Goal: Task Accomplishment & Management: Manage account settings

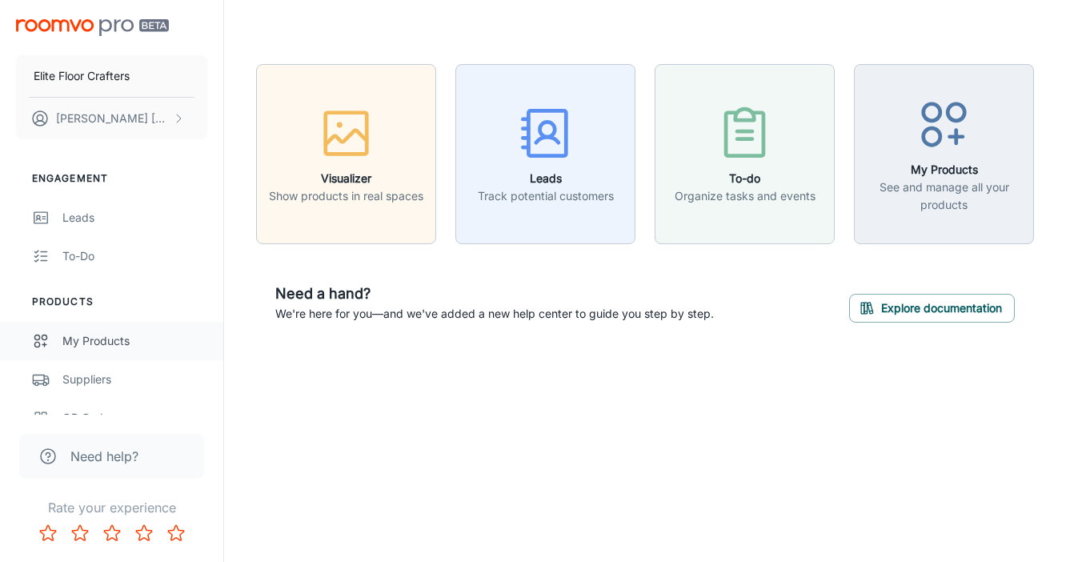
click at [114, 336] on div "My Products" at bounding box center [134, 341] width 145 height 18
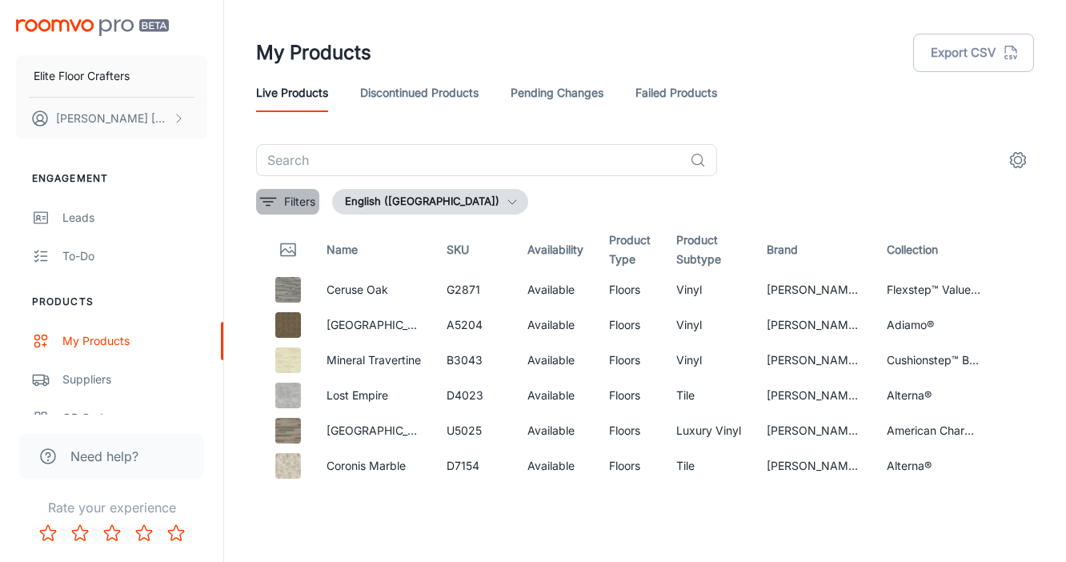
click at [273, 203] on icon "filter" at bounding box center [268, 201] width 19 height 19
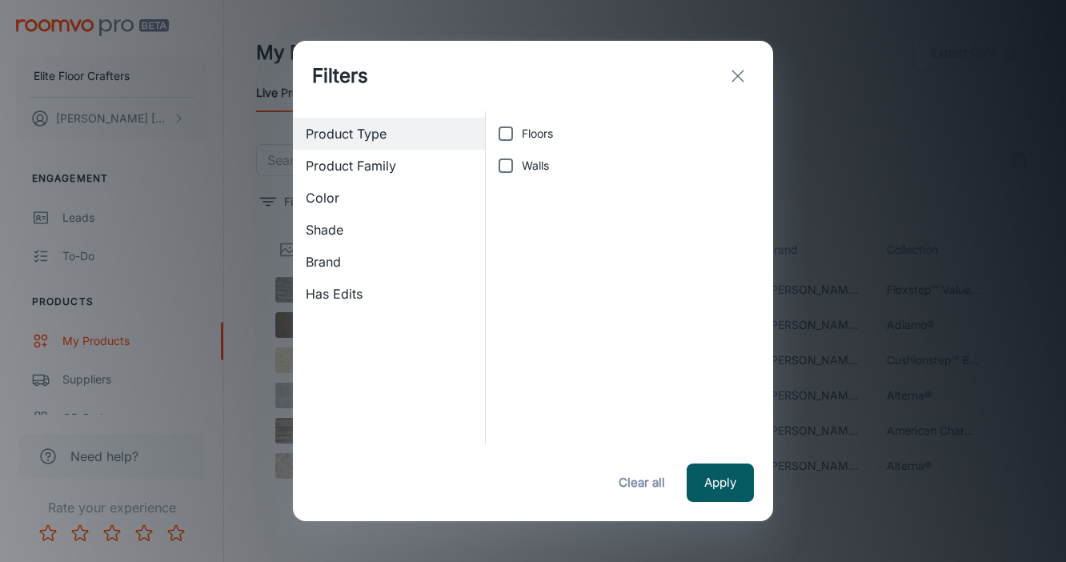
click at [379, 163] on span "Product Family" at bounding box center [389, 165] width 167 height 19
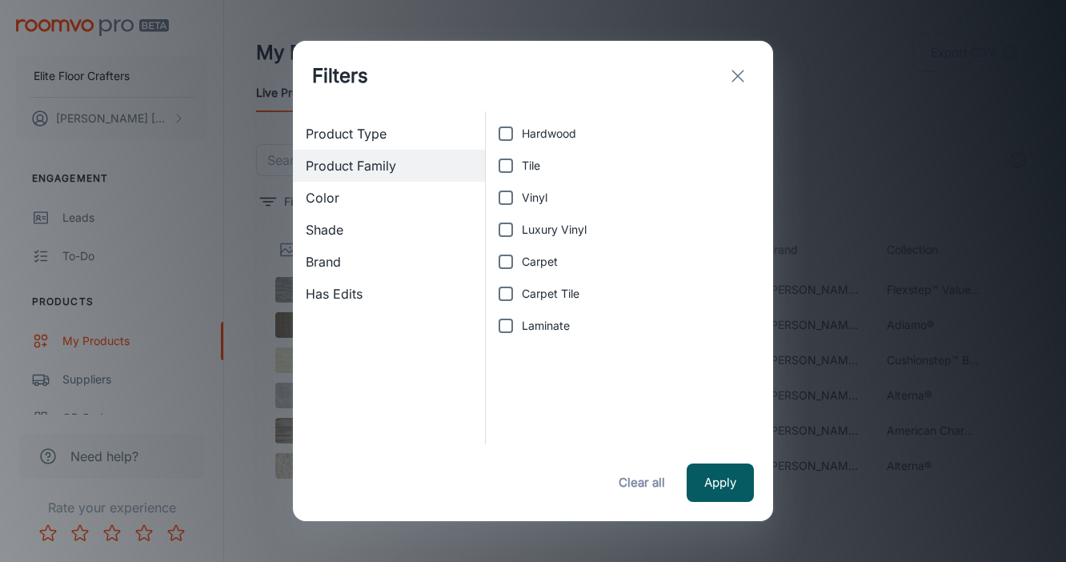
click at [757, 78] on div "Filters" at bounding box center [533, 76] width 480 height 70
click at [736, 75] on line "exit" at bounding box center [737, 75] width 11 height 11
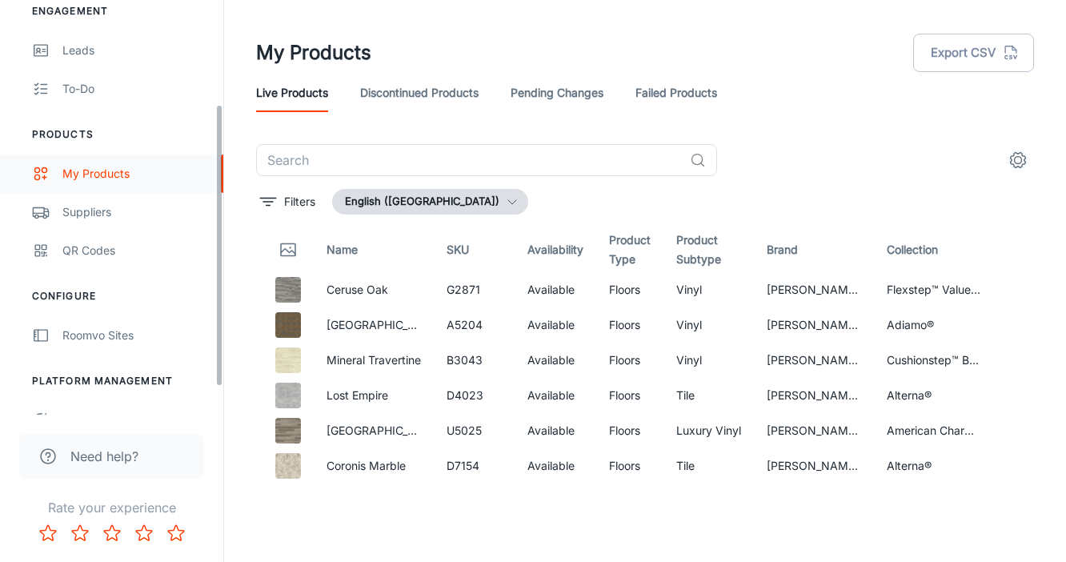
scroll to position [174, 0]
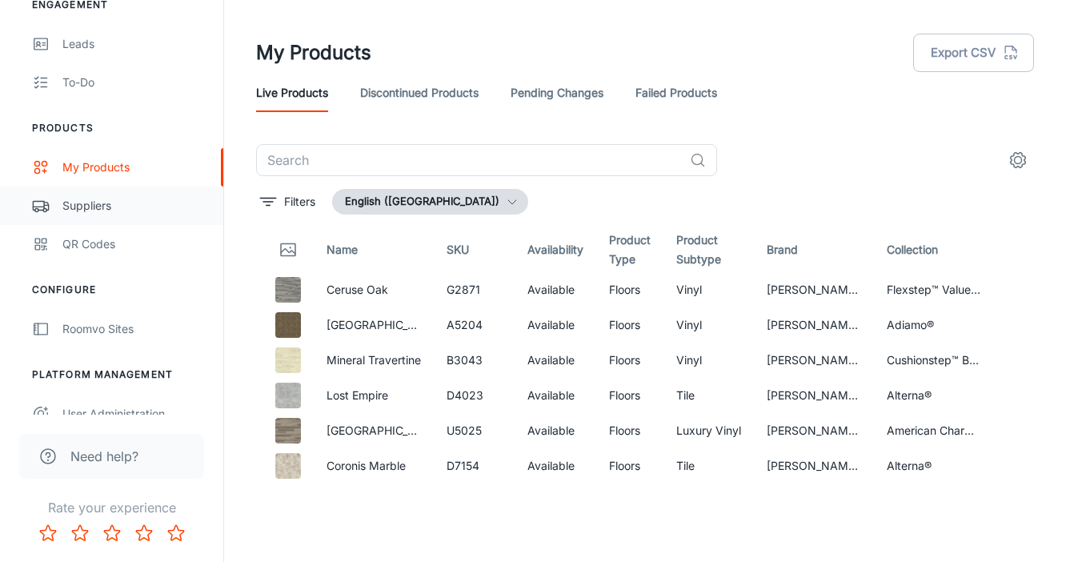
click at [86, 201] on div "Suppliers" at bounding box center [134, 206] width 145 height 18
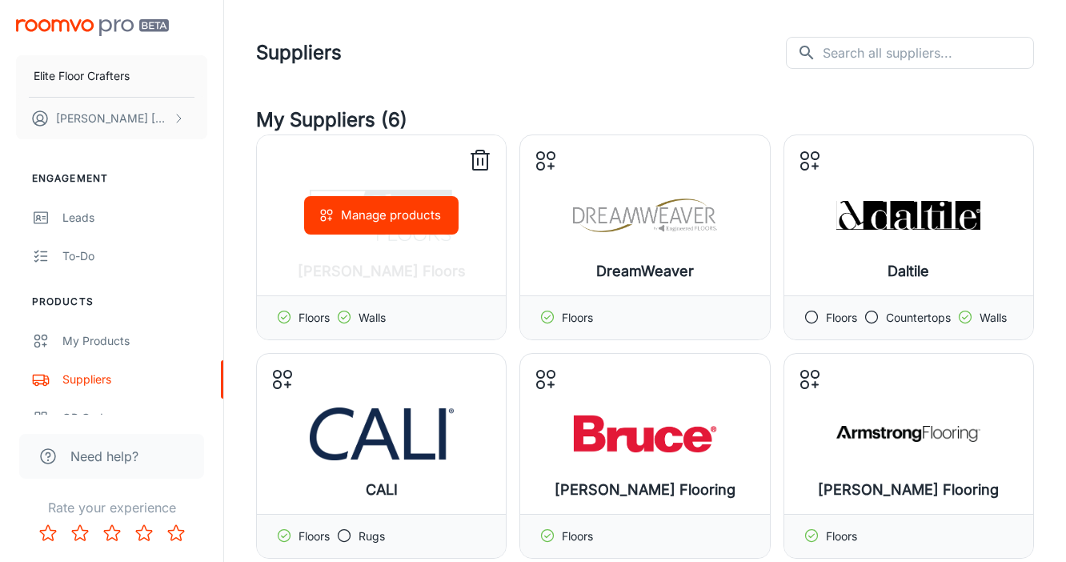
click at [348, 314] on icon at bounding box center [344, 317] width 16 height 16
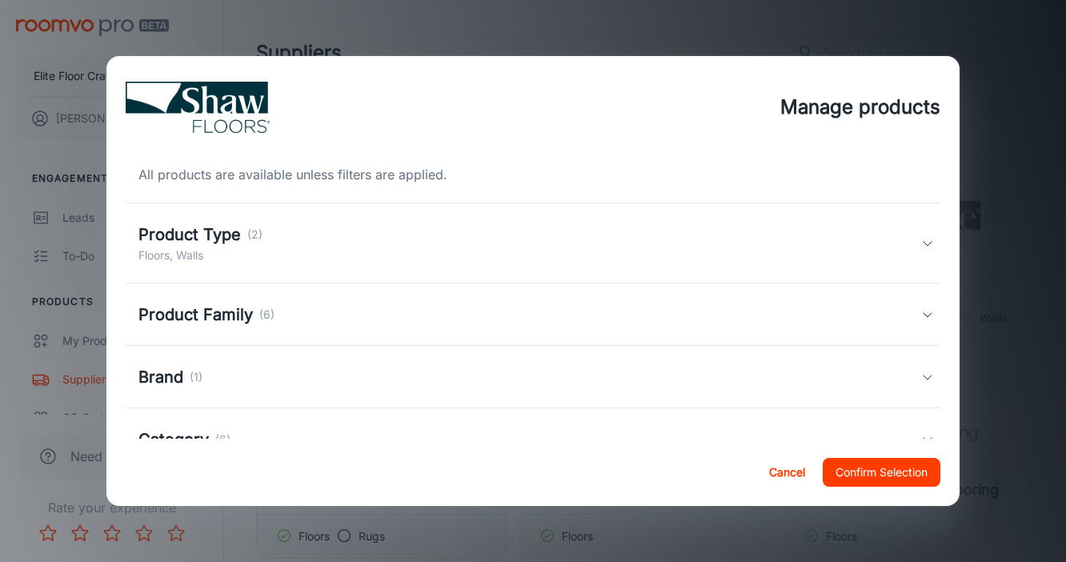
click at [802, 475] on button "Cancel" at bounding box center [787, 472] width 51 height 29
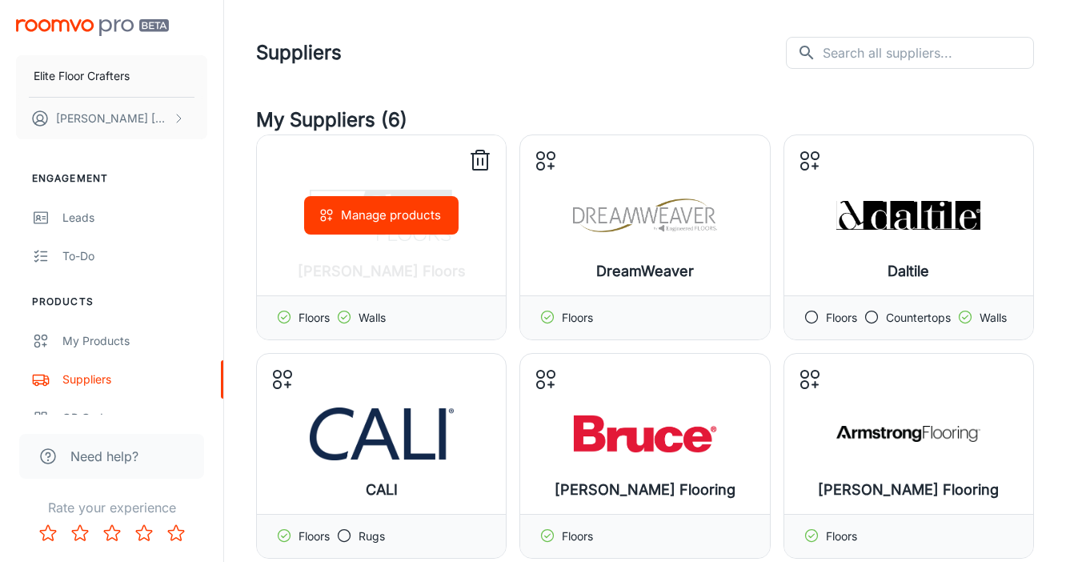
click at [476, 162] on icon at bounding box center [481, 161] width 26 height 26
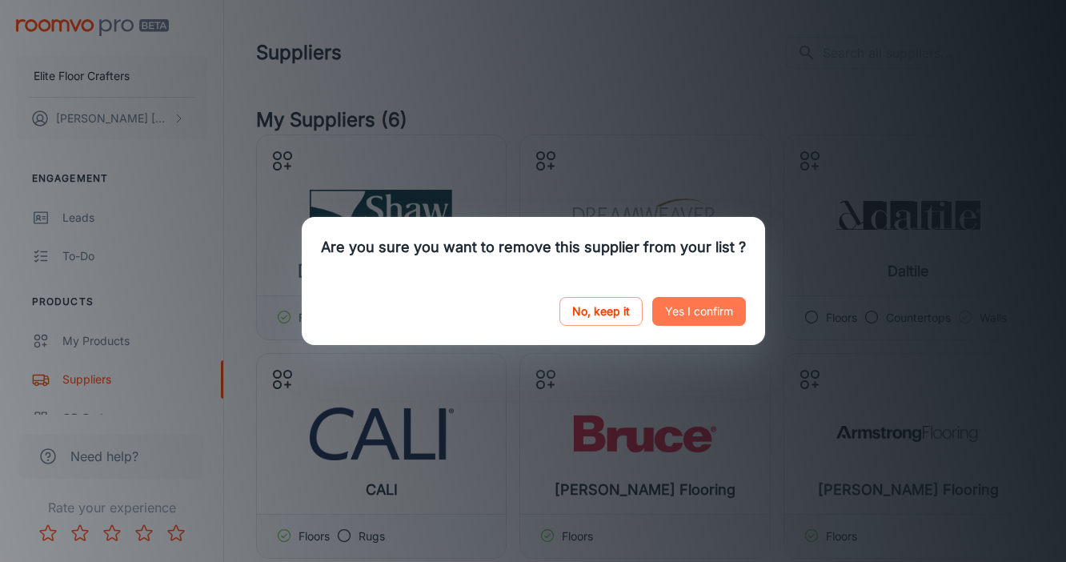
click at [684, 306] on button "Yes I confirm" at bounding box center [699, 311] width 94 height 29
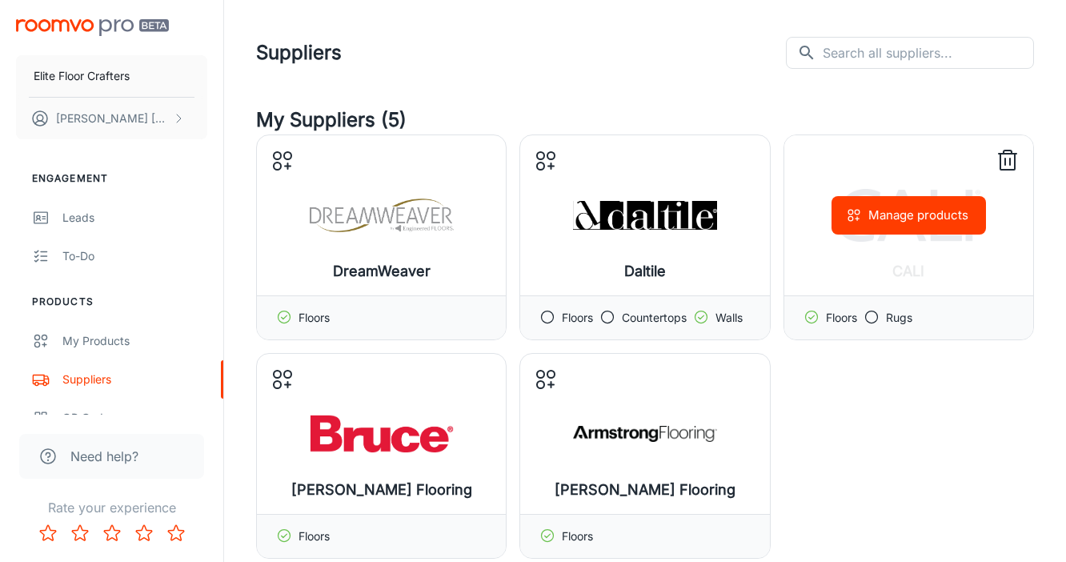
click at [1008, 159] on icon at bounding box center [1008, 161] width 26 height 26
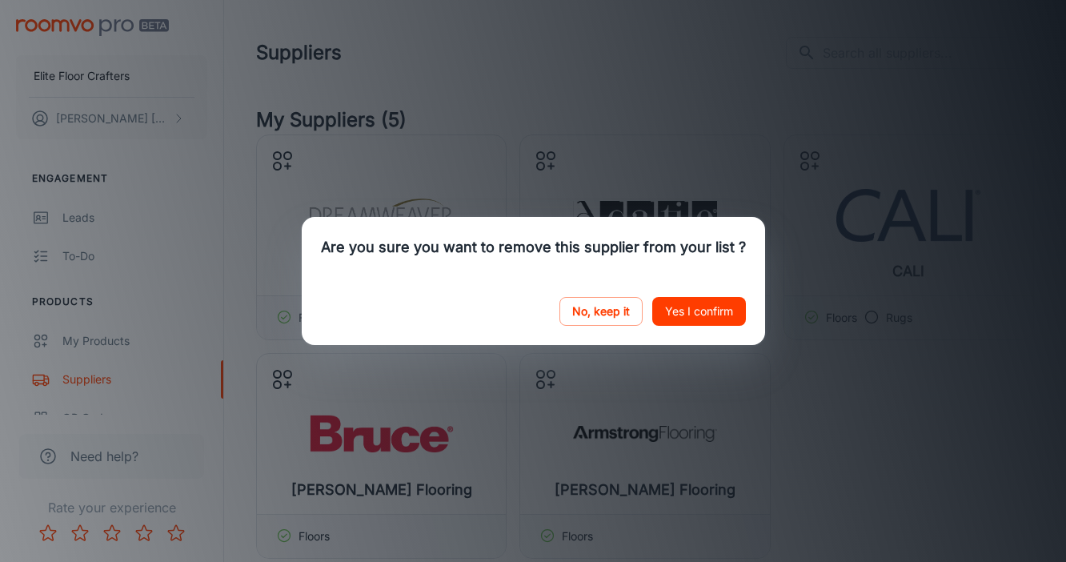
click at [704, 308] on button "Yes I confirm" at bounding box center [699, 311] width 94 height 29
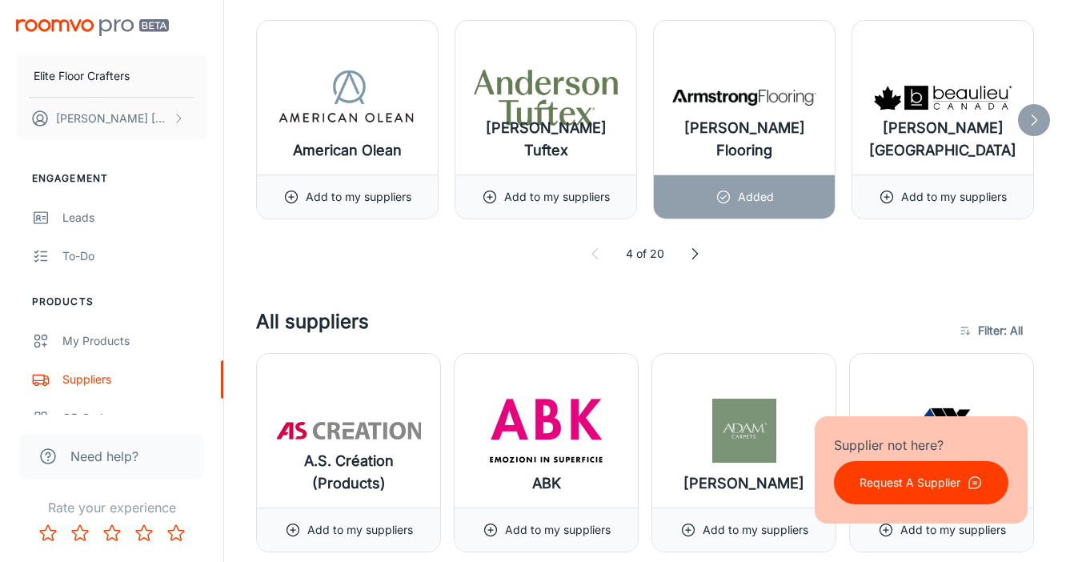
scroll to position [702, 0]
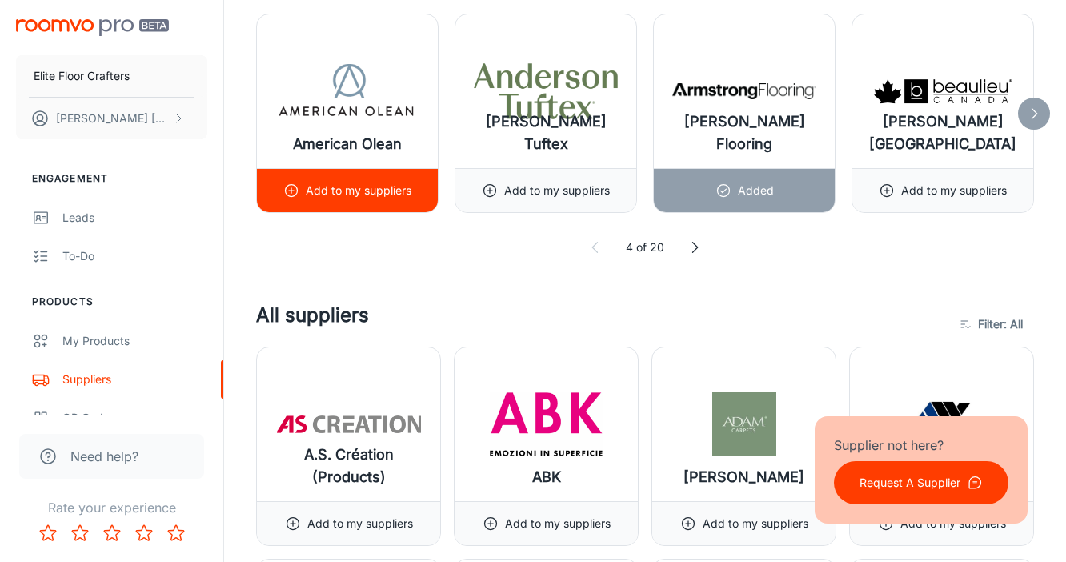
click at [290, 189] on icon at bounding box center [291, 191] width 16 height 16
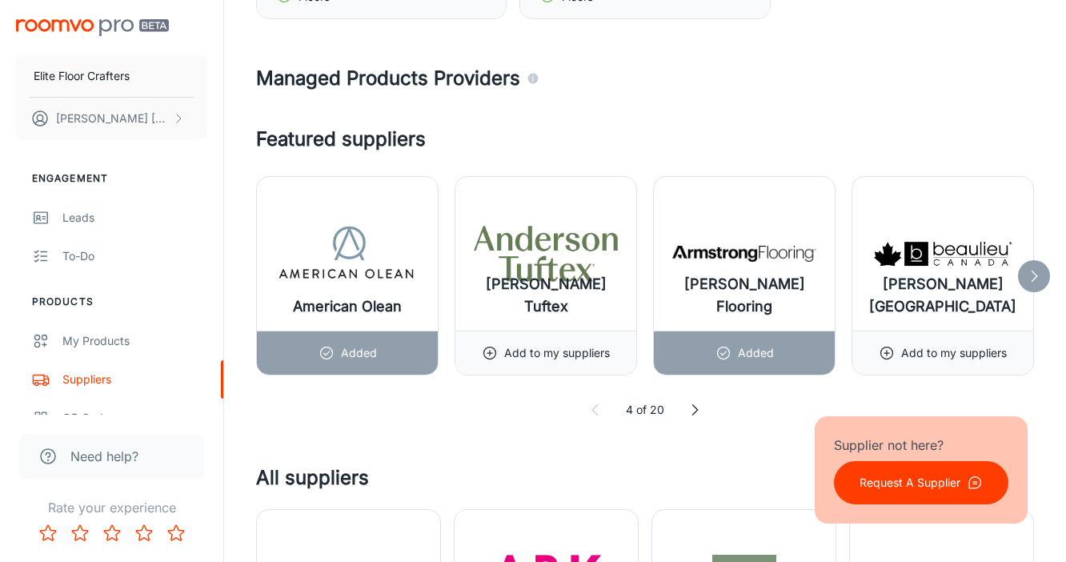
scroll to position [550, 0]
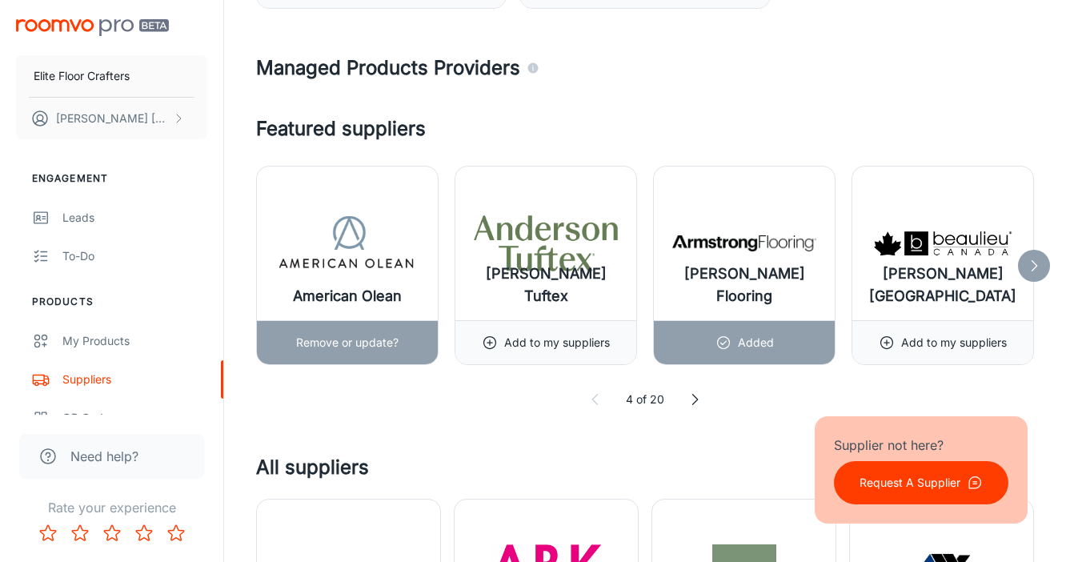
click at [359, 282] on div "American Olean" at bounding box center [347, 244] width 181 height 154
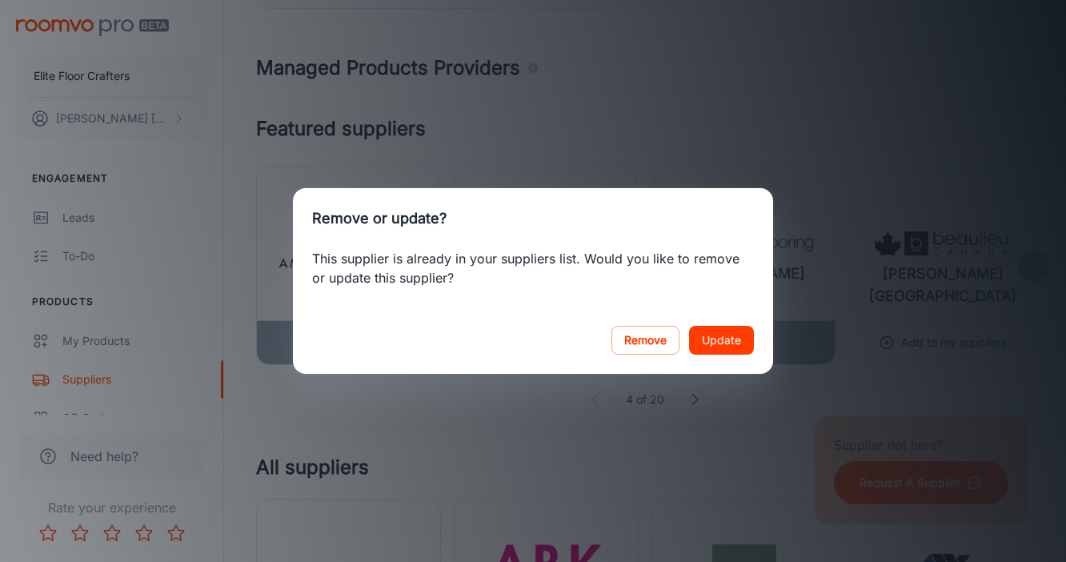
click at [339, 227] on h2 "Remove or update?" at bounding box center [533, 218] width 480 height 61
click at [660, 243] on h2 "Remove or update?" at bounding box center [533, 218] width 480 height 61
click at [691, 115] on div "Remove or update? This supplier is already in your suppliers list. Would you li…" at bounding box center [533, 281] width 1066 height 562
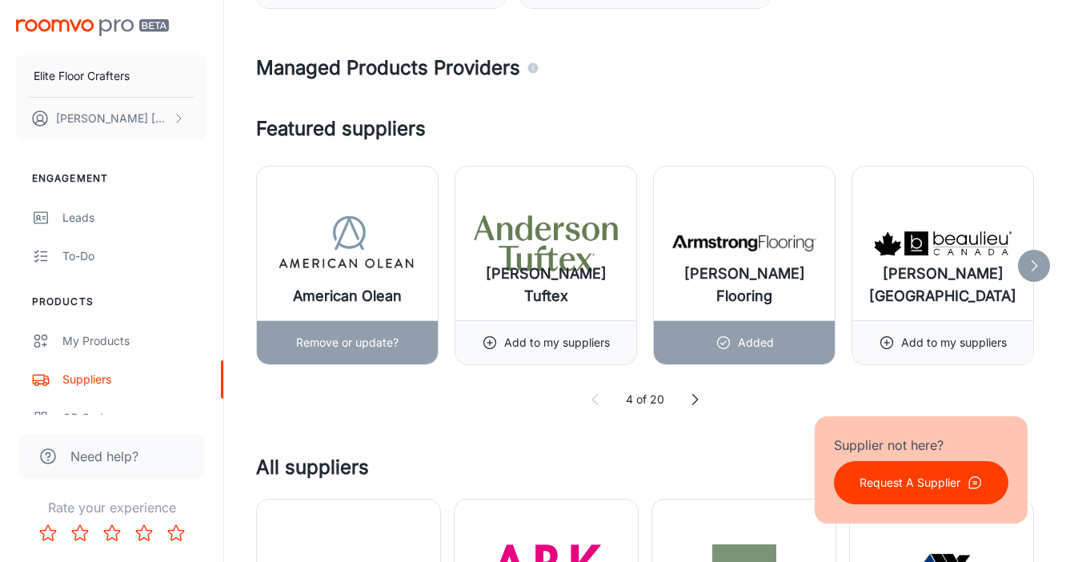
click at [368, 269] on img at bounding box center [347, 243] width 144 height 64
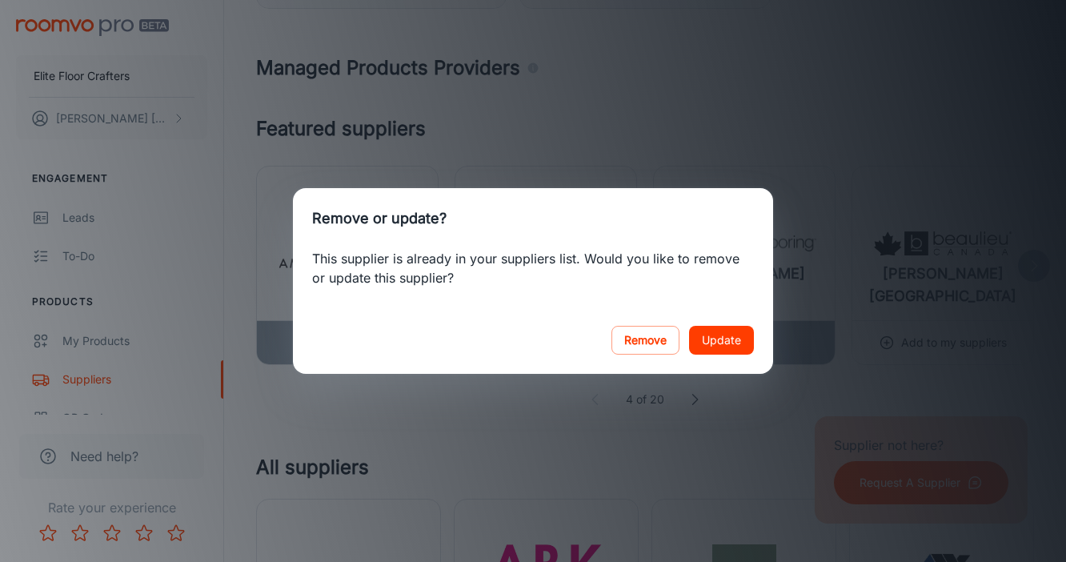
click at [651, 104] on div "Remove or update? This supplier is already in your suppliers list. Would you li…" at bounding box center [533, 281] width 1066 height 562
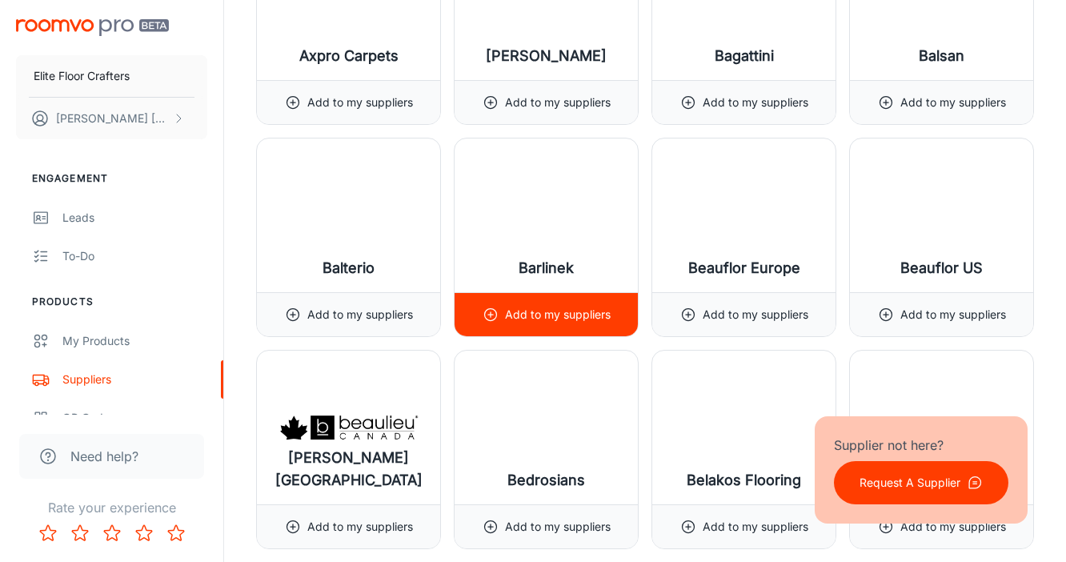
scroll to position [2835, 0]
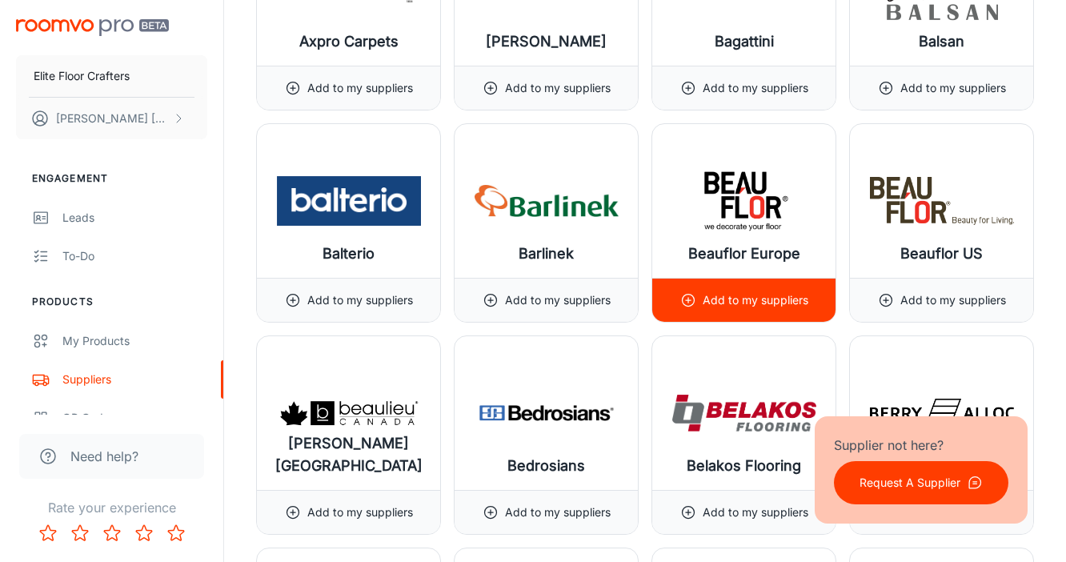
click at [736, 296] on p "Add to my suppliers" at bounding box center [756, 300] width 106 height 18
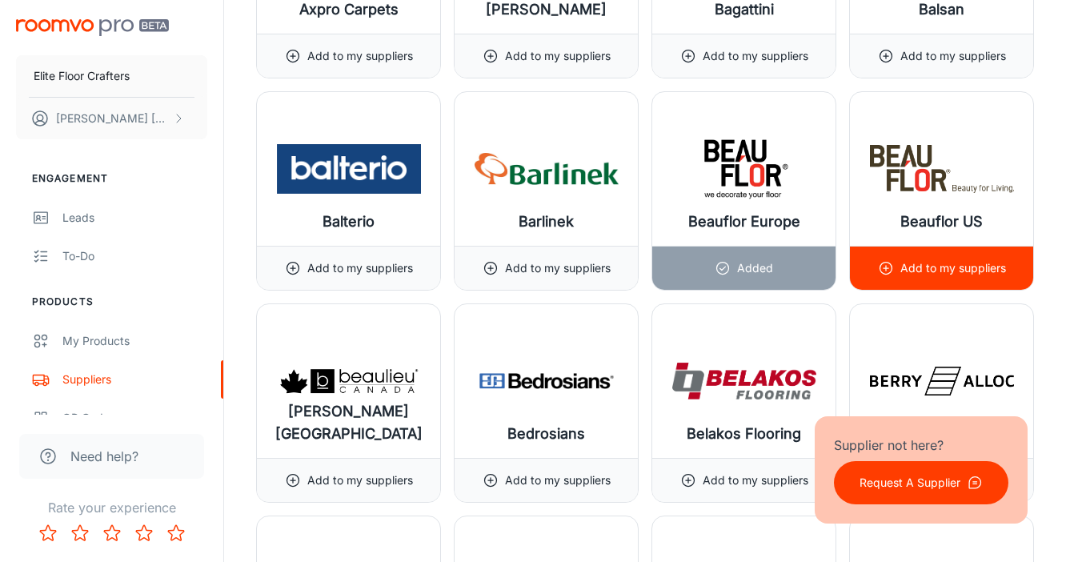
scroll to position [2887, 0]
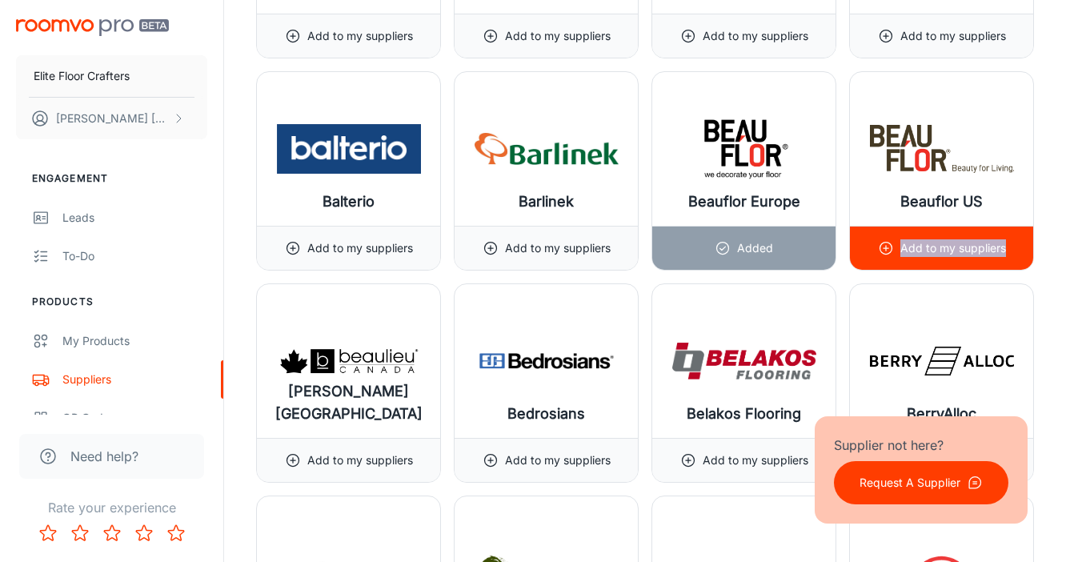
click at [903, 256] on div "Add to my suppliers" at bounding box center [942, 248] width 128 height 43
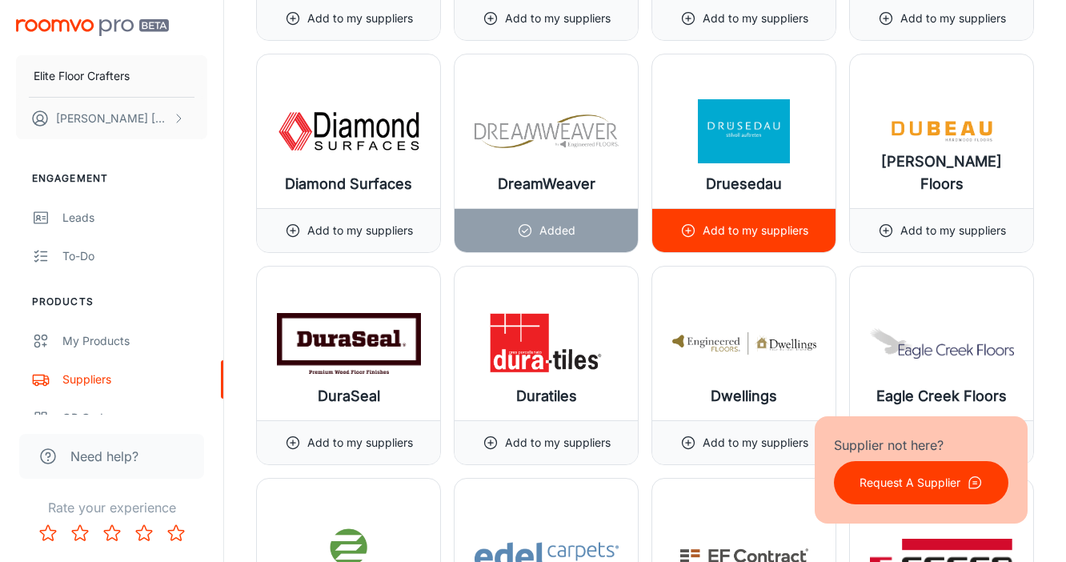
scroll to position [6312, 0]
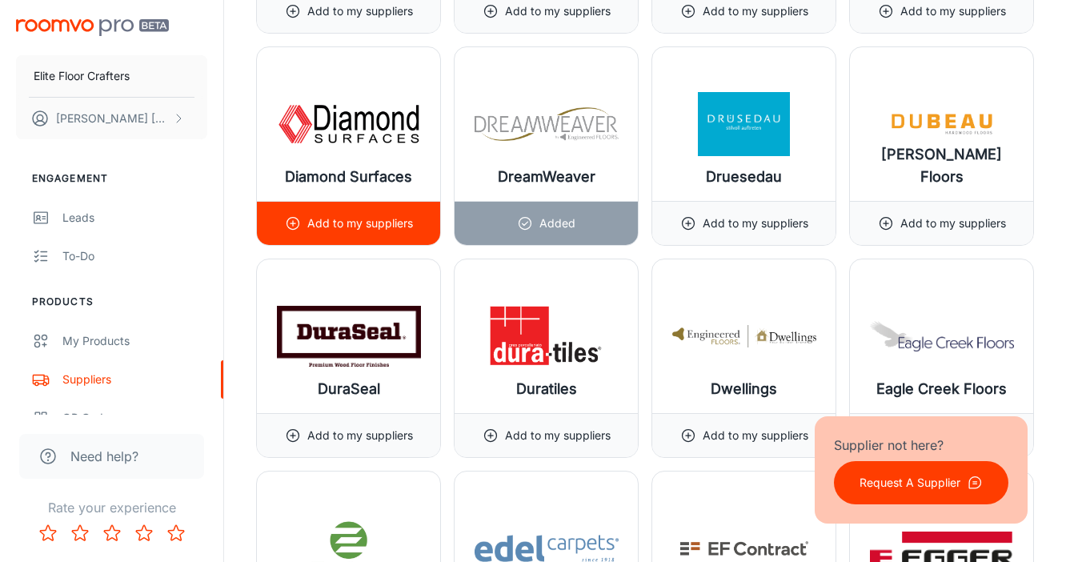
click at [303, 218] on div "Add to my suppliers" at bounding box center [349, 223] width 128 height 43
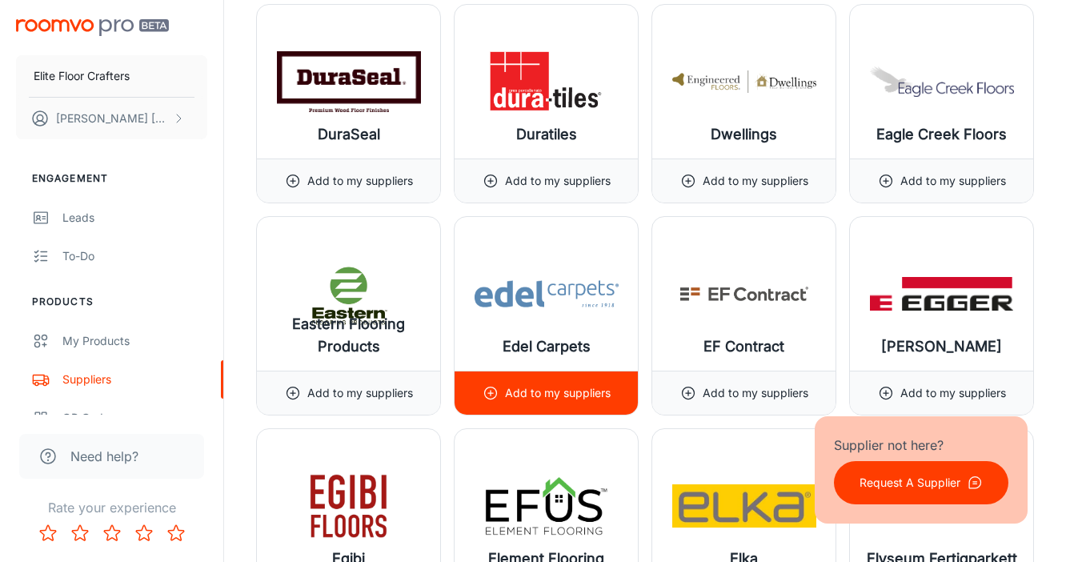
scroll to position [6567, 0]
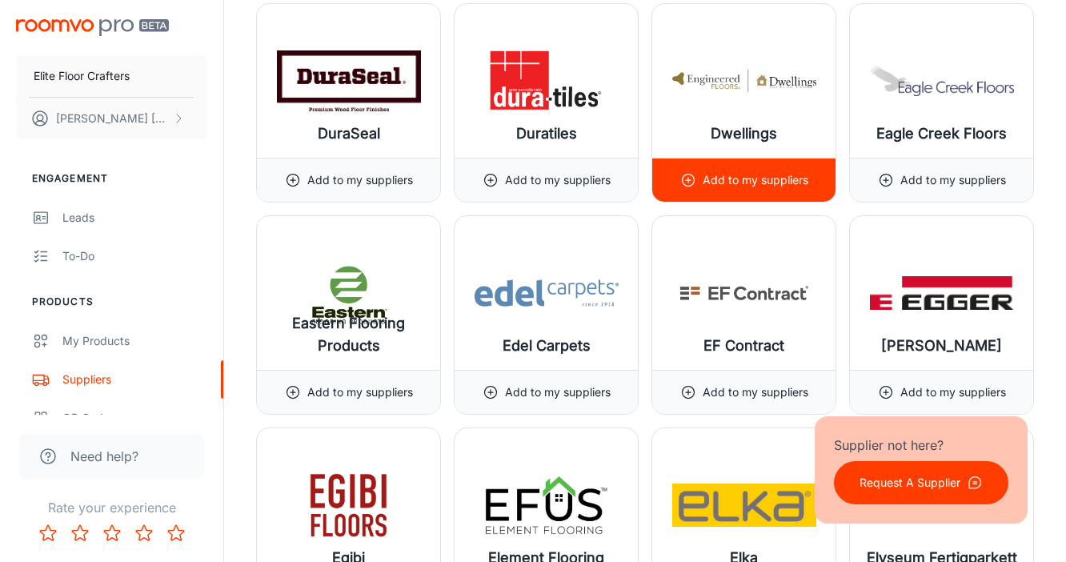
click at [711, 175] on p "Add to my suppliers" at bounding box center [756, 180] width 106 height 18
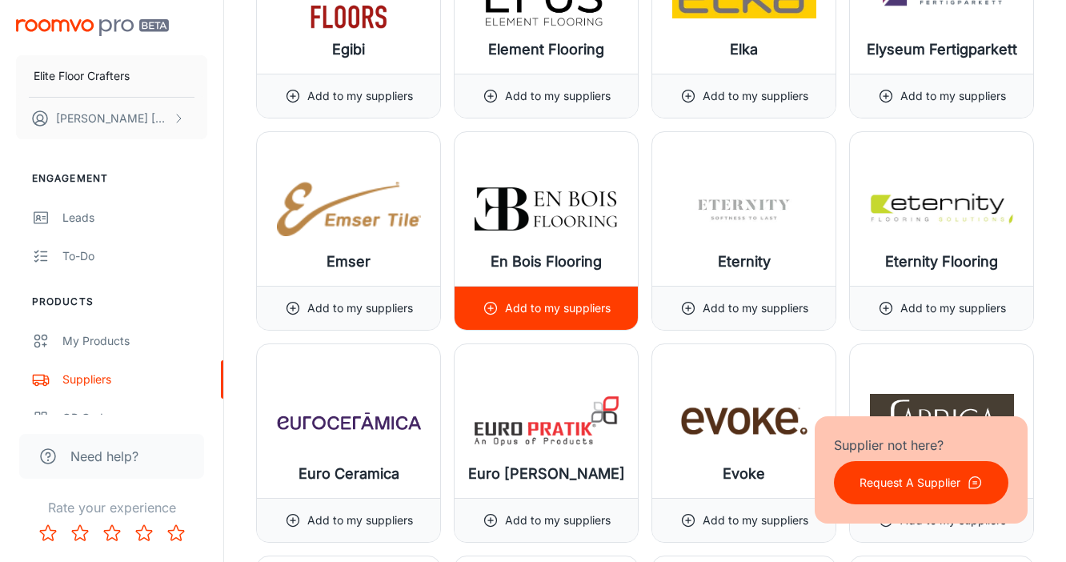
scroll to position [7078, 0]
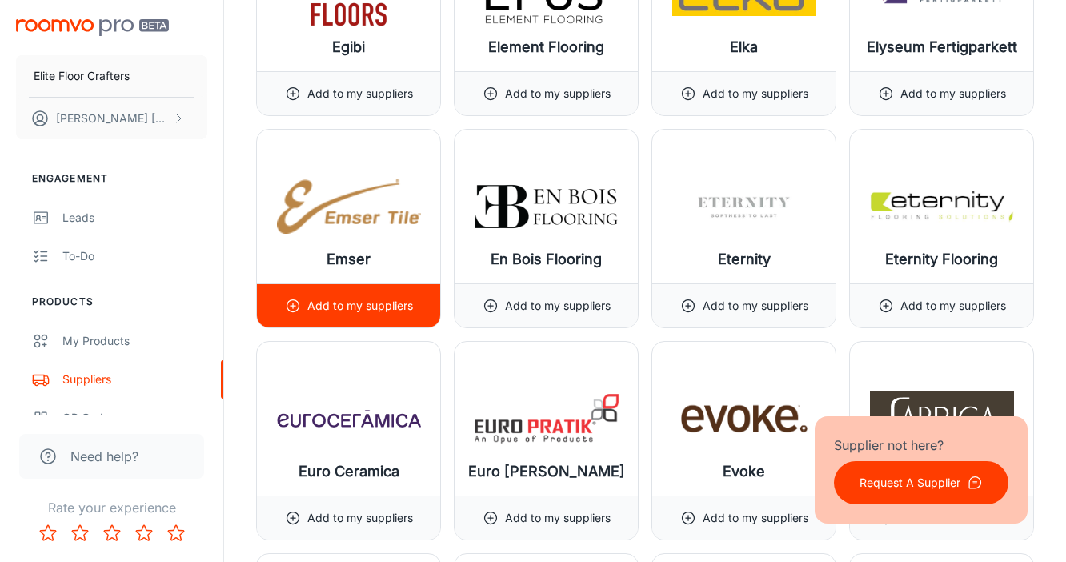
click at [419, 310] on div "Add to my suppliers" at bounding box center [348, 305] width 183 height 44
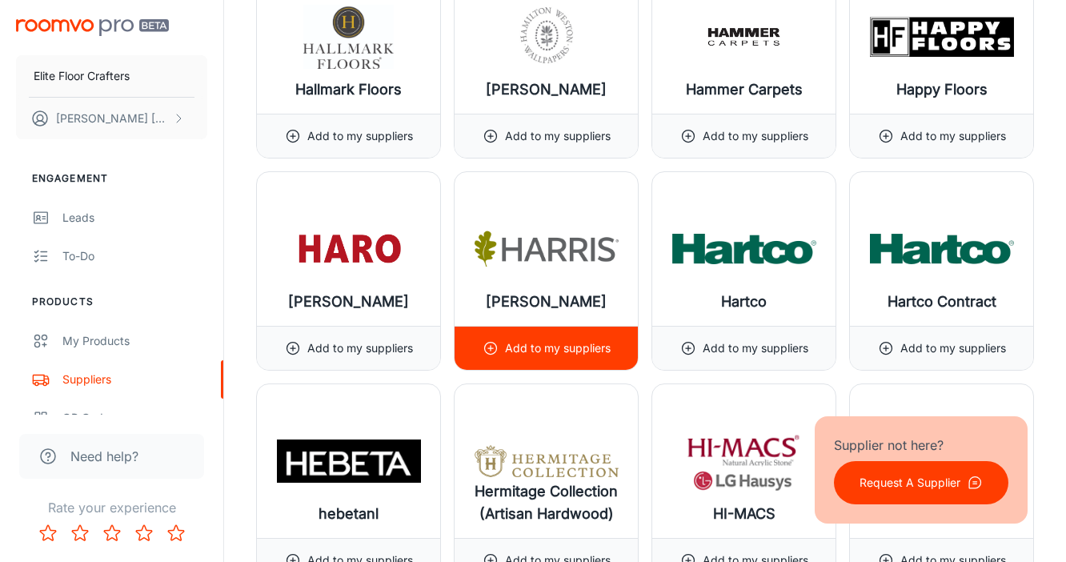
scroll to position [9413, 0]
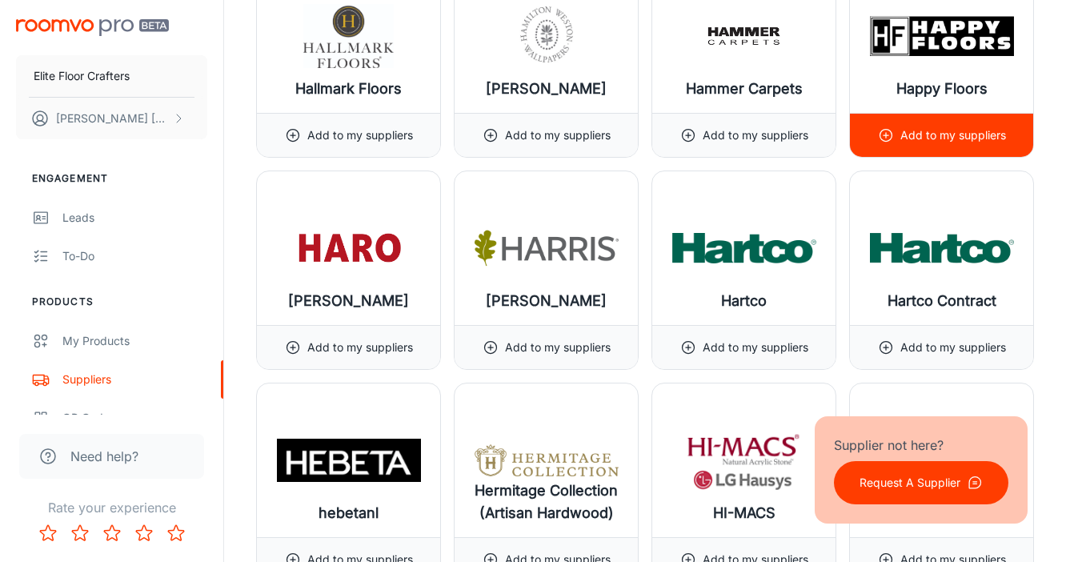
click at [917, 146] on div "Add to my suppliers" at bounding box center [942, 135] width 128 height 43
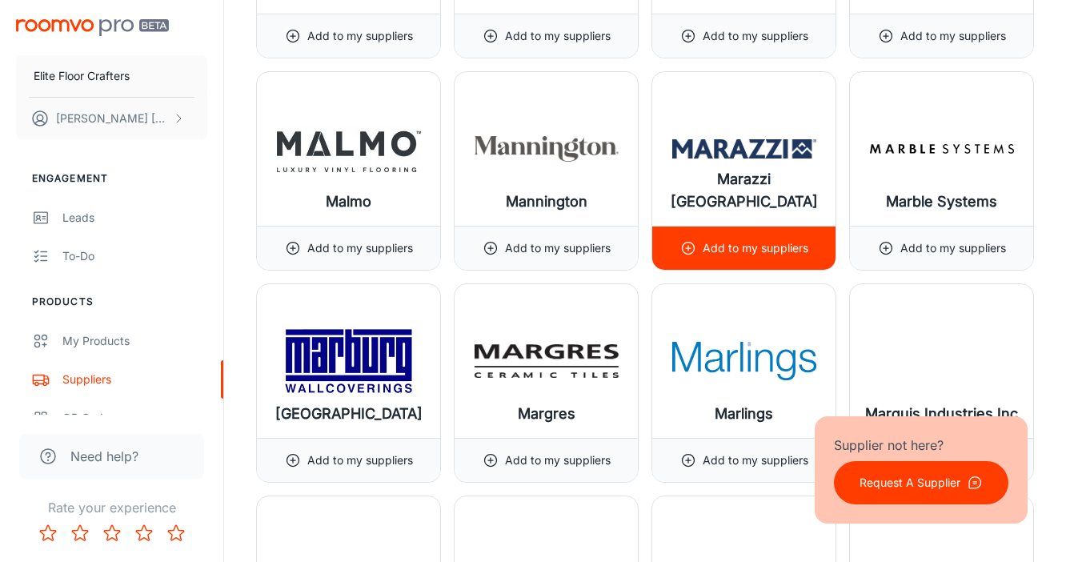
scroll to position [12486, 0]
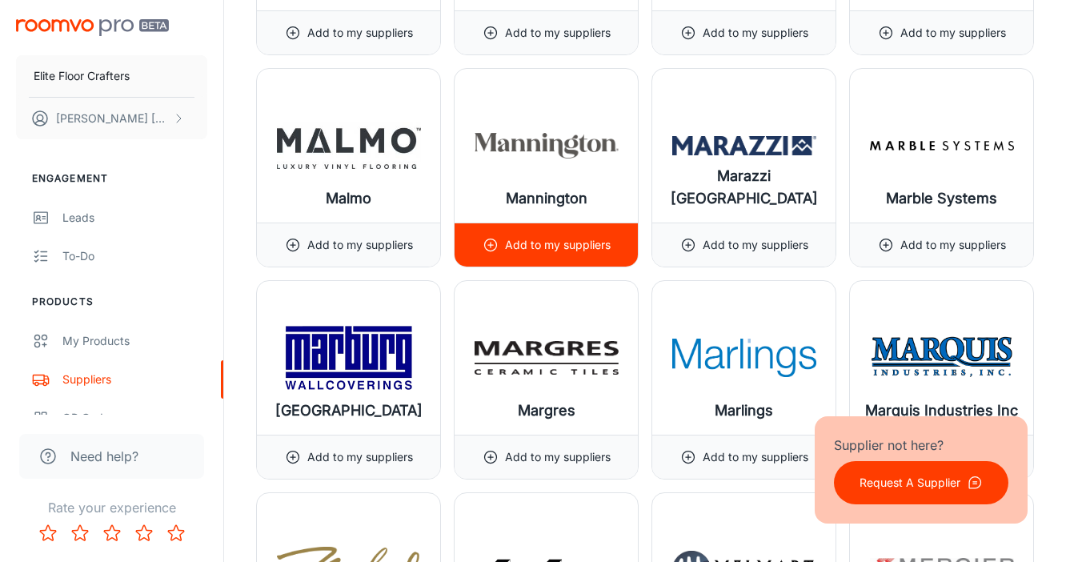
click at [541, 232] on div "Add to my suppliers" at bounding box center [547, 244] width 128 height 43
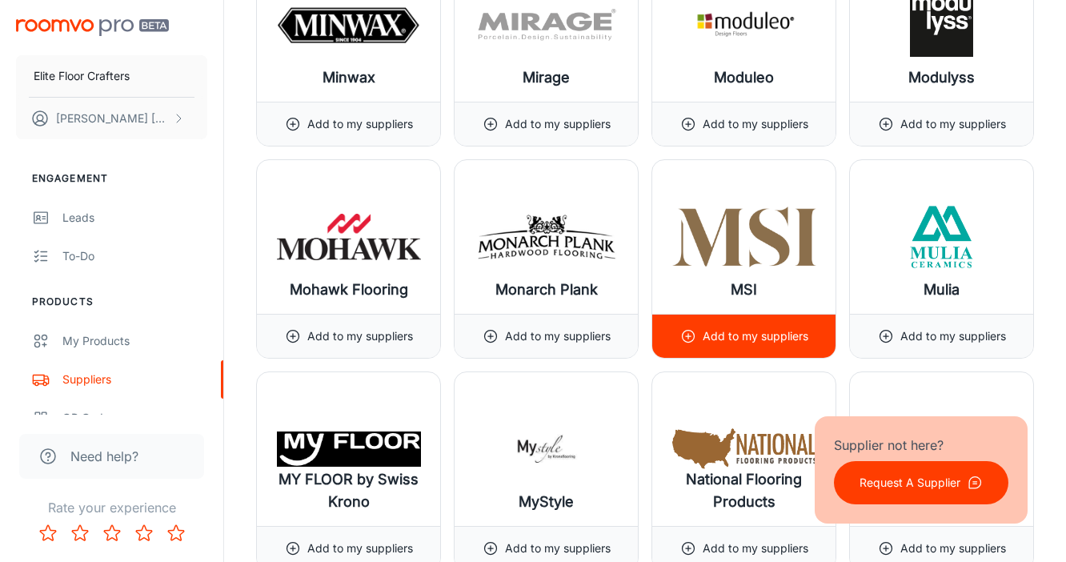
scroll to position [13262, 0]
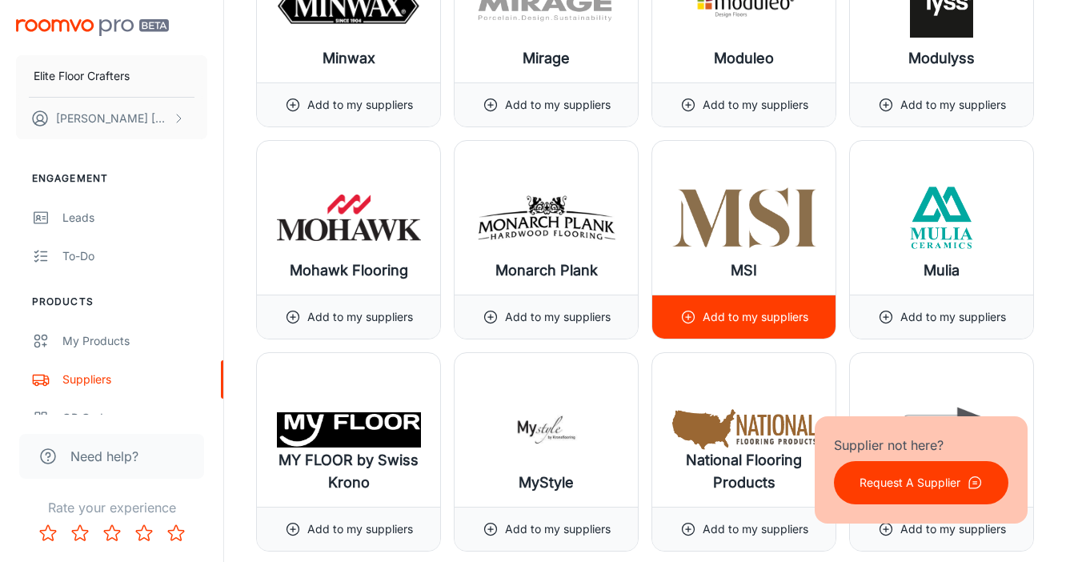
click at [728, 311] on p "Add to my suppliers" at bounding box center [756, 317] width 106 height 18
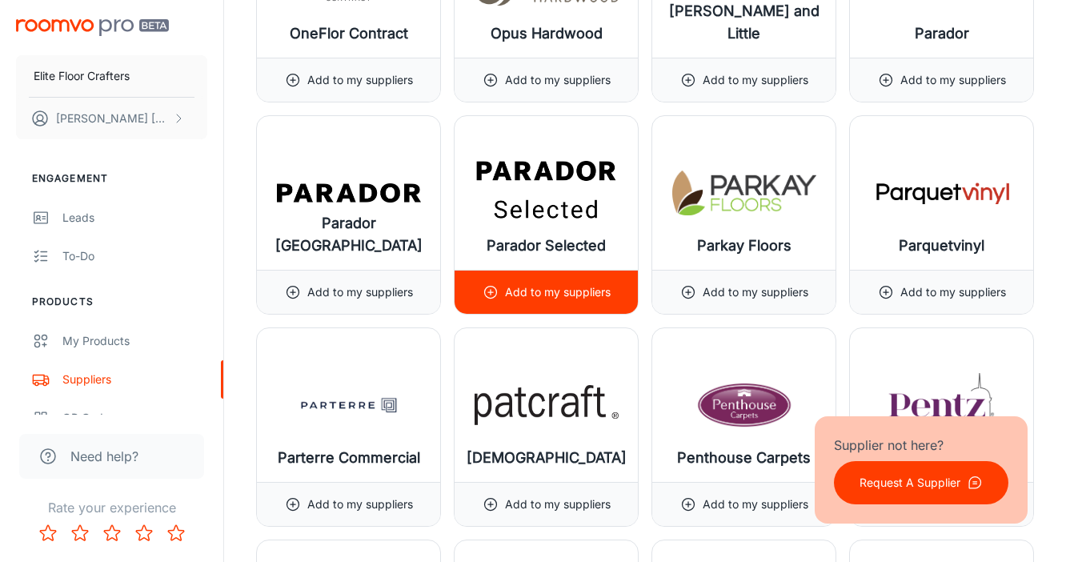
scroll to position [14561, 0]
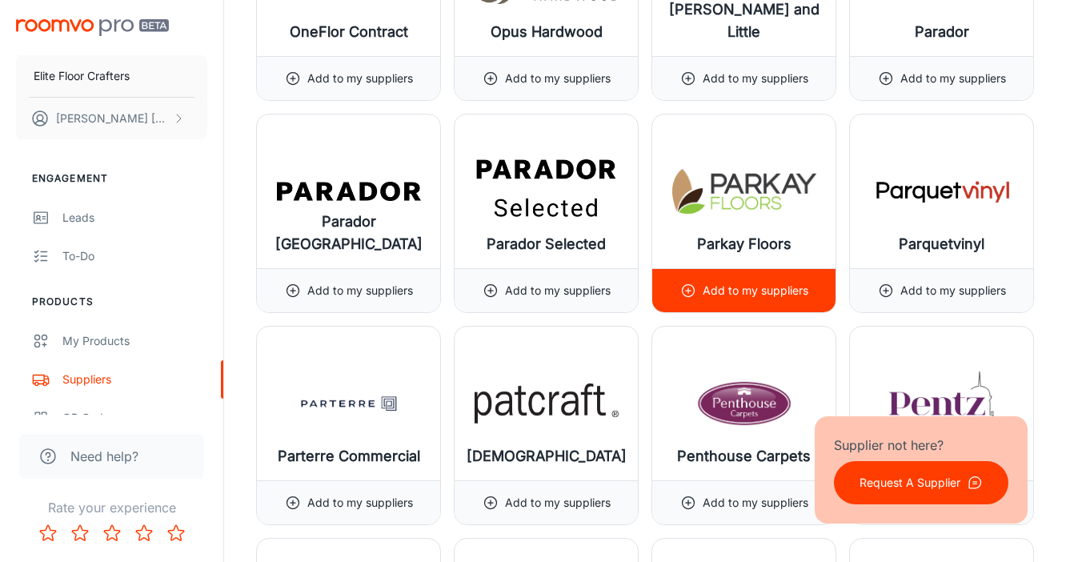
click at [674, 283] on div "Add to my suppliers" at bounding box center [743, 290] width 183 height 44
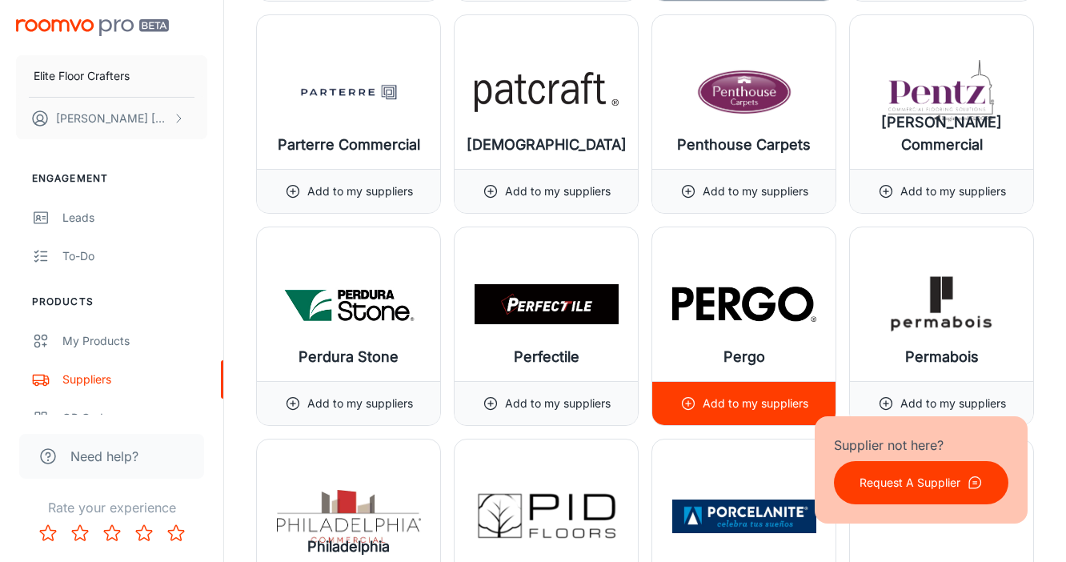
scroll to position [14875, 0]
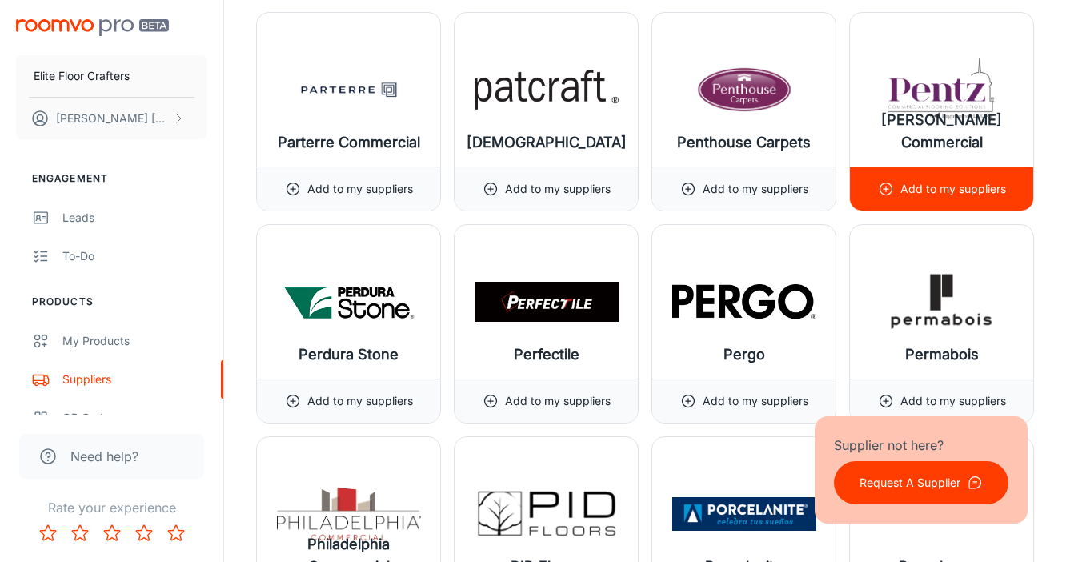
click at [920, 207] on div "Add to my suppliers" at bounding box center [942, 188] width 128 height 43
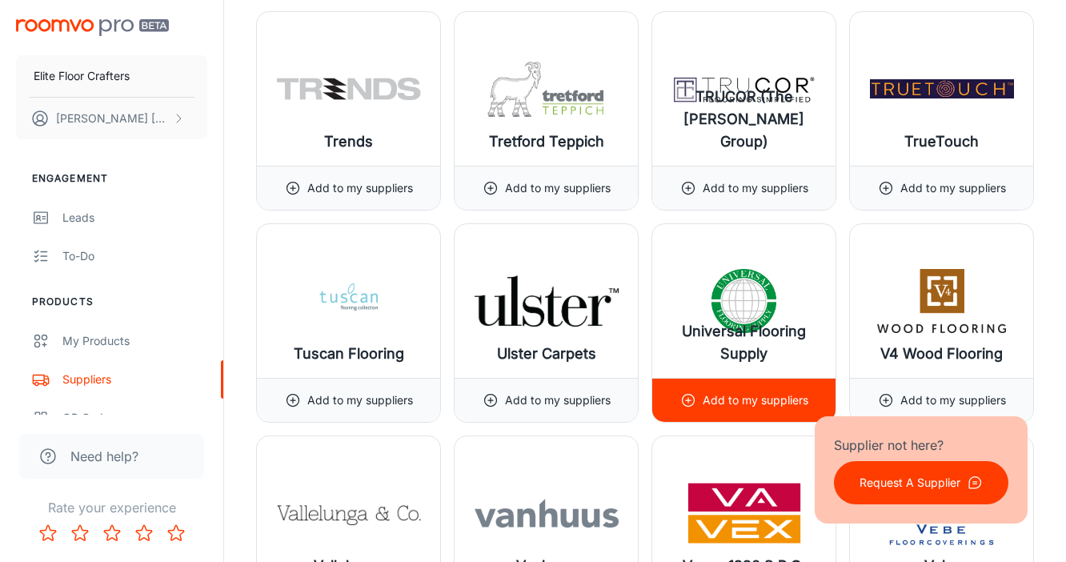
scroll to position [18281, 0]
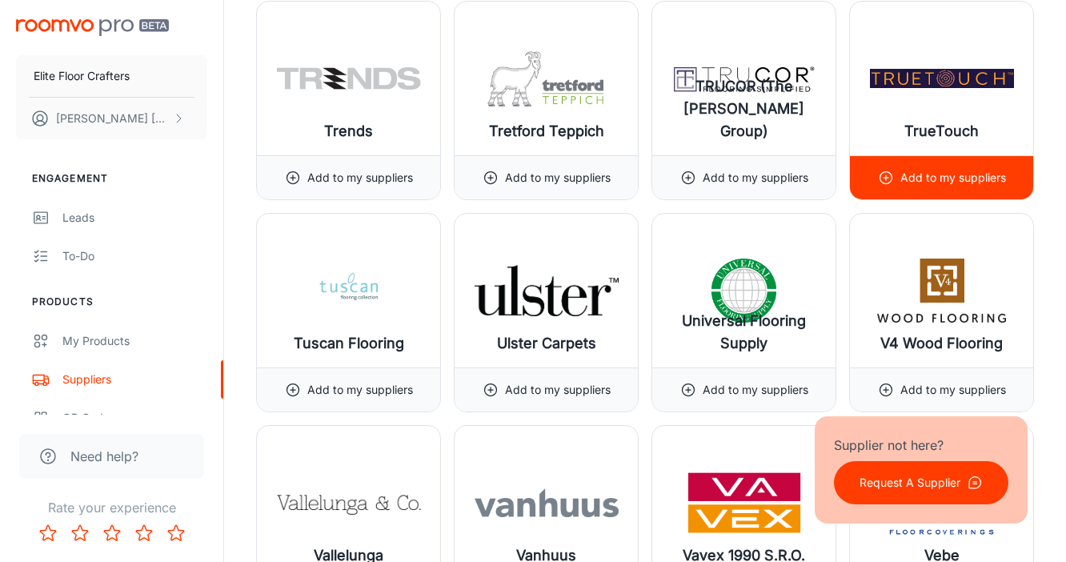
click at [936, 178] on p "Add to my suppliers" at bounding box center [954, 178] width 106 height 18
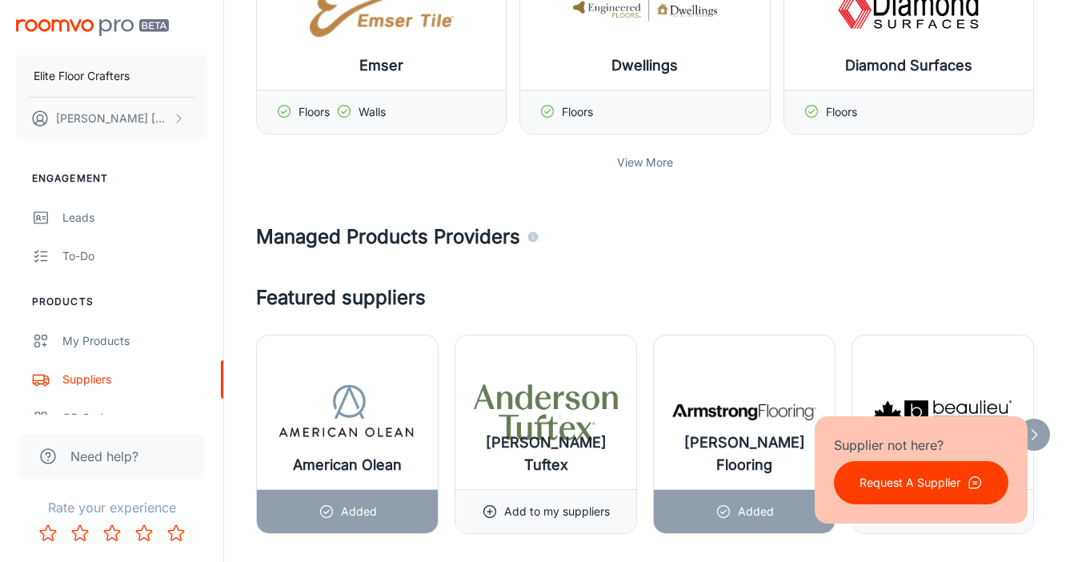
scroll to position [644, 0]
click at [659, 159] on p "View More" at bounding box center [645, 162] width 56 height 18
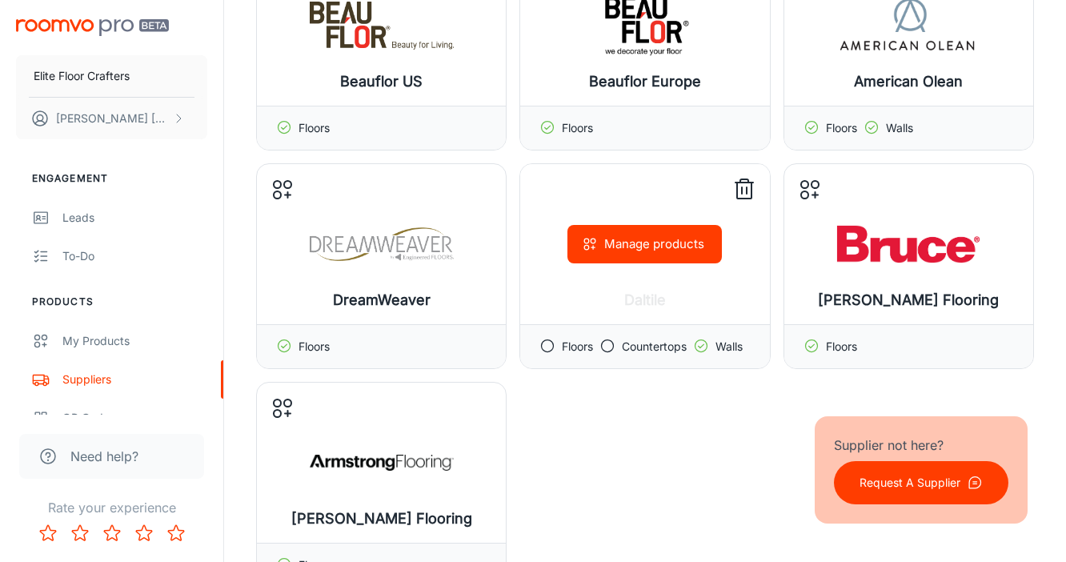
scroll to position [850, 0]
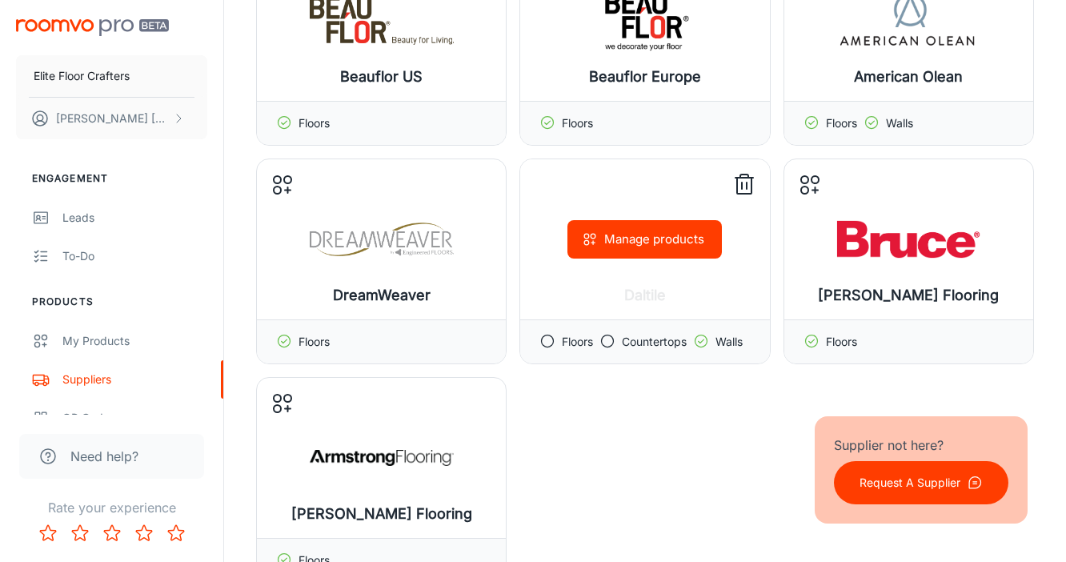
click at [548, 337] on icon at bounding box center [548, 341] width 16 height 16
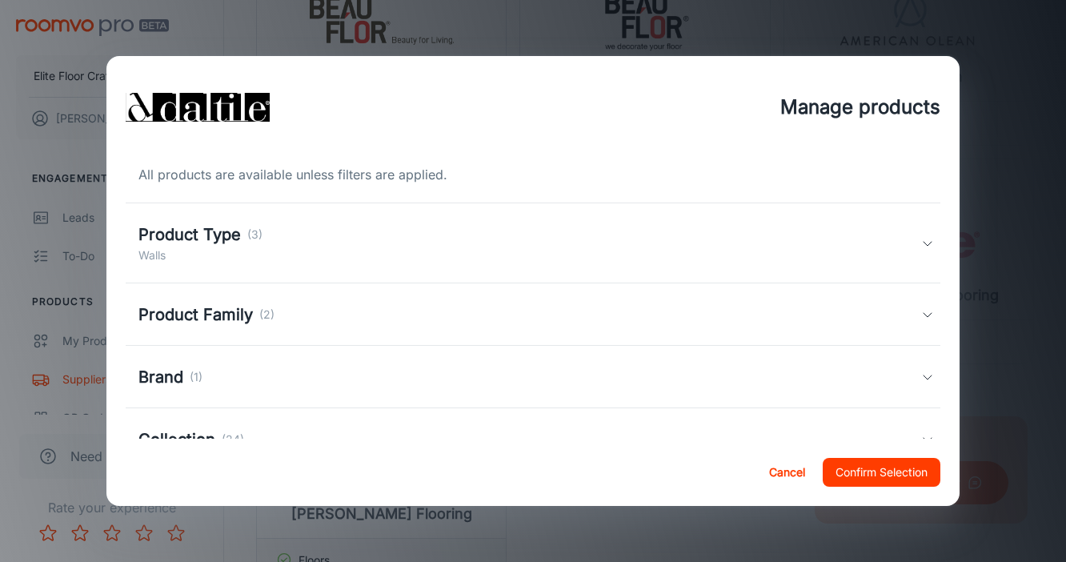
click at [792, 471] on button "Cancel" at bounding box center [787, 472] width 51 height 29
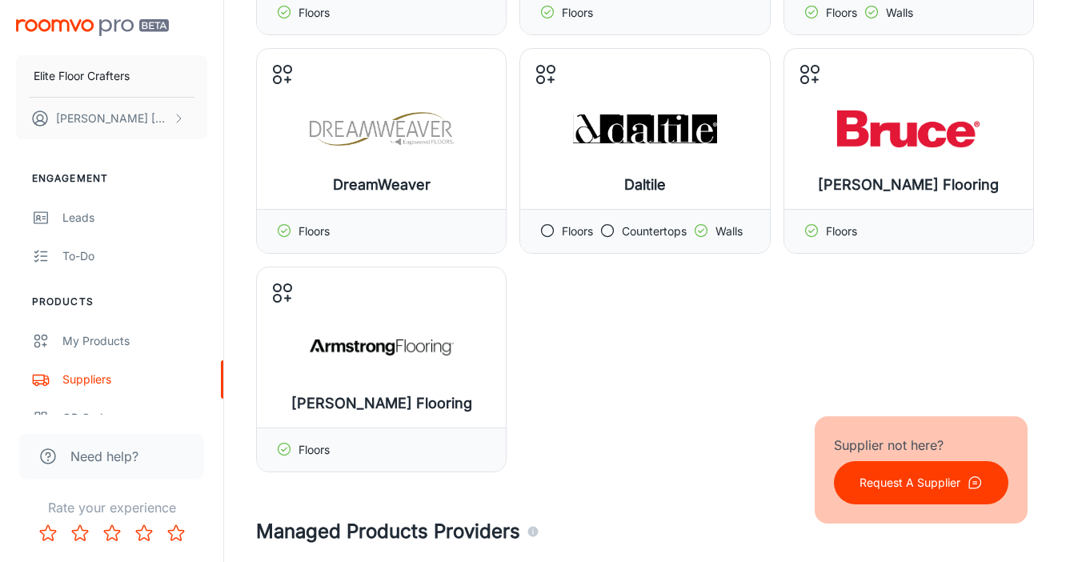
scroll to position [966, 0]
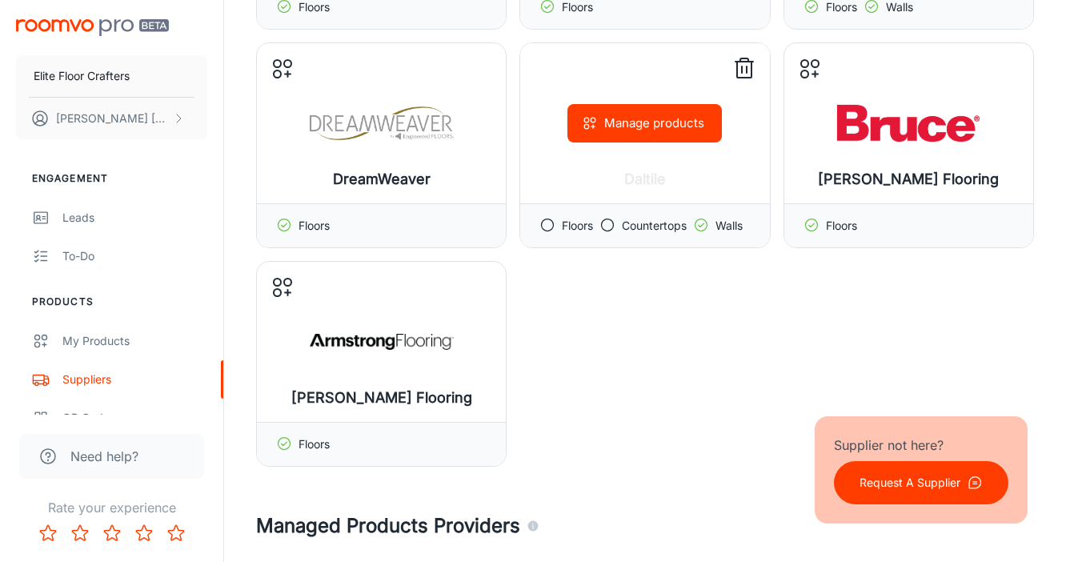
click at [546, 227] on icon at bounding box center [548, 225] width 16 height 16
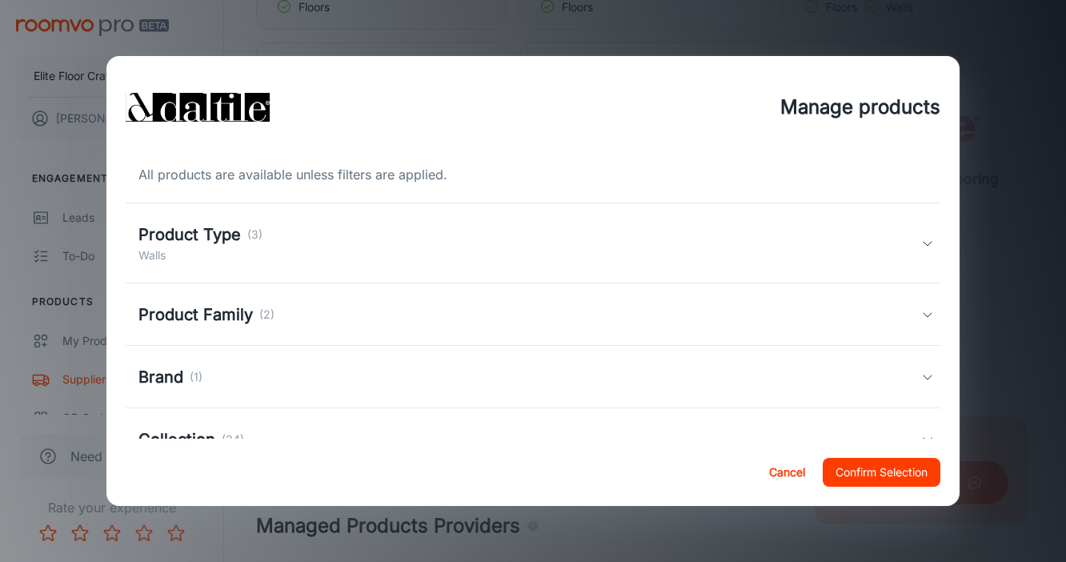
click at [929, 246] on icon at bounding box center [927, 243] width 13 height 13
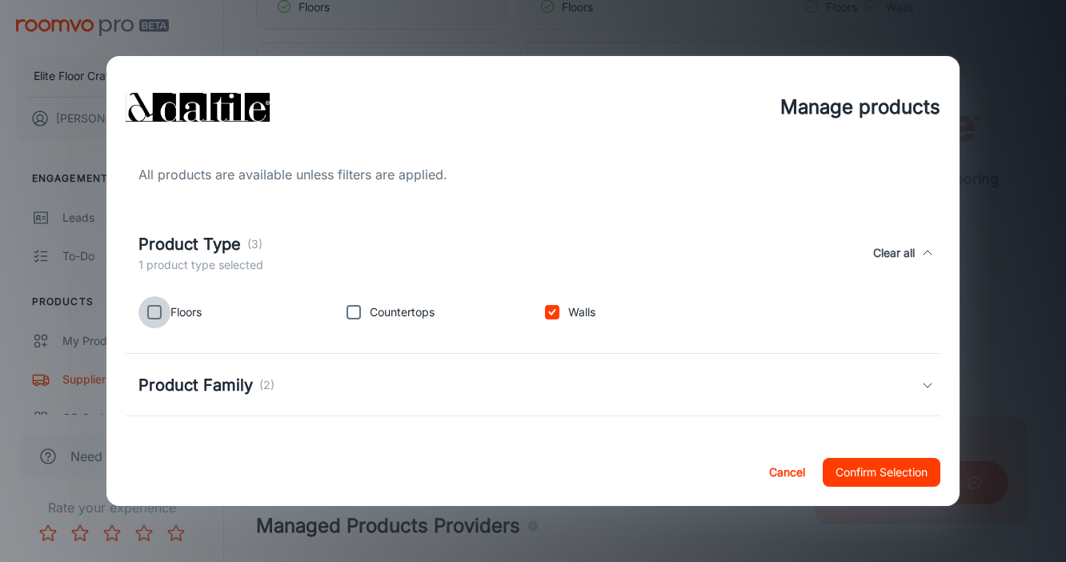
click at [153, 311] on input "checkbox" at bounding box center [154, 312] width 32 height 32
checkbox input "true"
click at [355, 310] on input "checkbox" at bounding box center [354, 312] width 32 height 32
checkbox input "true"
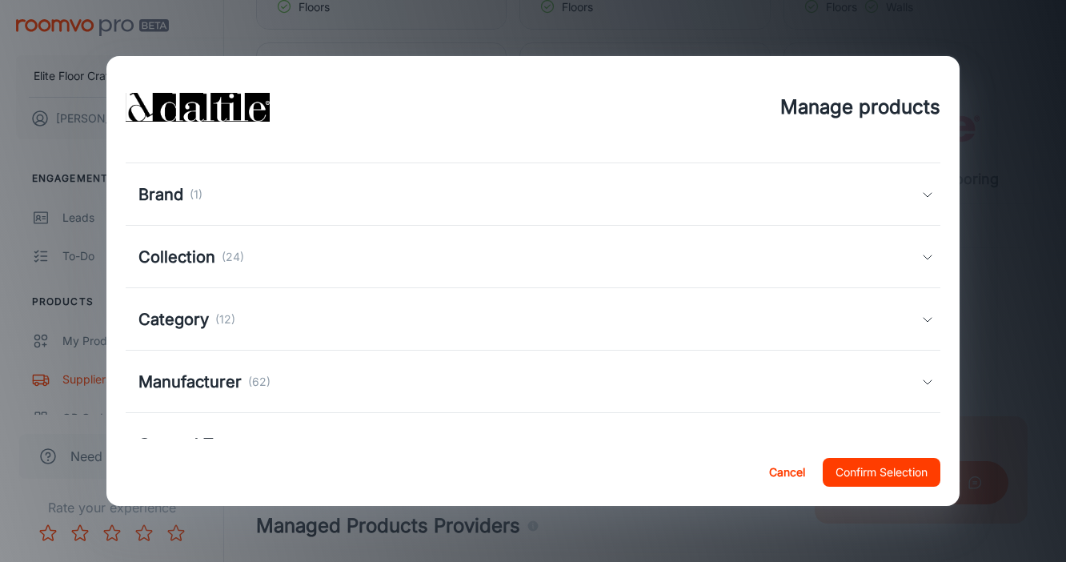
scroll to position [309, 0]
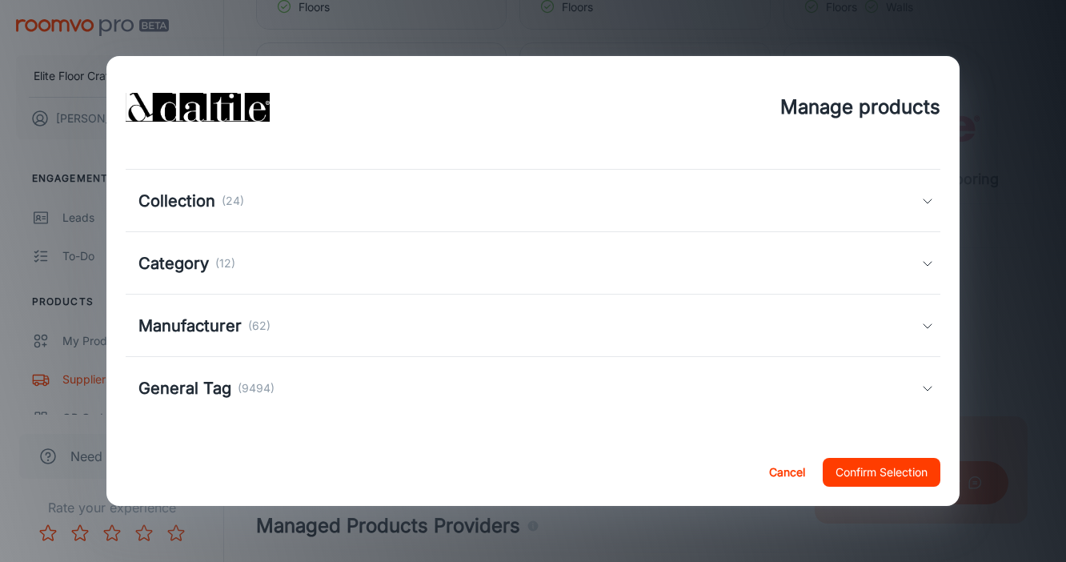
click at [866, 462] on button "Confirm Selection" at bounding box center [882, 472] width 118 height 29
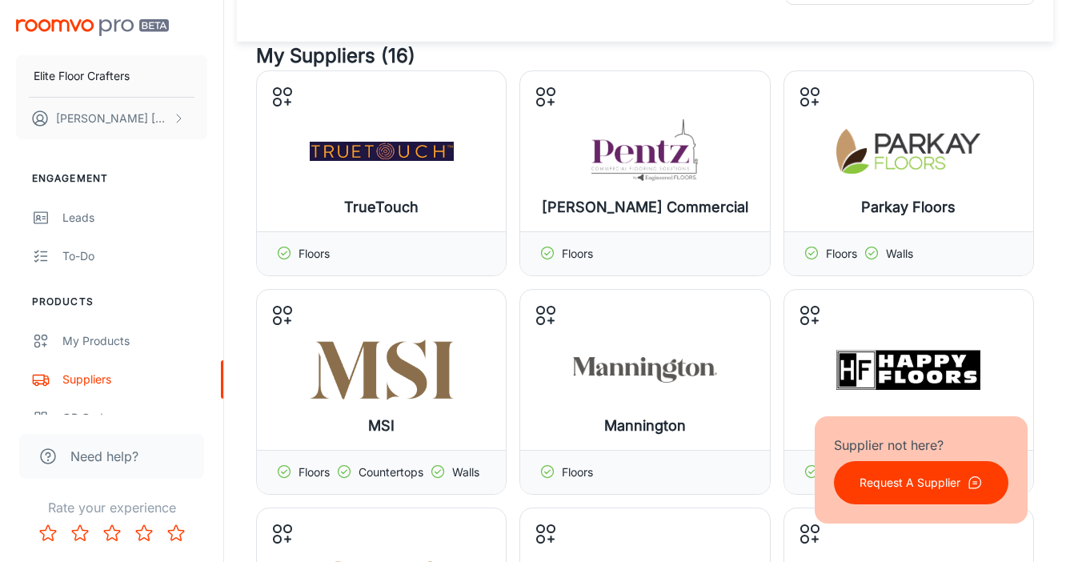
scroll to position [0, 0]
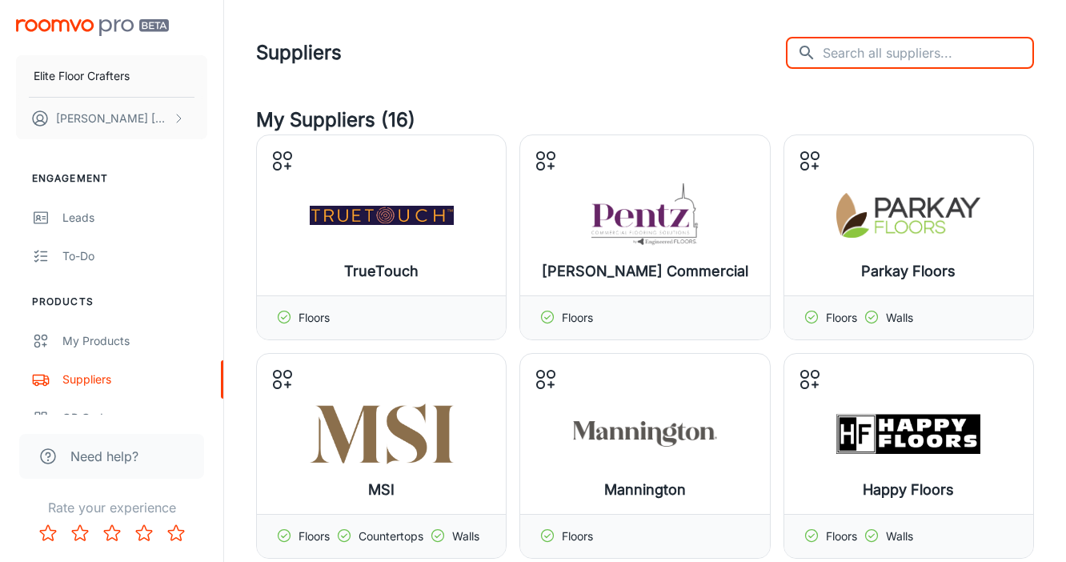
click at [914, 60] on input "text" at bounding box center [928, 53] width 211 height 32
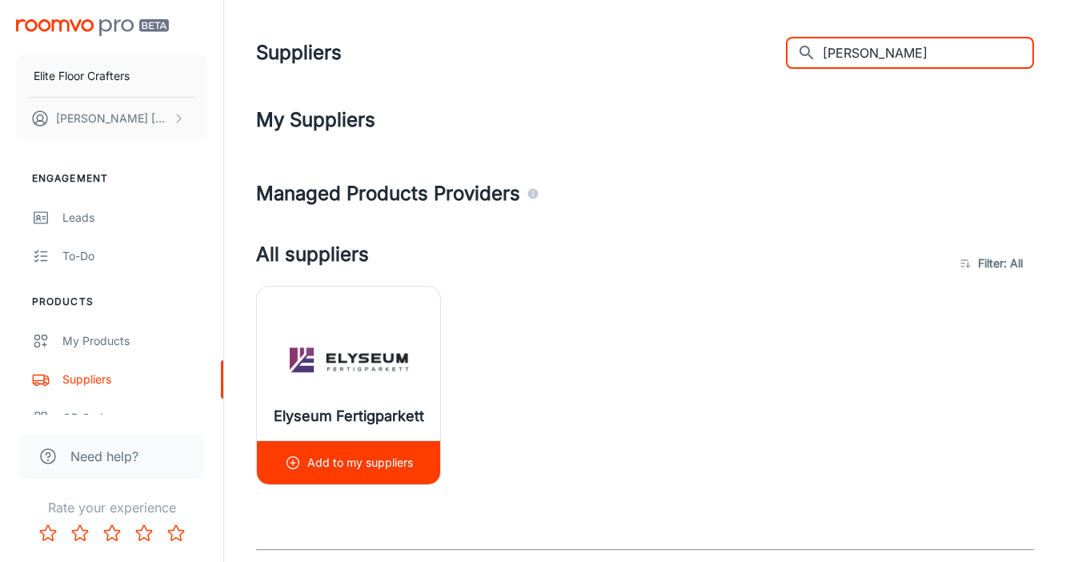
type input "[PERSON_NAME]"
click at [374, 375] on img at bounding box center [349, 363] width 144 height 64
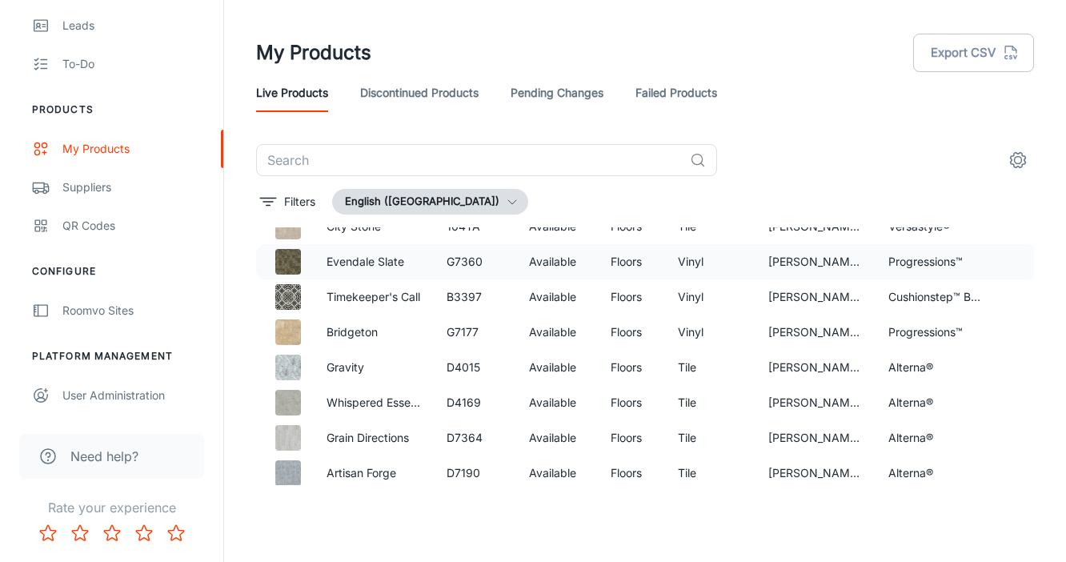
scroll to position [7677, 0]
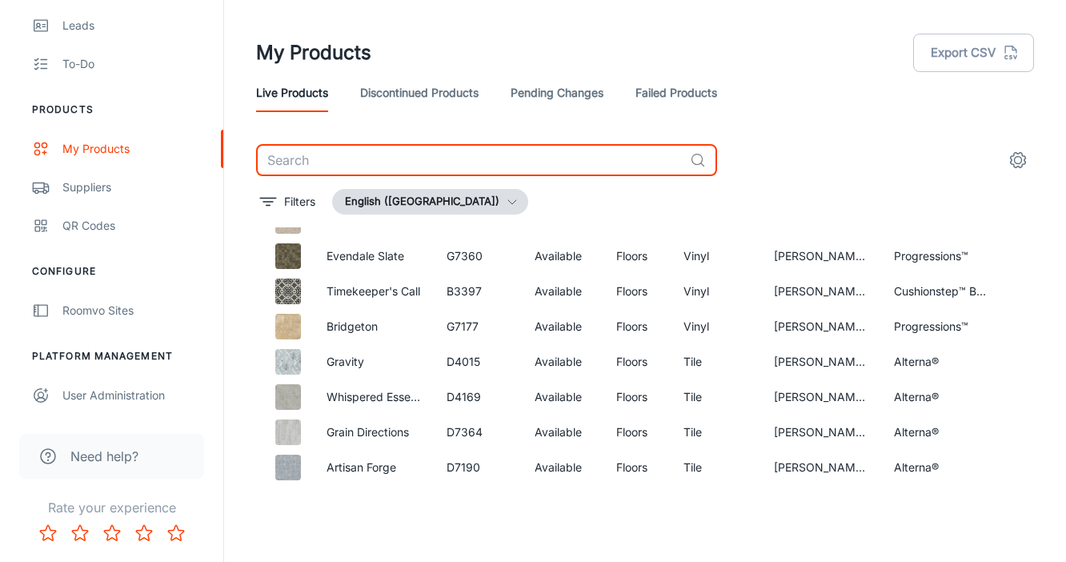
click at [611, 170] on input "text" at bounding box center [469, 160] width 427 height 32
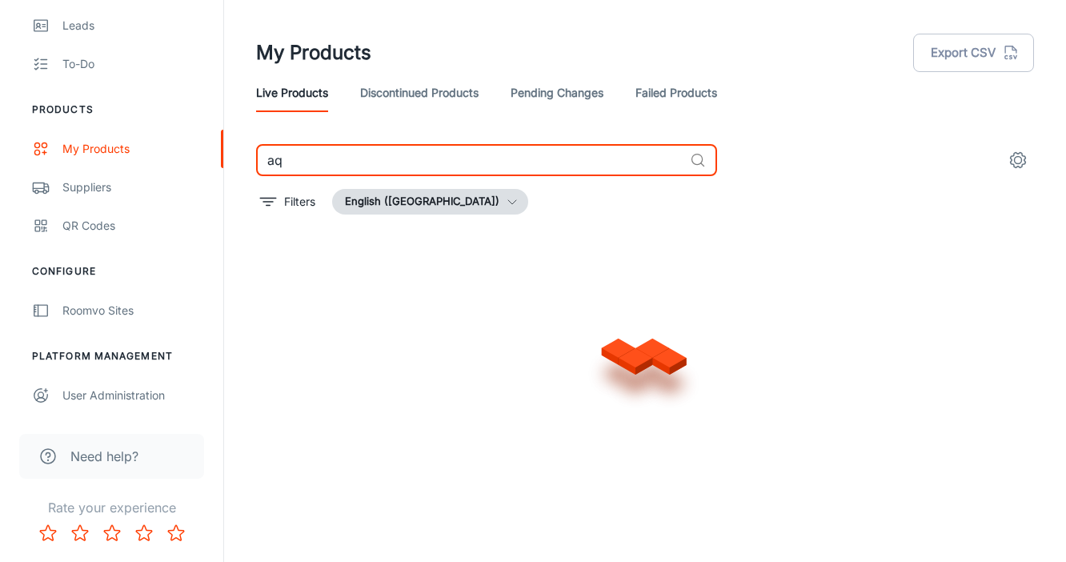
scroll to position [53, 0]
type input "aquashield"
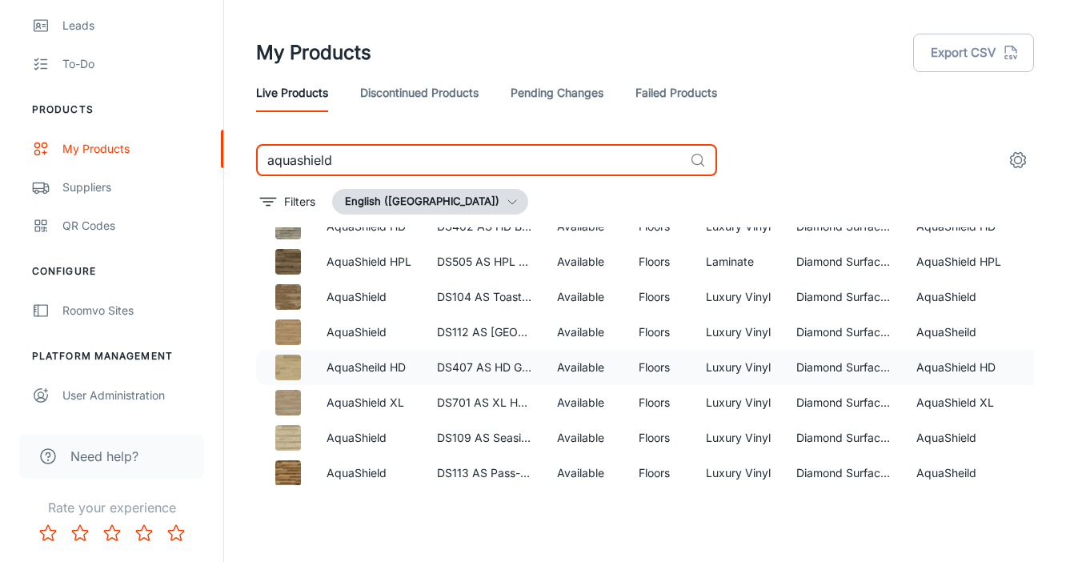
scroll to position [556, 24]
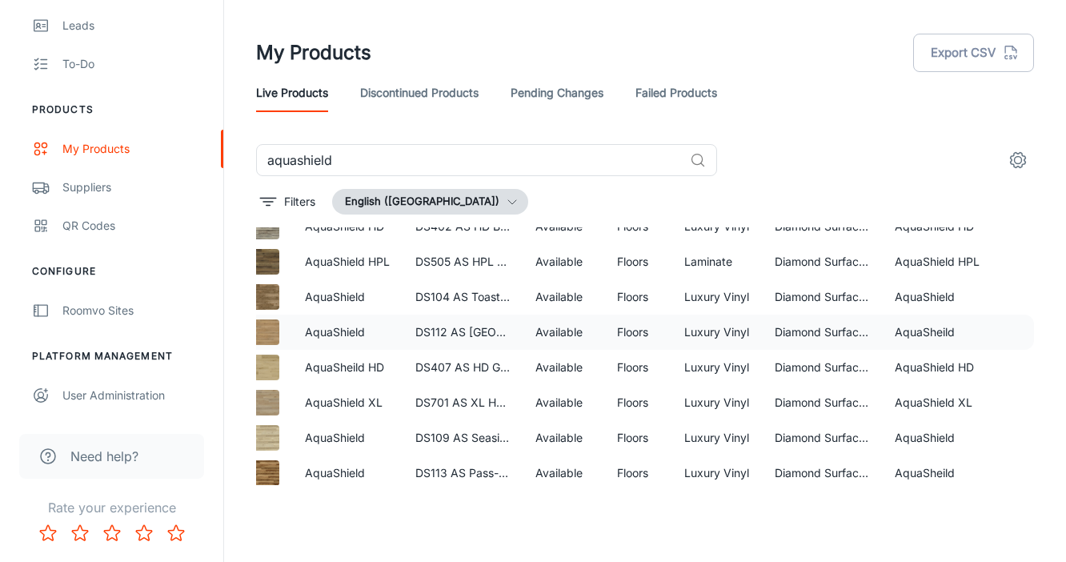
click at [271, 336] on img at bounding box center [267, 332] width 26 height 26
click at [270, 336] on img at bounding box center [267, 332] width 26 height 26
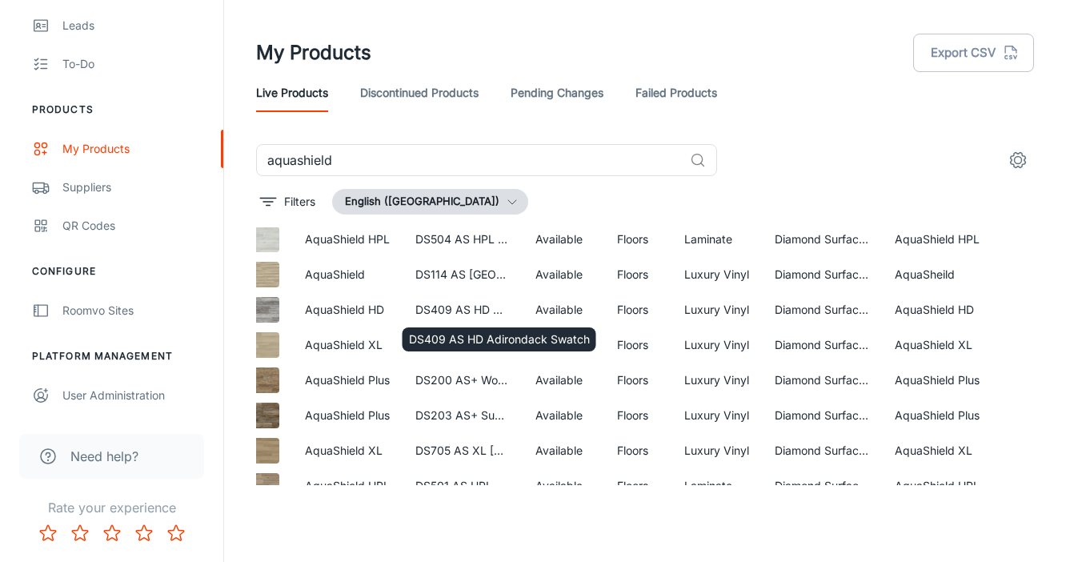
scroll to position [150, 24]
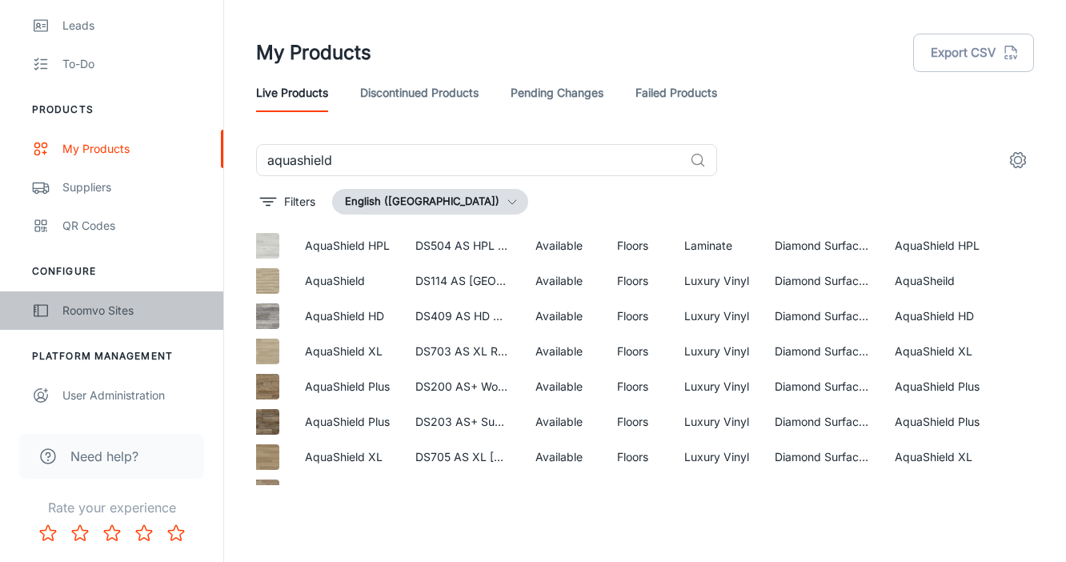
click at [115, 312] on div "Roomvo Sites" at bounding box center [134, 311] width 145 height 18
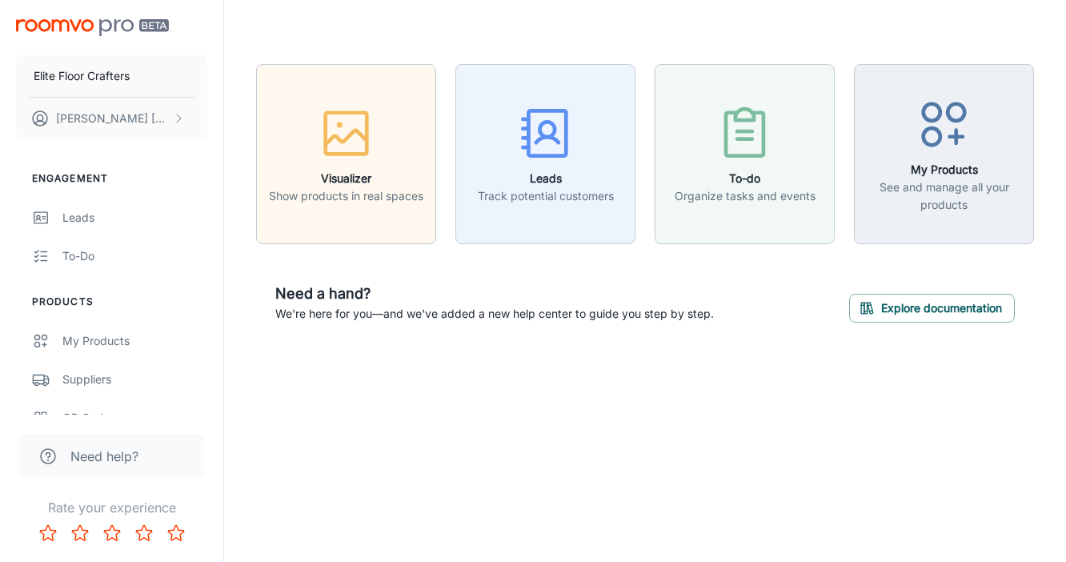
click at [591, 403] on div "Visualizer Show products in real spaces Leads Track potential customers To-do O…" at bounding box center [645, 203] width 842 height 406
click at [564, 32] on header at bounding box center [645, 32] width 817 height 64
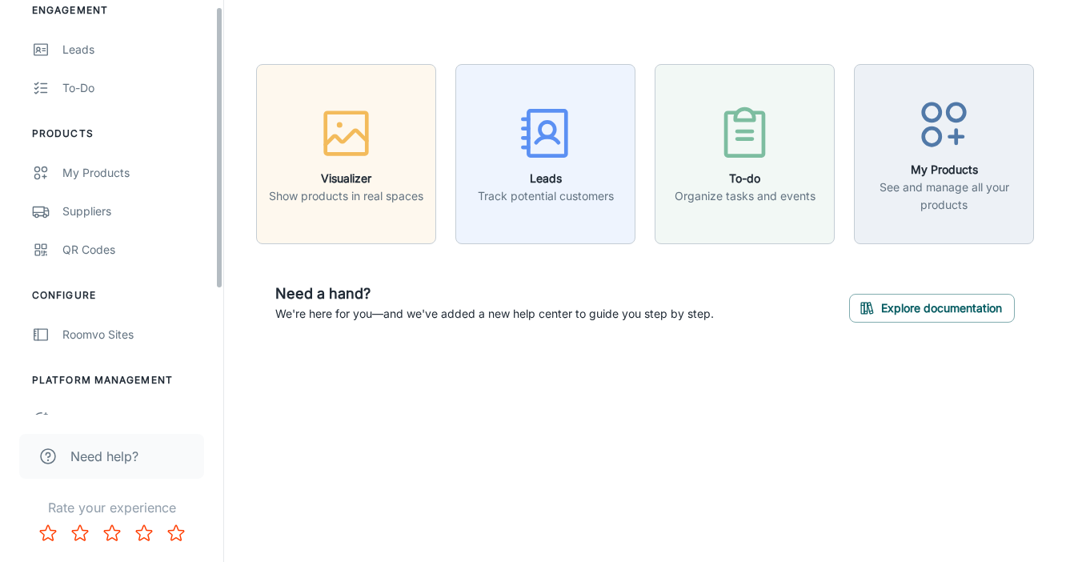
scroll to position [192, 0]
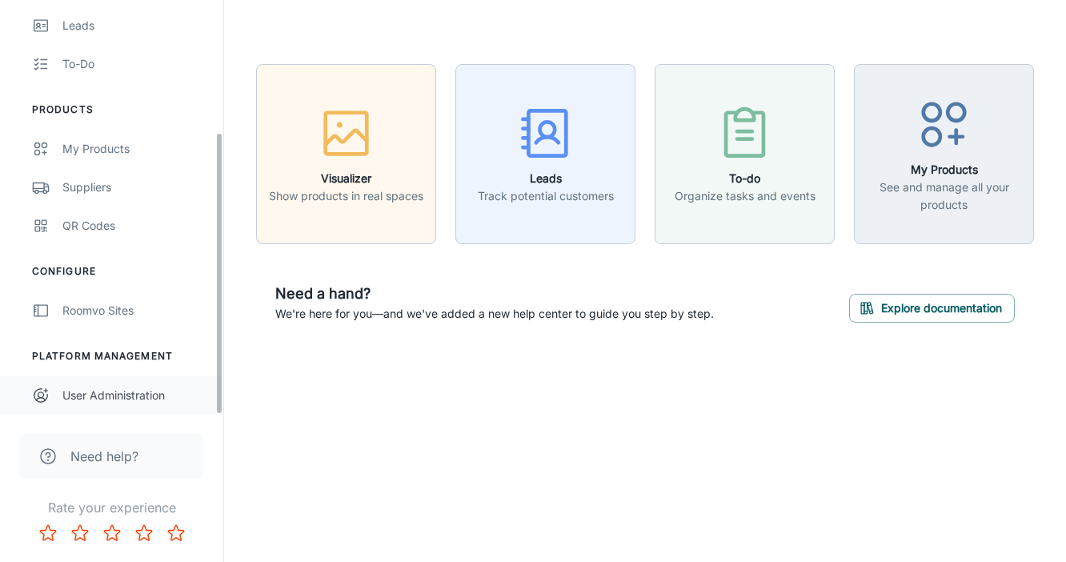
click at [122, 397] on div "User Administration" at bounding box center [134, 396] width 145 height 18
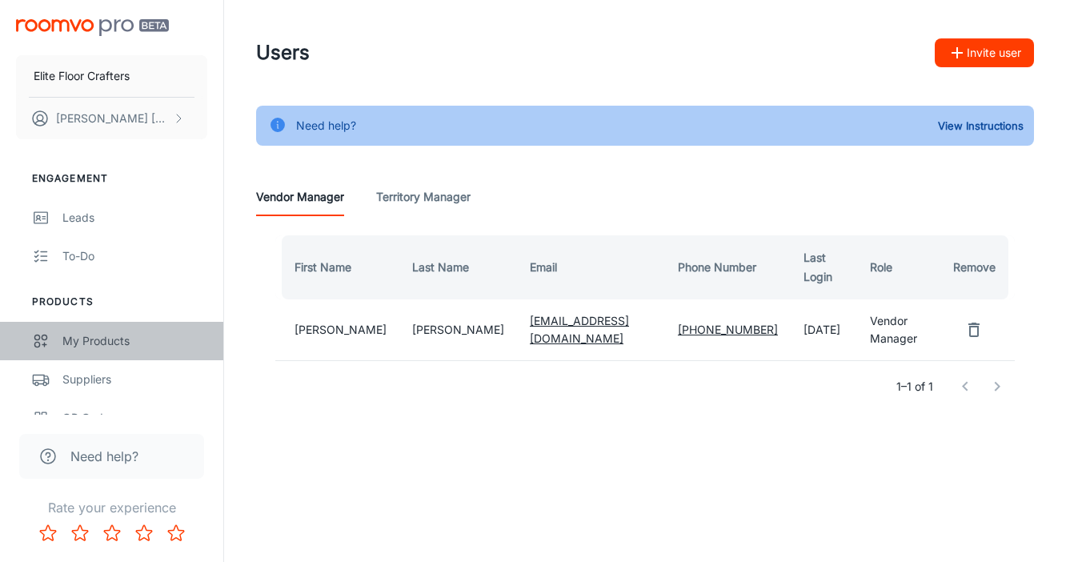
click at [89, 341] on div "My Products" at bounding box center [134, 341] width 145 height 18
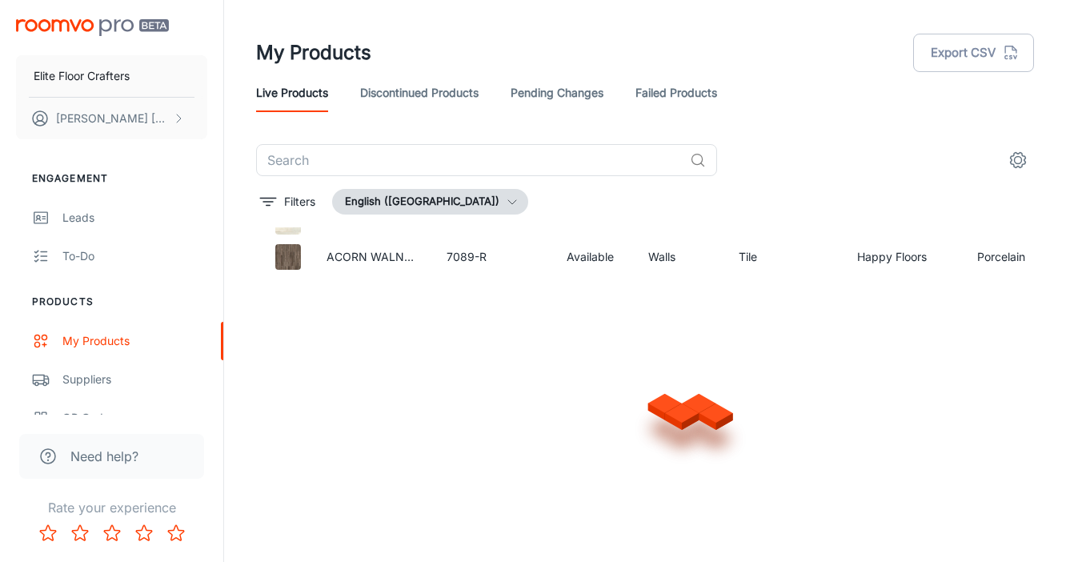
scroll to position [19214, 0]
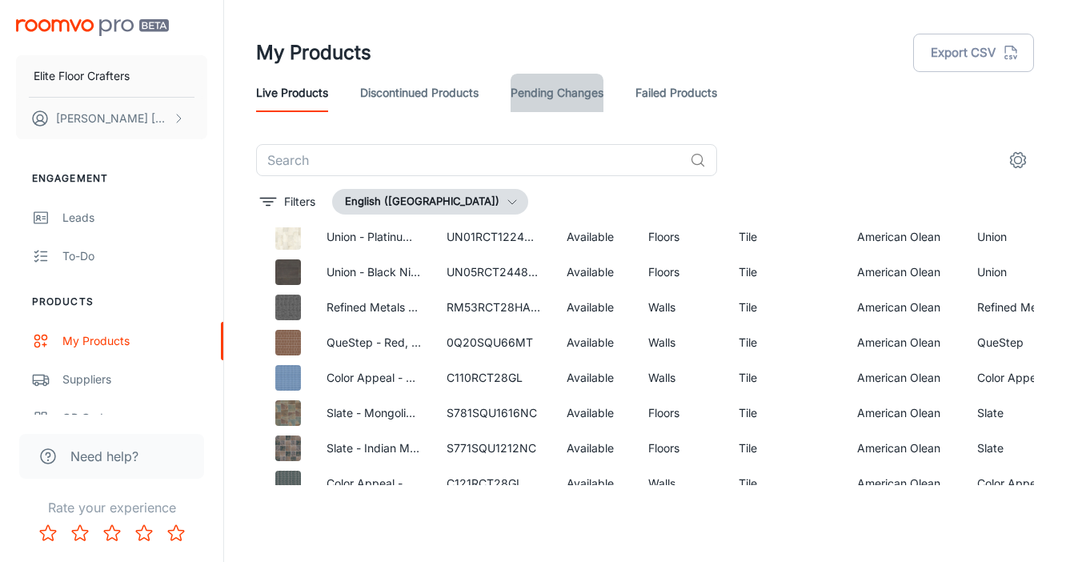
click at [592, 94] on link "Pending Changes" at bounding box center [557, 93] width 93 height 38
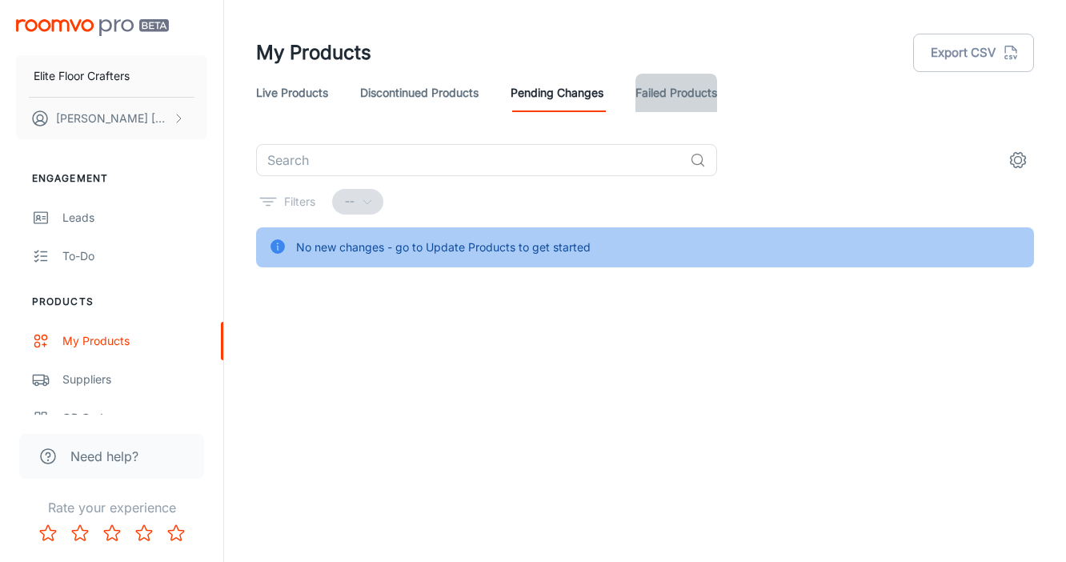
click at [663, 98] on link "Failed Products" at bounding box center [677, 93] width 82 height 38
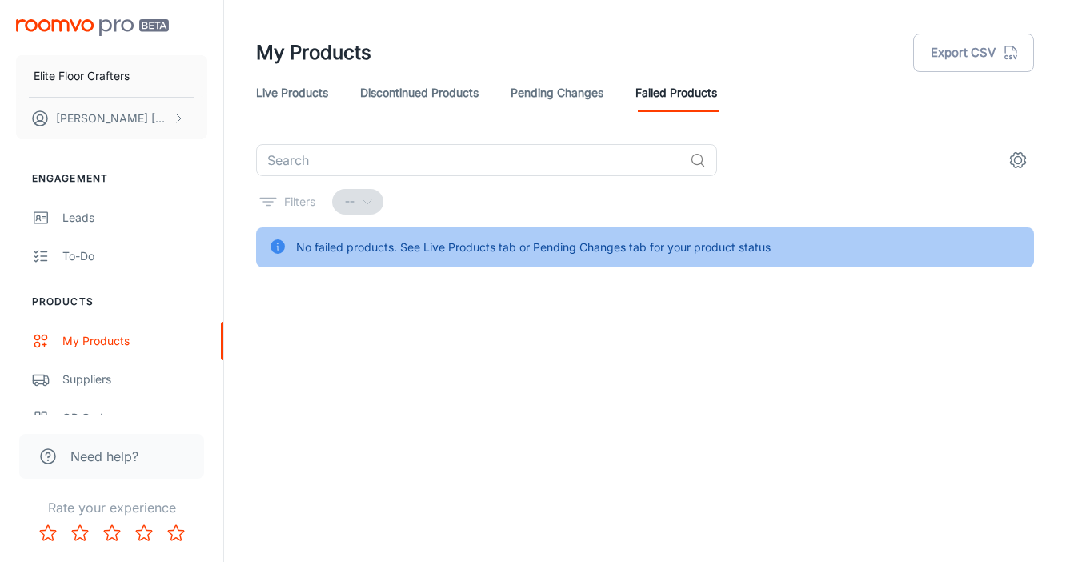
click at [423, 100] on link "Discontinued Products" at bounding box center [419, 93] width 118 height 38
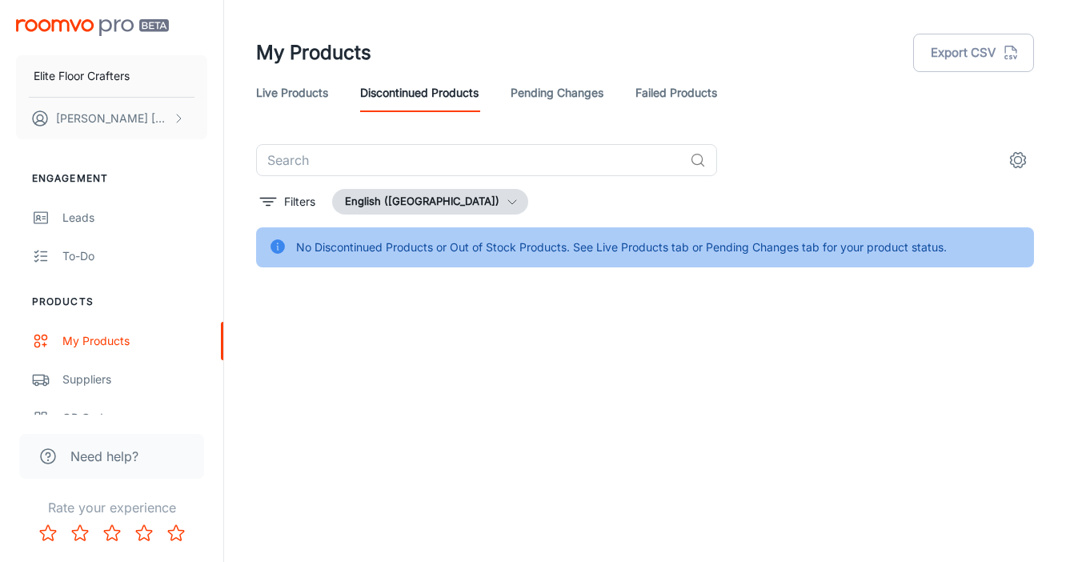
click at [293, 94] on link "Live Products" at bounding box center [292, 93] width 72 height 38
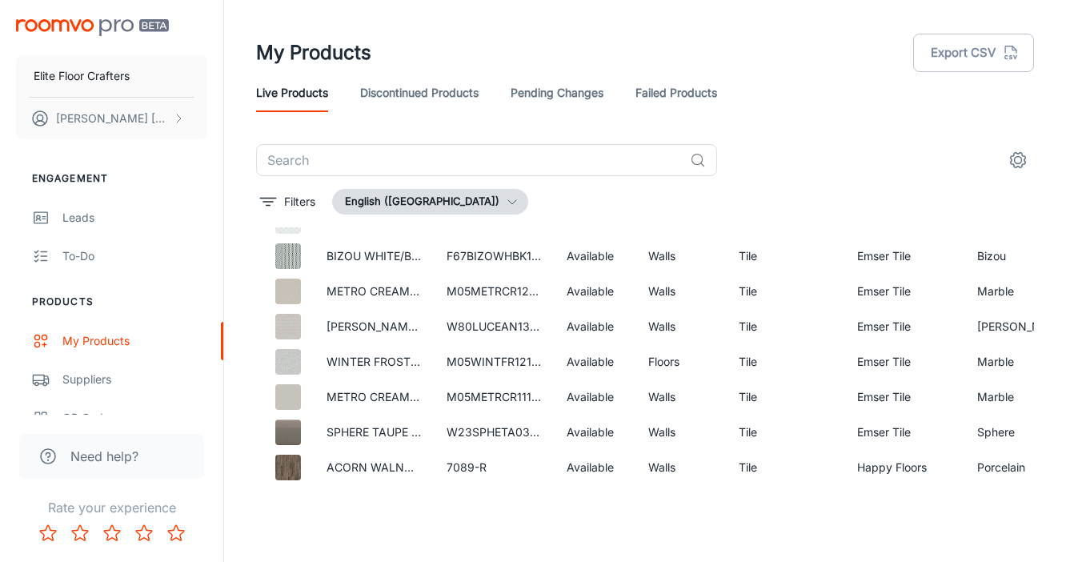
scroll to position [23722, 0]
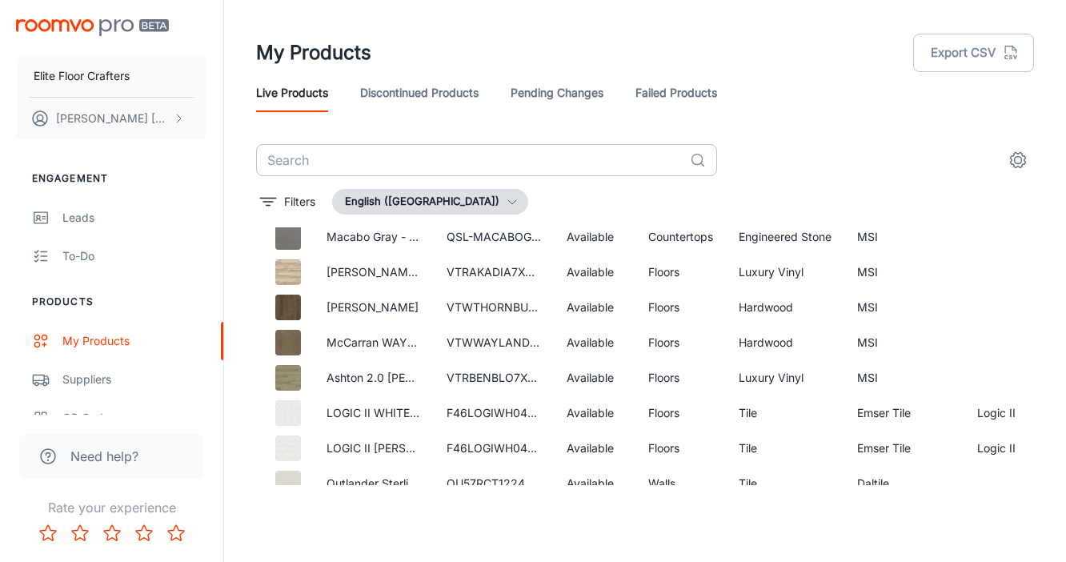
click at [533, 156] on input "text" at bounding box center [469, 160] width 427 height 32
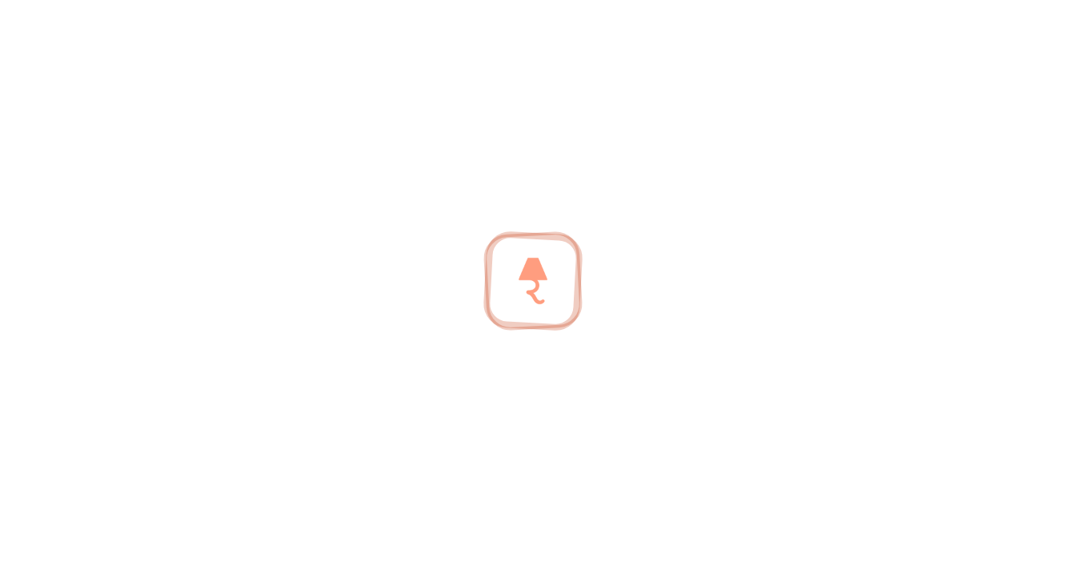
scroll to position [53, 0]
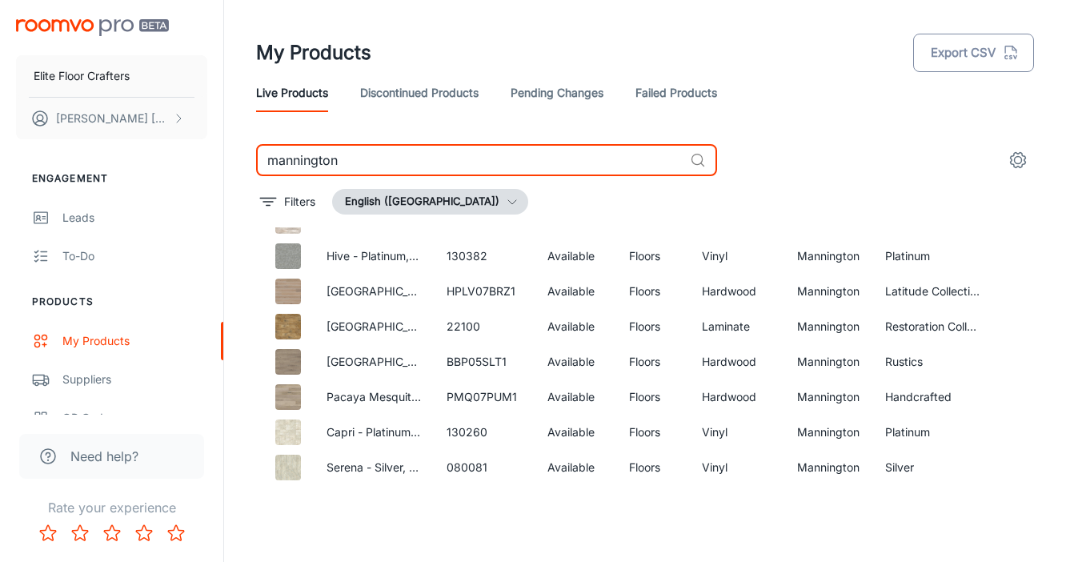
type input "mannington"
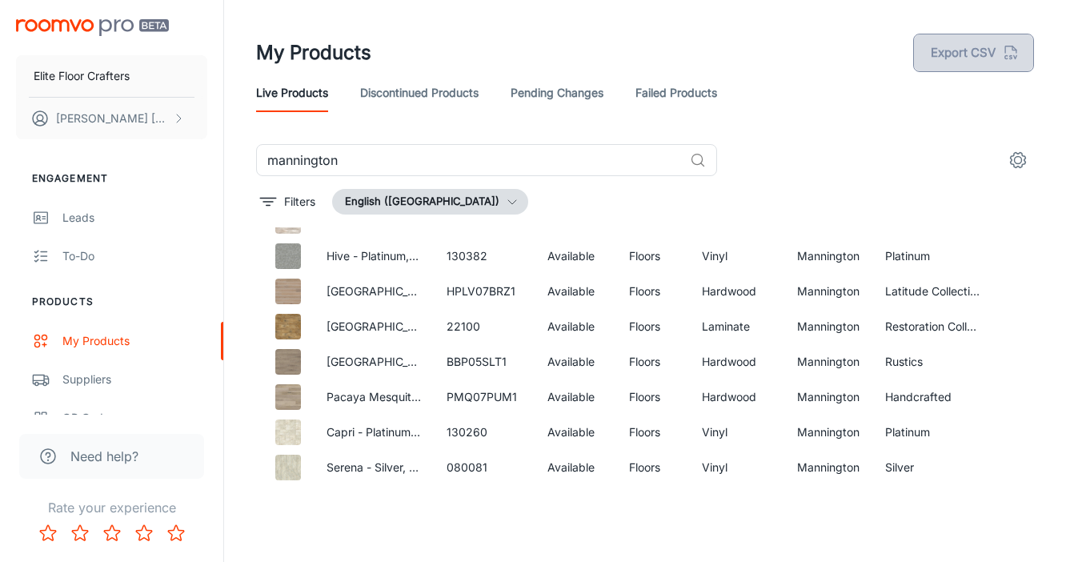
click at [973, 47] on button "Export CSV" at bounding box center [973, 53] width 121 height 38
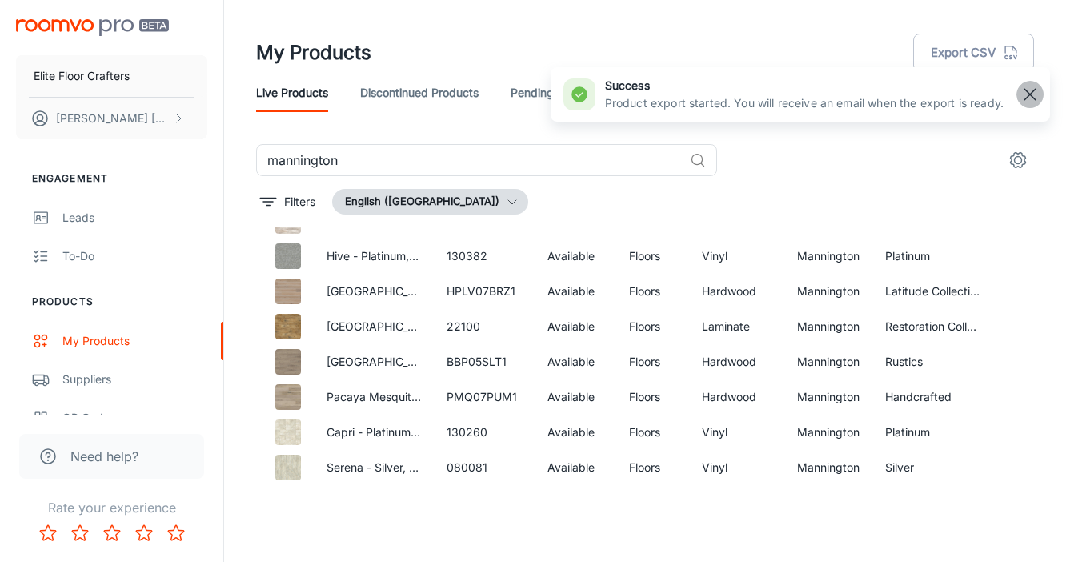
click at [1032, 91] on line "button" at bounding box center [1030, 94] width 11 height 11
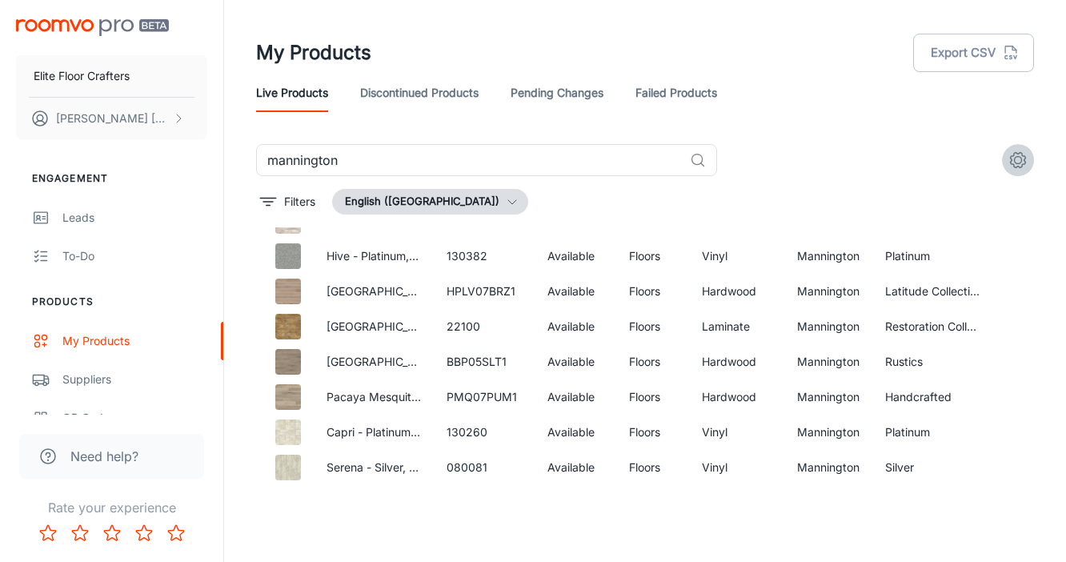
click at [1022, 159] on icon "settings" at bounding box center [1018, 159] width 19 height 19
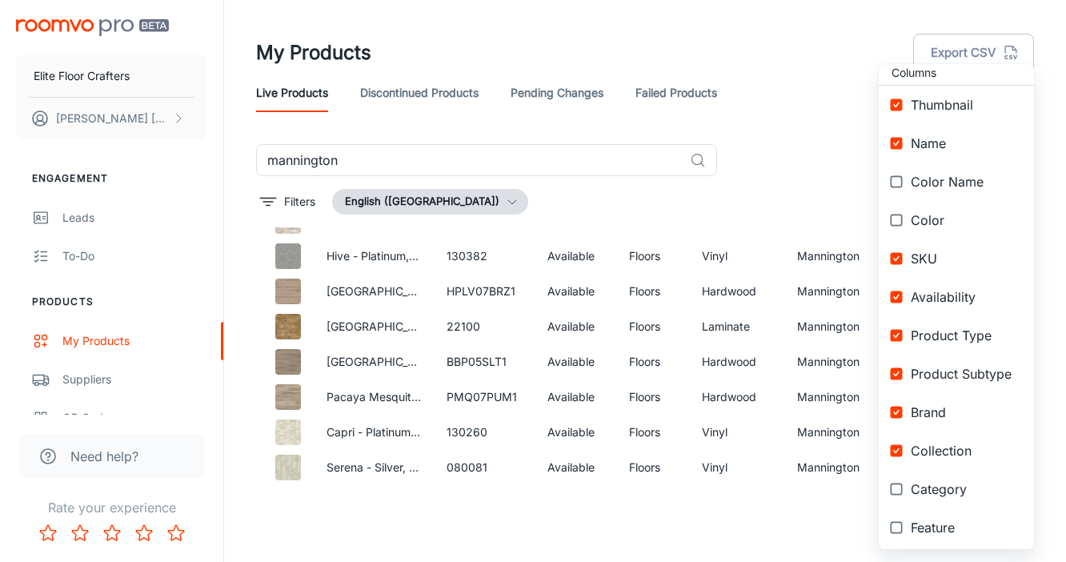
scroll to position [22, 0]
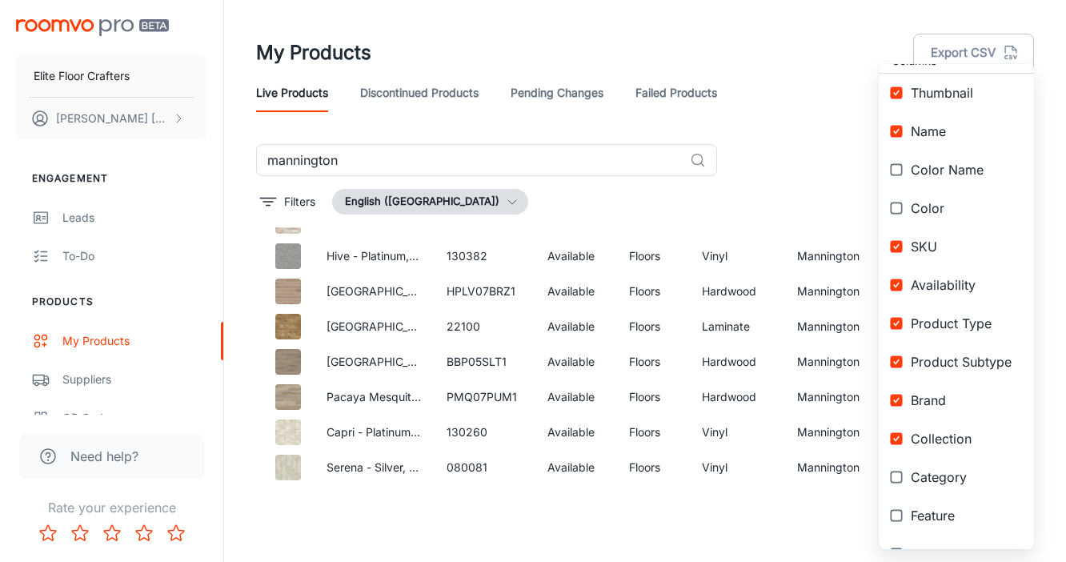
click at [900, 173] on input "checkbox" at bounding box center [896, 169] width 29 height 29
checkbox input "true"
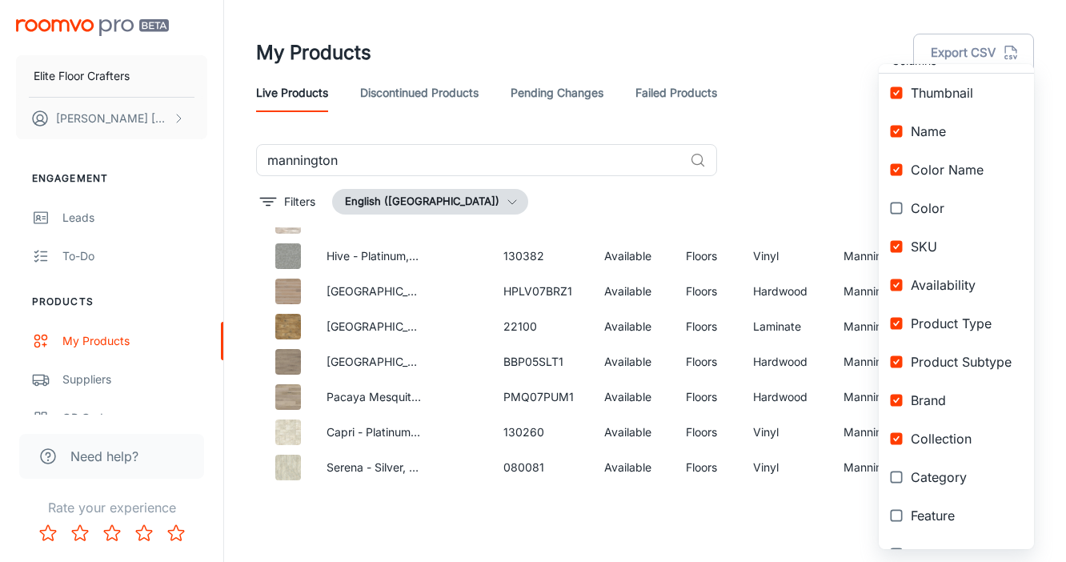
click at [899, 283] on input "checkbox" at bounding box center [896, 285] width 29 height 29
checkbox input "false"
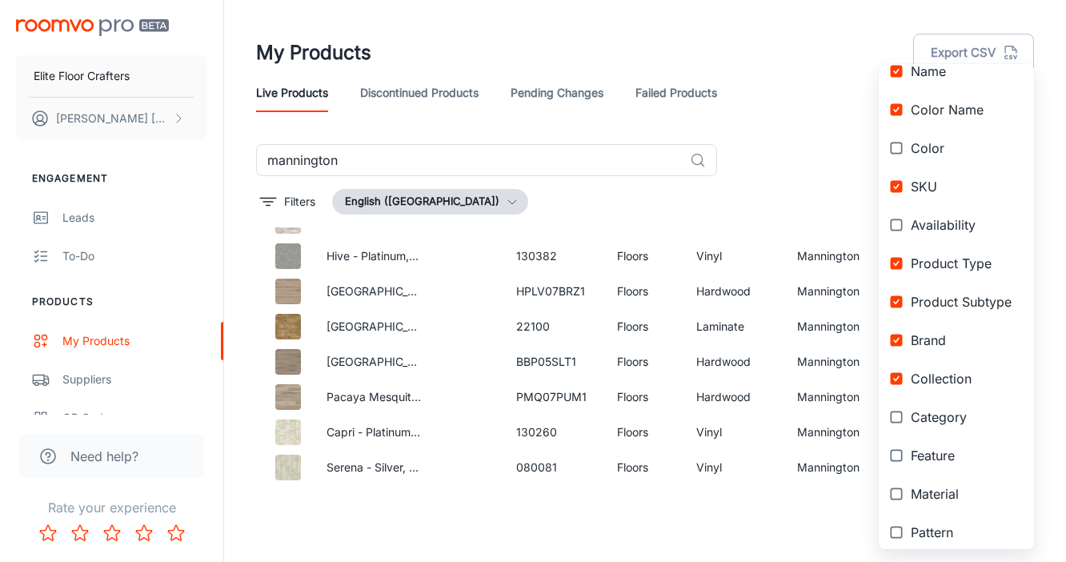
scroll to position [0, 0]
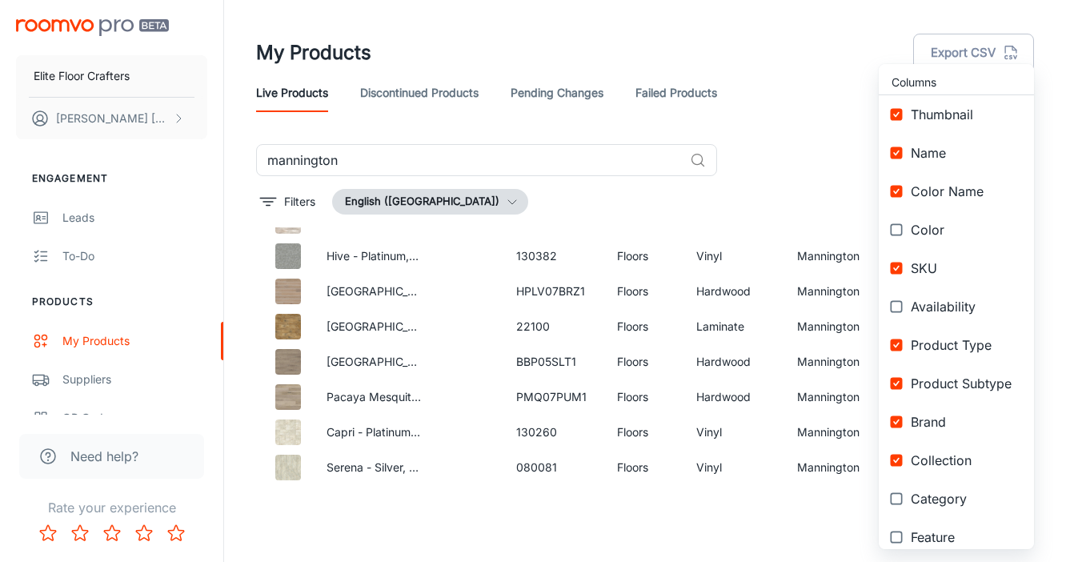
click at [897, 224] on input "checkbox" at bounding box center [896, 229] width 29 height 29
checkbox input "true"
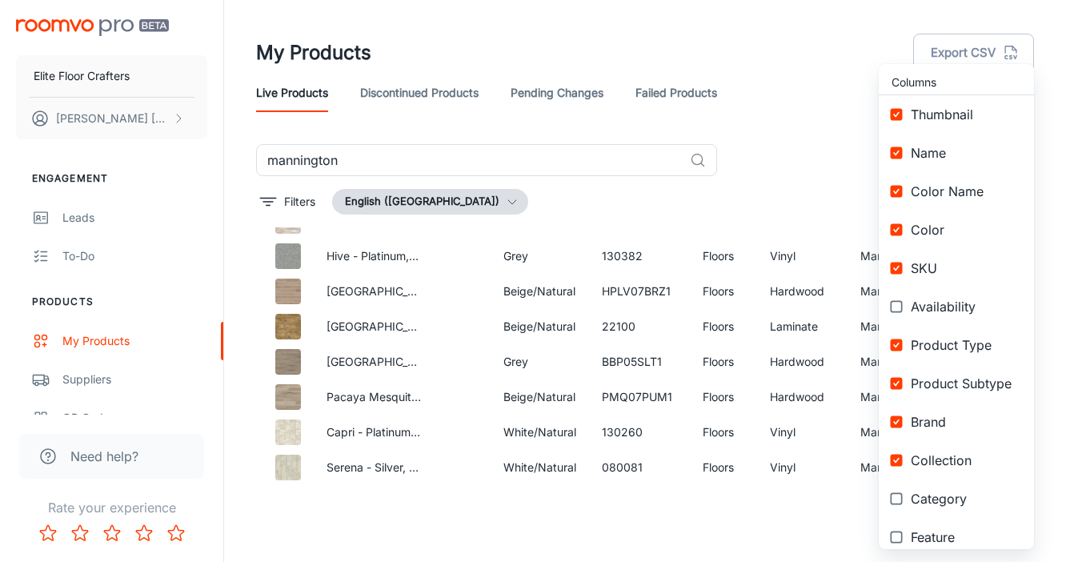
click at [811, 167] on div at bounding box center [533, 281] width 1066 height 562
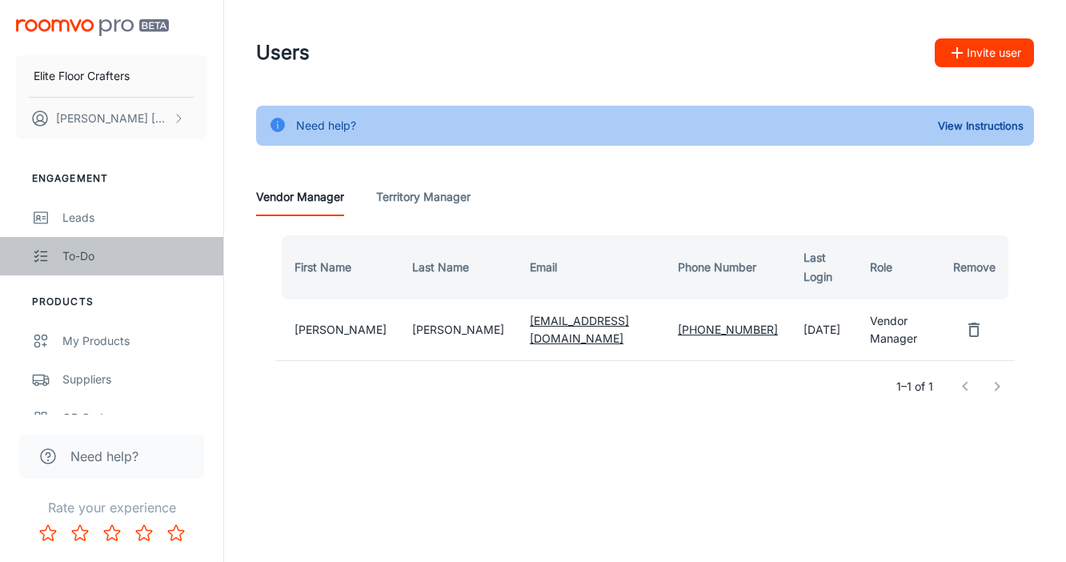
click at [104, 249] on div "To-do" at bounding box center [134, 256] width 145 height 18
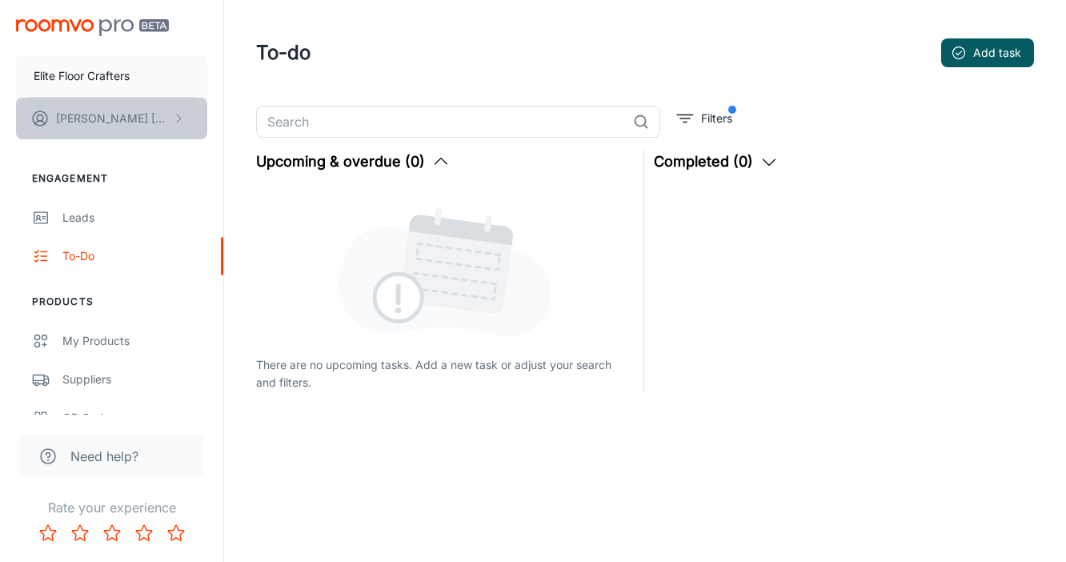
click at [134, 114] on button "[PERSON_NAME]" at bounding box center [111, 119] width 191 height 42
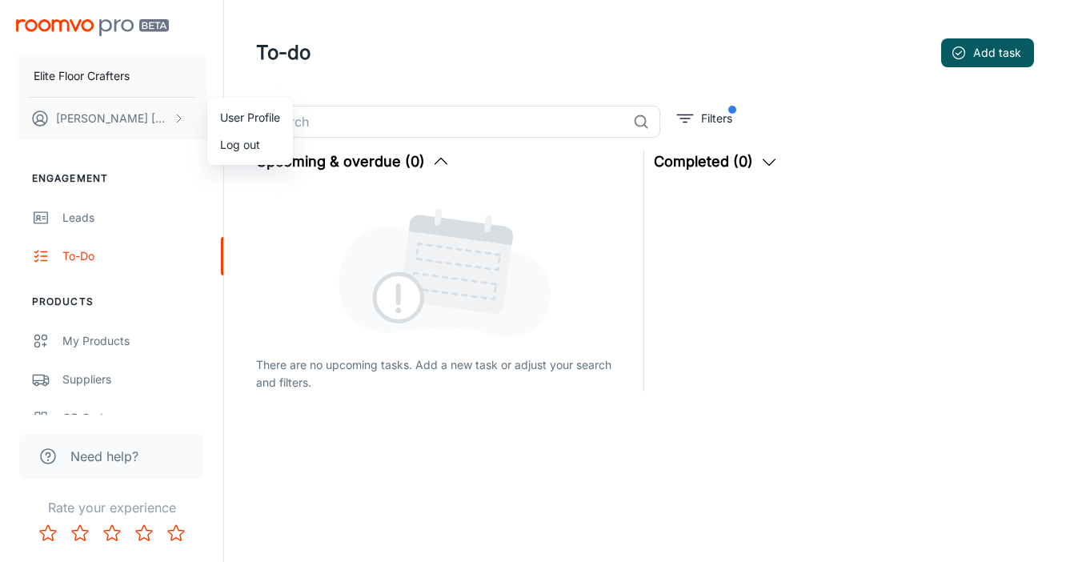
click at [379, 38] on div at bounding box center [533, 281] width 1066 height 562
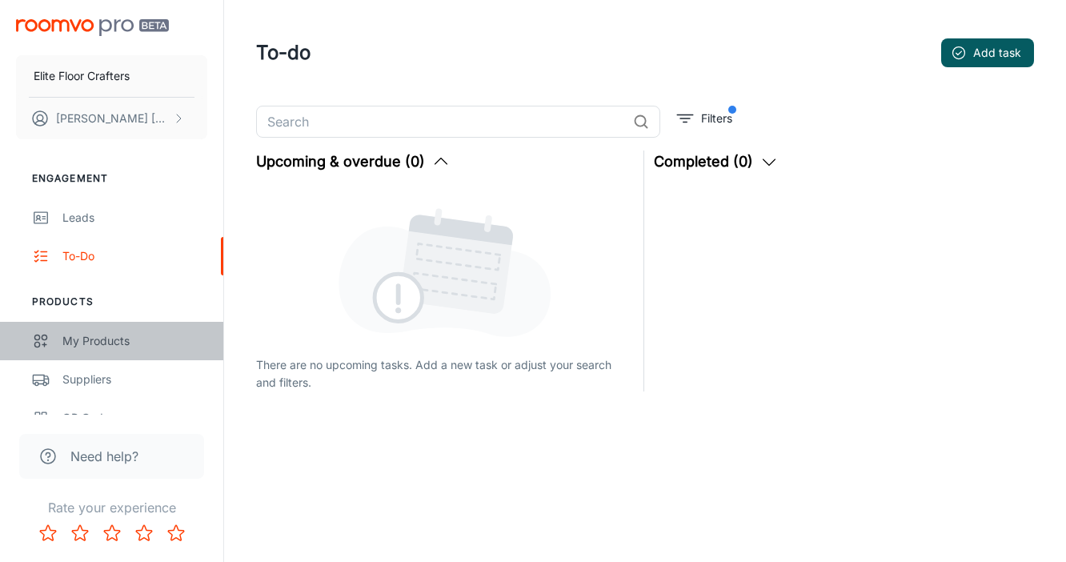
click at [92, 351] on link "My Products" at bounding box center [111, 341] width 223 height 38
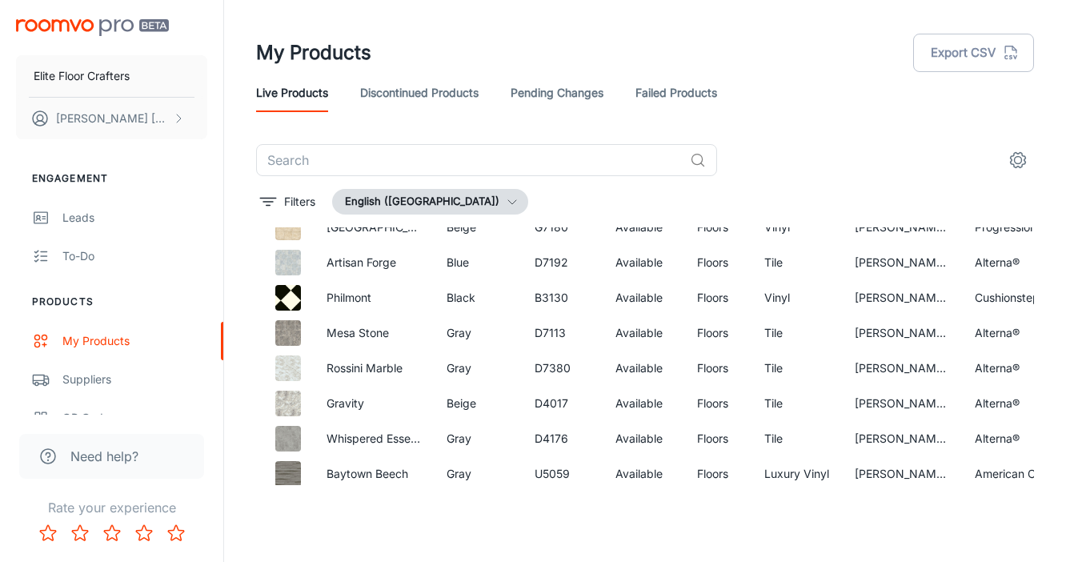
scroll to position [2918, 0]
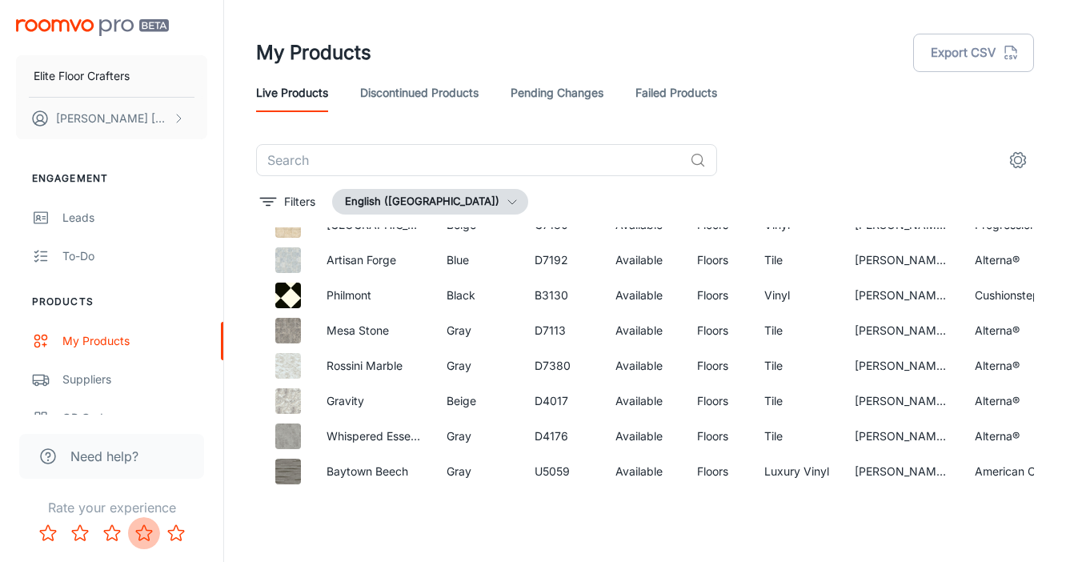
click at [137, 530] on icon "Rate 4 star" at bounding box center [144, 532] width 16 height 15
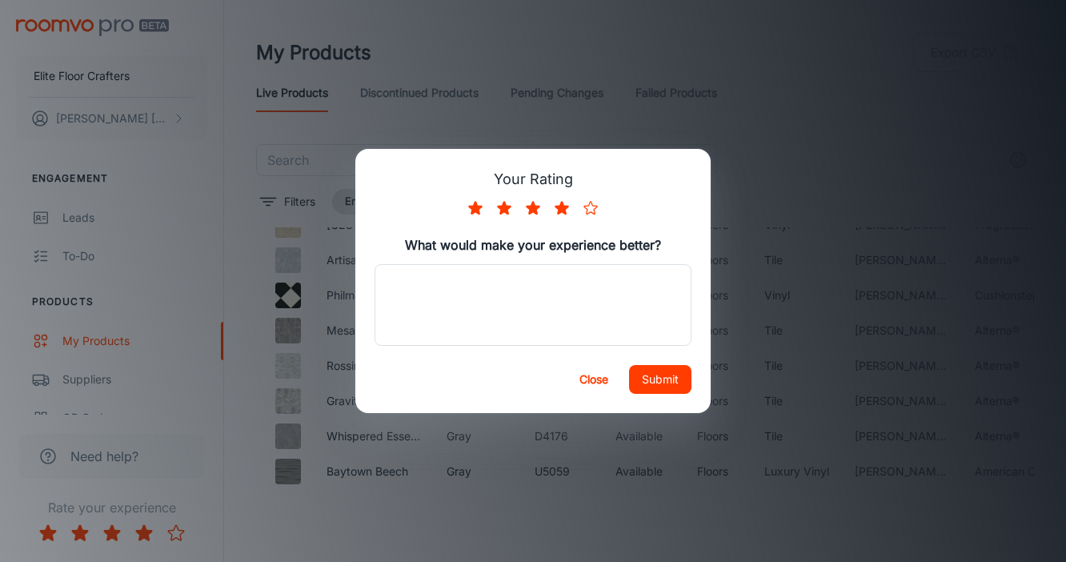
click at [600, 379] on button "Close" at bounding box center [593, 379] width 51 height 29
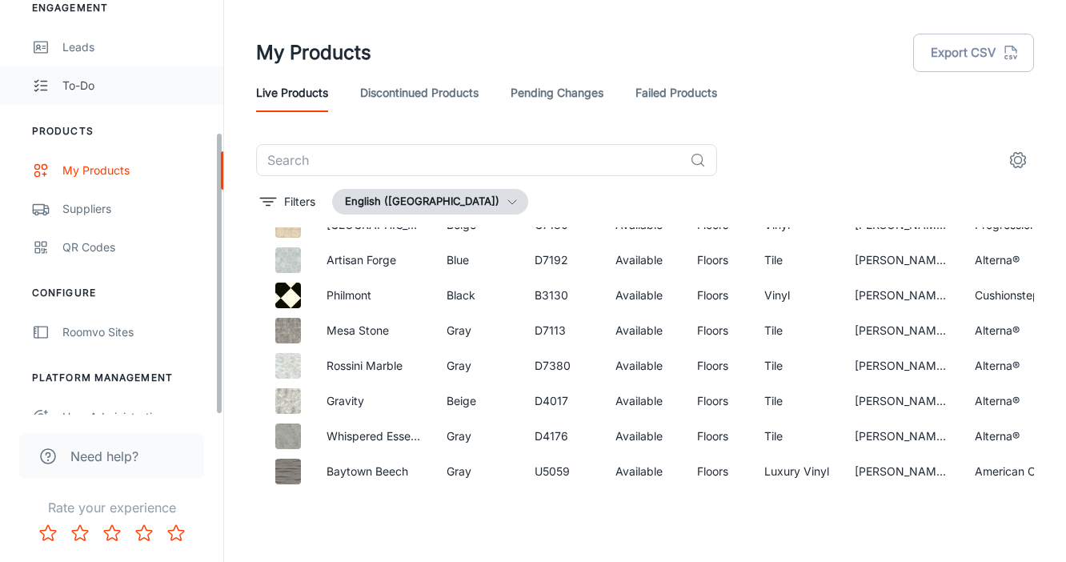
scroll to position [192, 0]
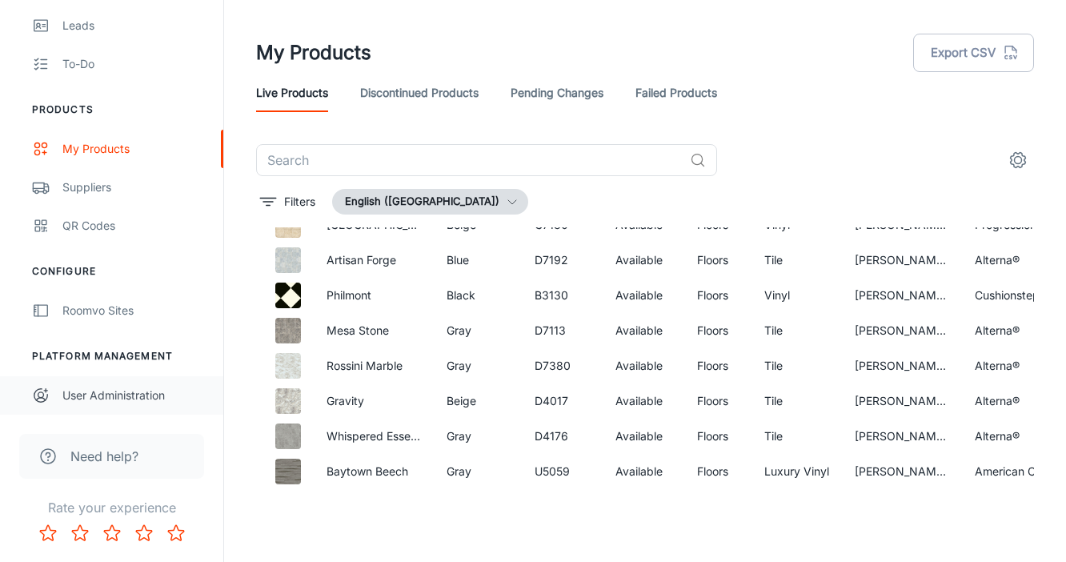
click at [158, 397] on div "User Administration" at bounding box center [134, 396] width 145 height 18
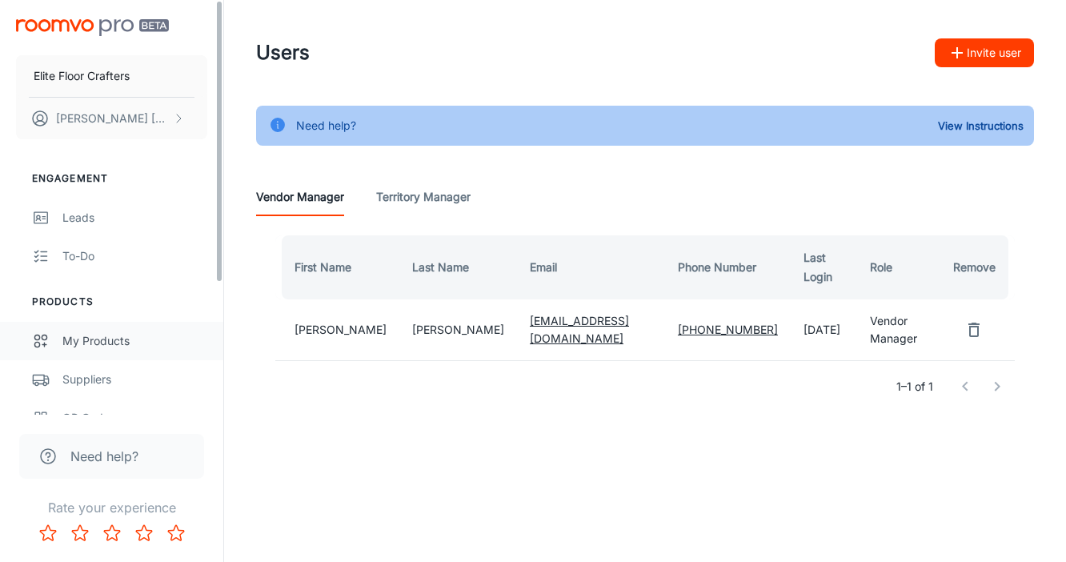
click at [124, 343] on div "My Products" at bounding box center [134, 341] width 145 height 18
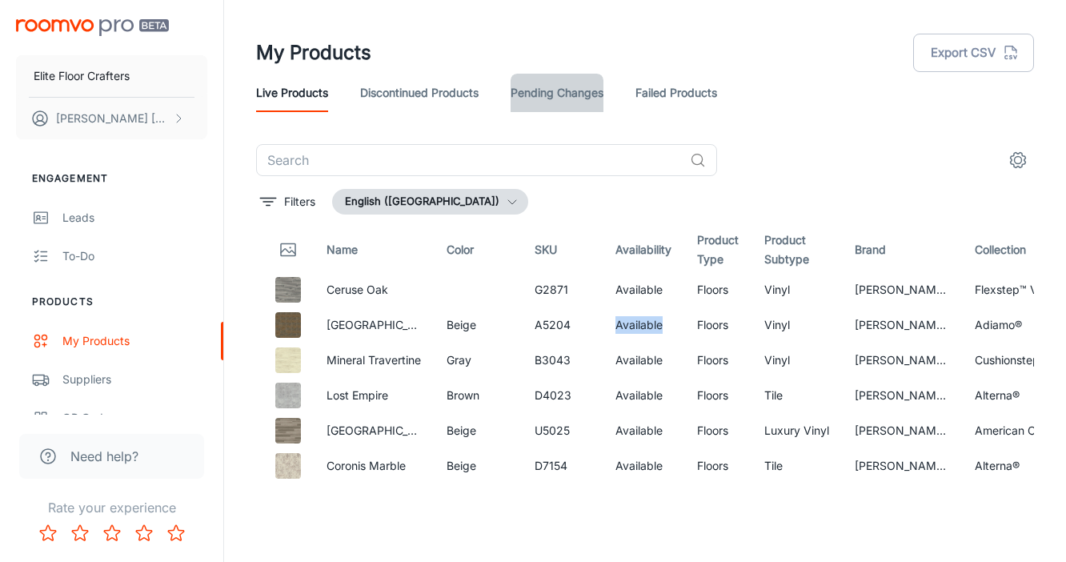
click at [591, 94] on link "Pending Changes" at bounding box center [557, 93] width 93 height 38
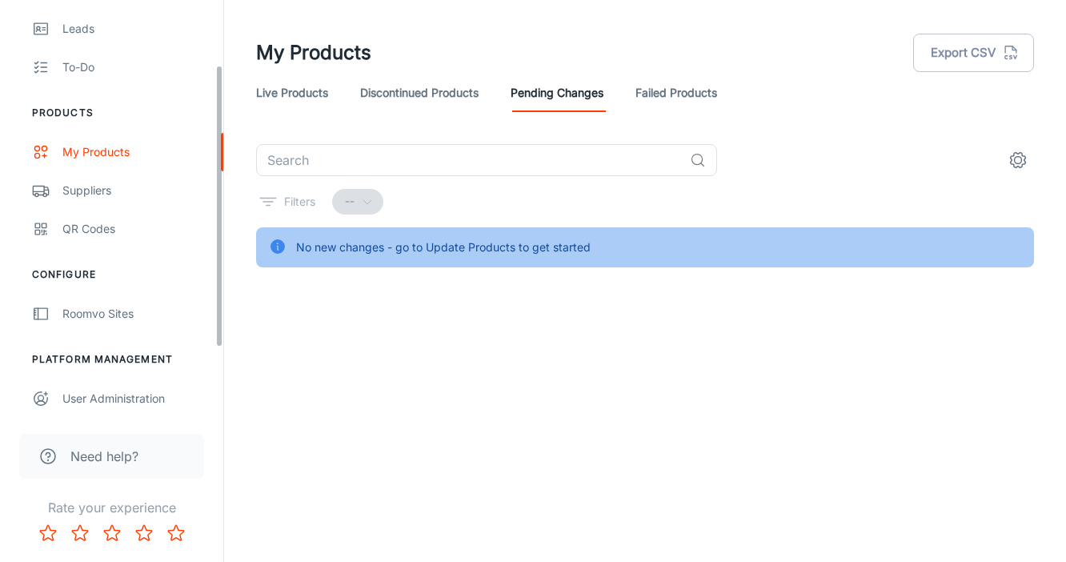
scroll to position [192, 0]
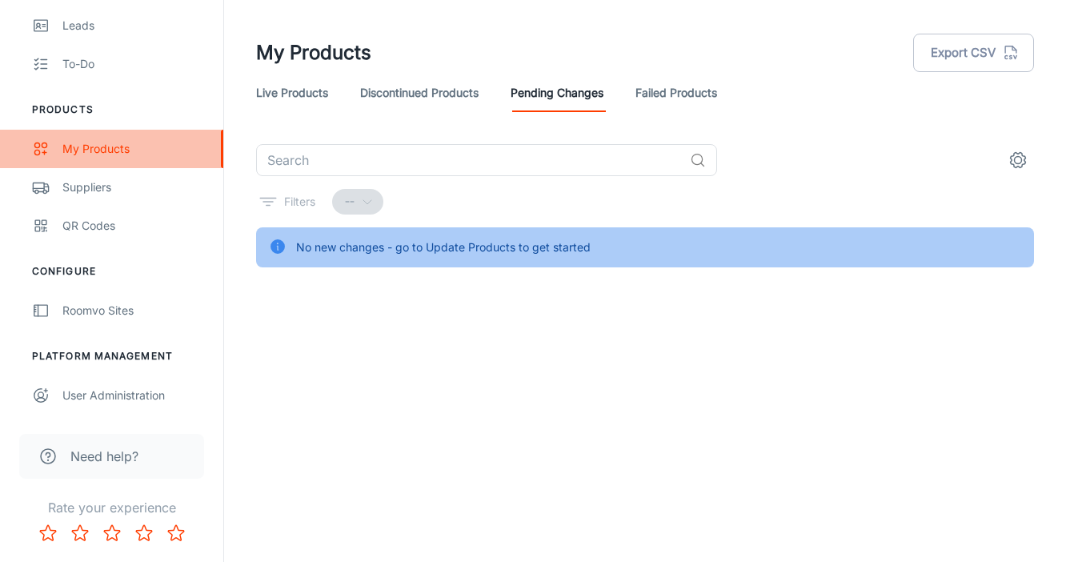
click at [123, 152] on div "My Products" at bounding box center [134, 149] width 145 height 18
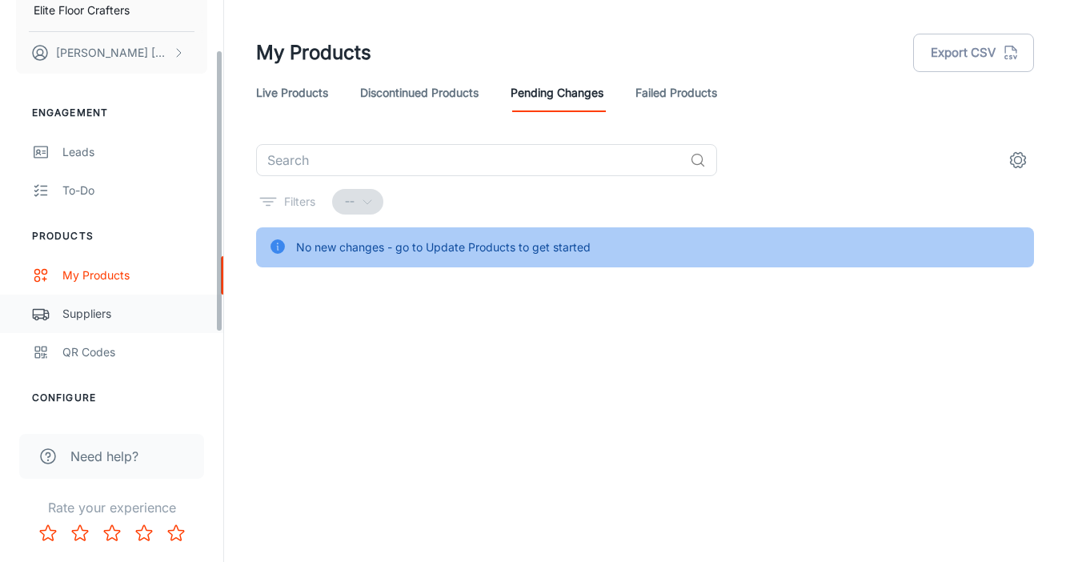
scroll to position [74, 0]
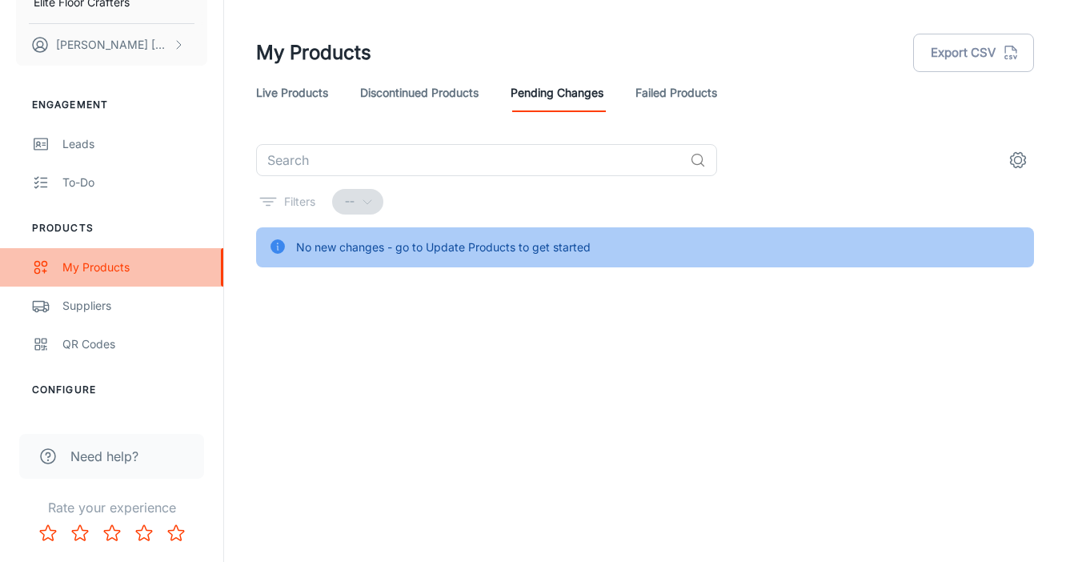
click at [130, 263] on div "My Products" at bounding box center [134, 268] width 145 height 18
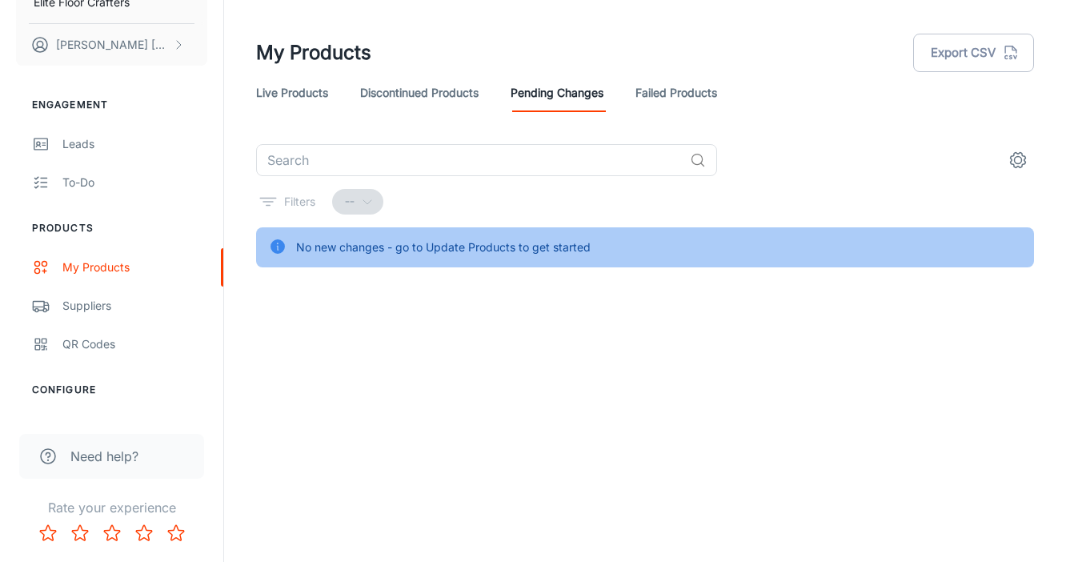
click at [481, 252] on div "No new changes - go to Update Products to get started" at bounding box center [443, 247] width 295 height 30
click at [463, 246] on div "No new changes - go to Update Products to get started" at bounding box center [443, 247] width 295 height 30
click at [367, 196] on div "--" at bounding box center [357, 202] width 51 height 26
click at [271, 88] on link "Live Products" at bounding box center [292, 93] width 72 height 38
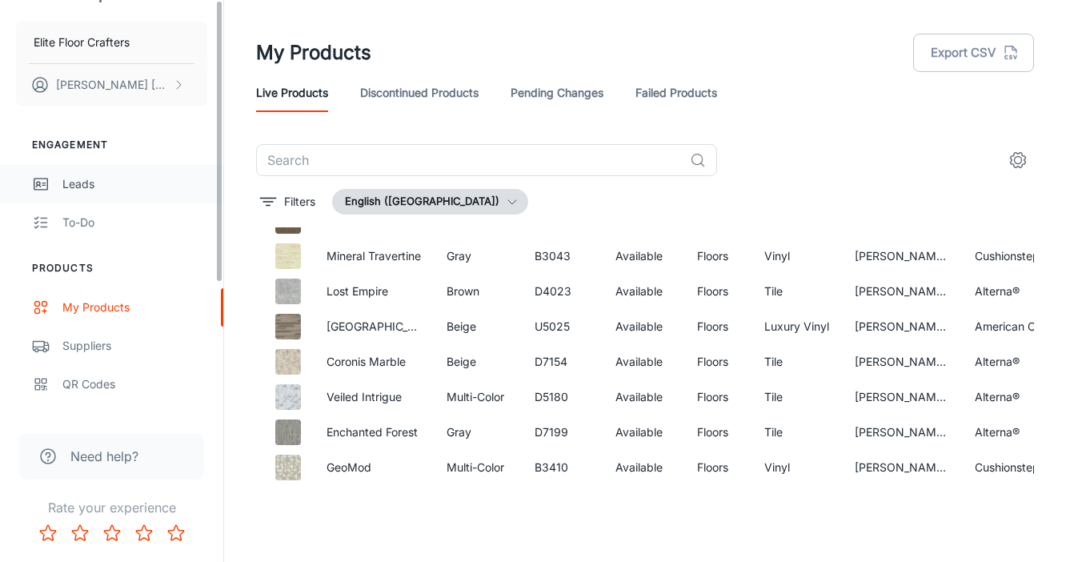
scroll to position [0, 0]
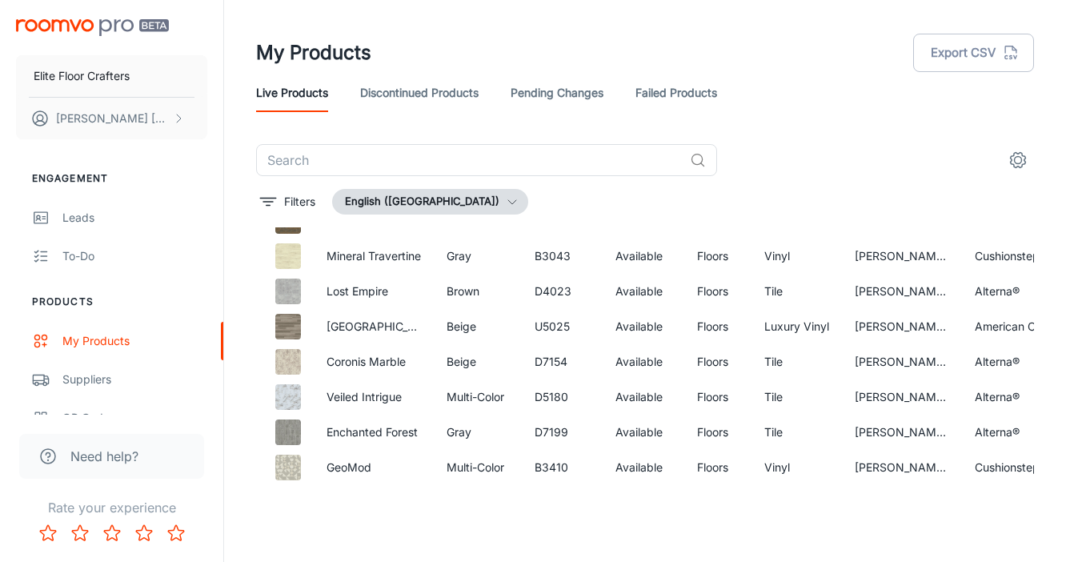
click at [106, 21] on img "scrollable content" at bounding box center [92, 27] width 153 height 17
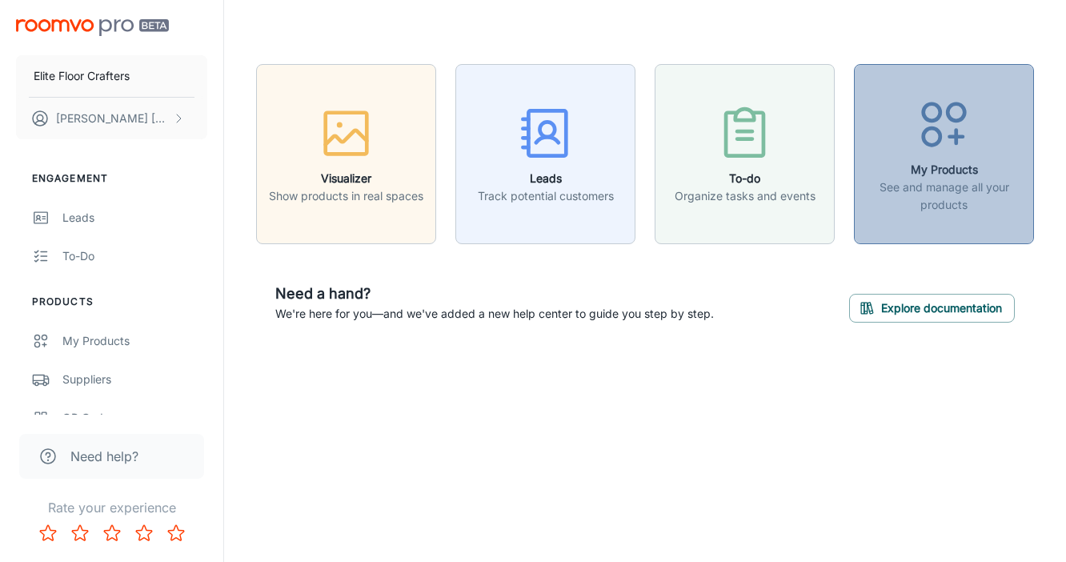
click at [972, 187] on p "See and manage all your products" at bounding box center [944, 196] width 159 height 35
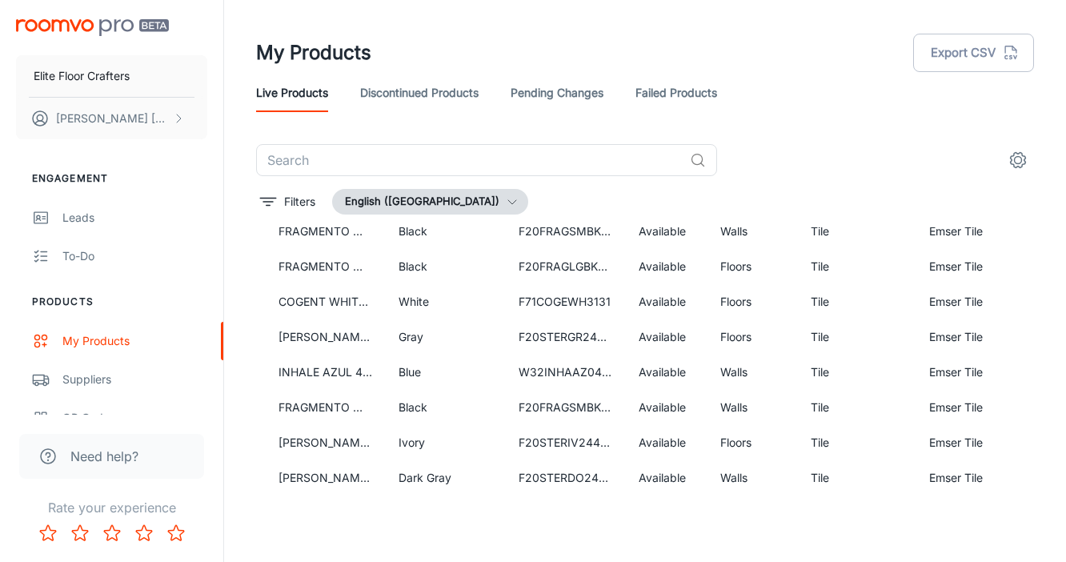
scroll to position [15567, 48]
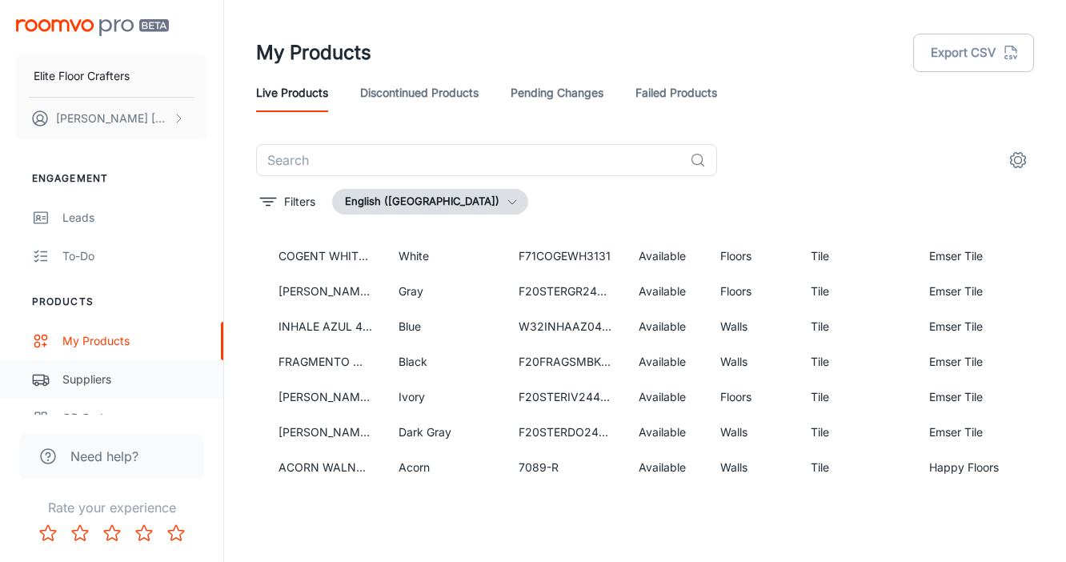
click at [98, 373] on div "Suppliers" at bounding box center [134, 380] width 145 height 18
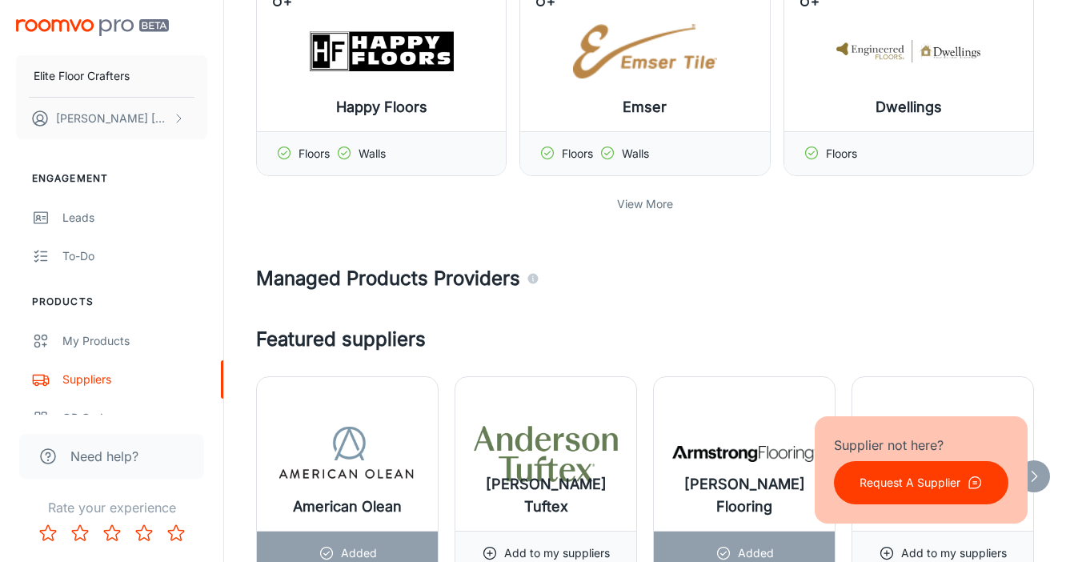
scroll to position [615, 0]
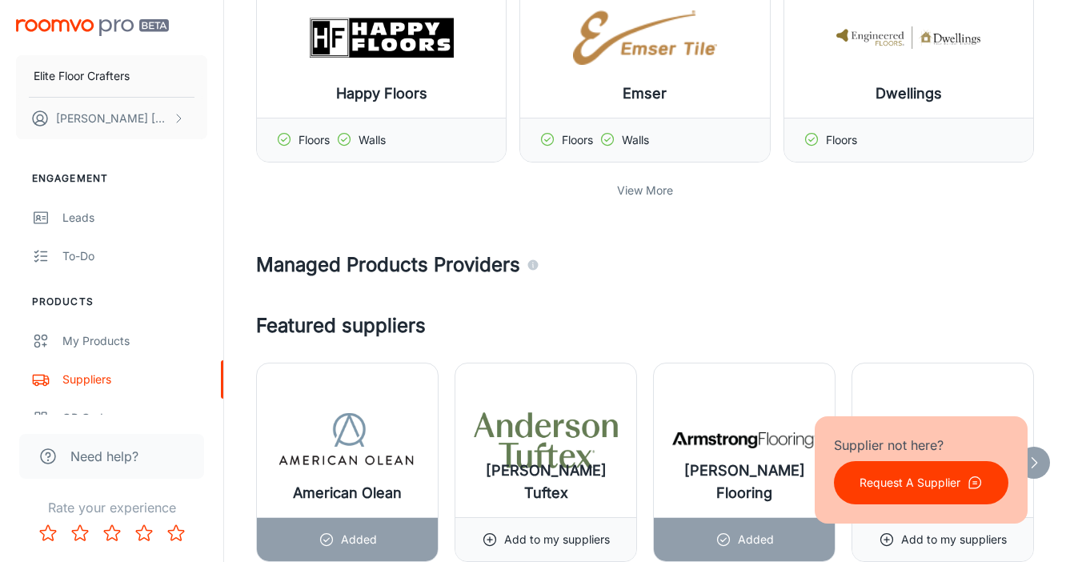
click at [651, 191] on p "View More" at bounding box center [645, 191] width 56 height 18
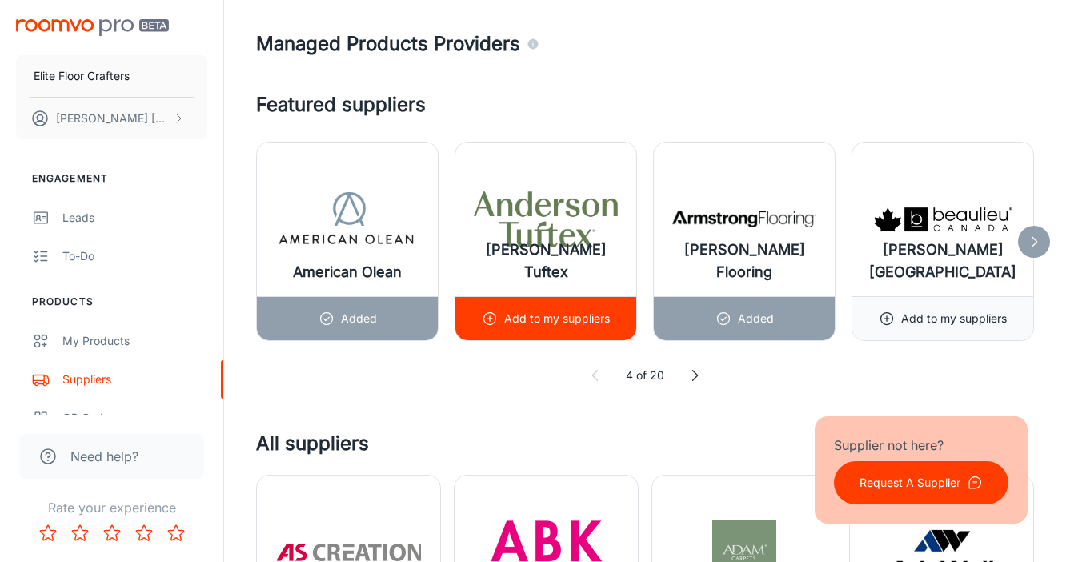
scroll to position [1449, 0]
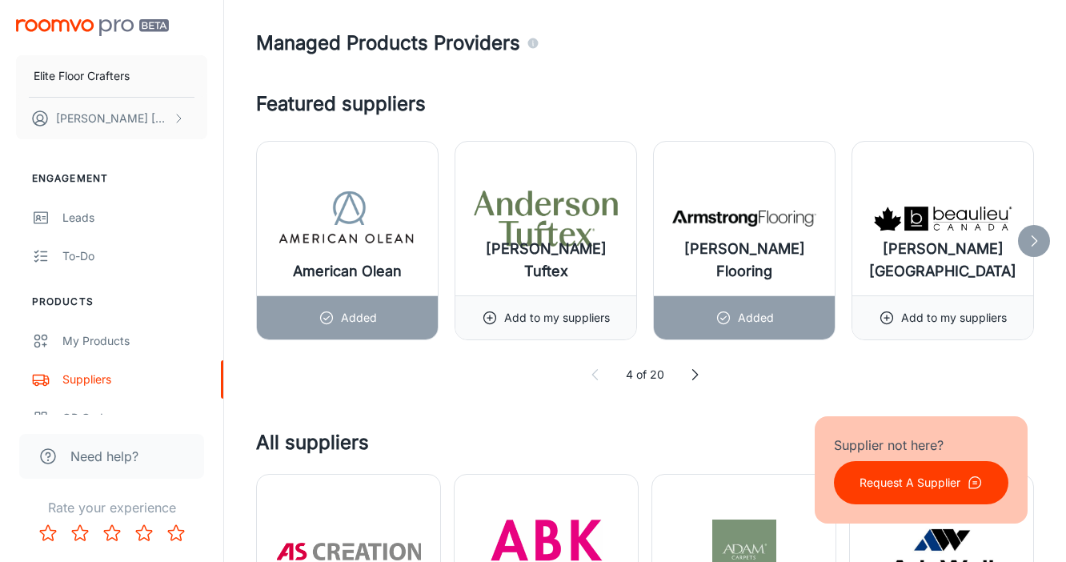
click at [1037, 249] on div at bounding box center [1034, 241] width 32 height 32
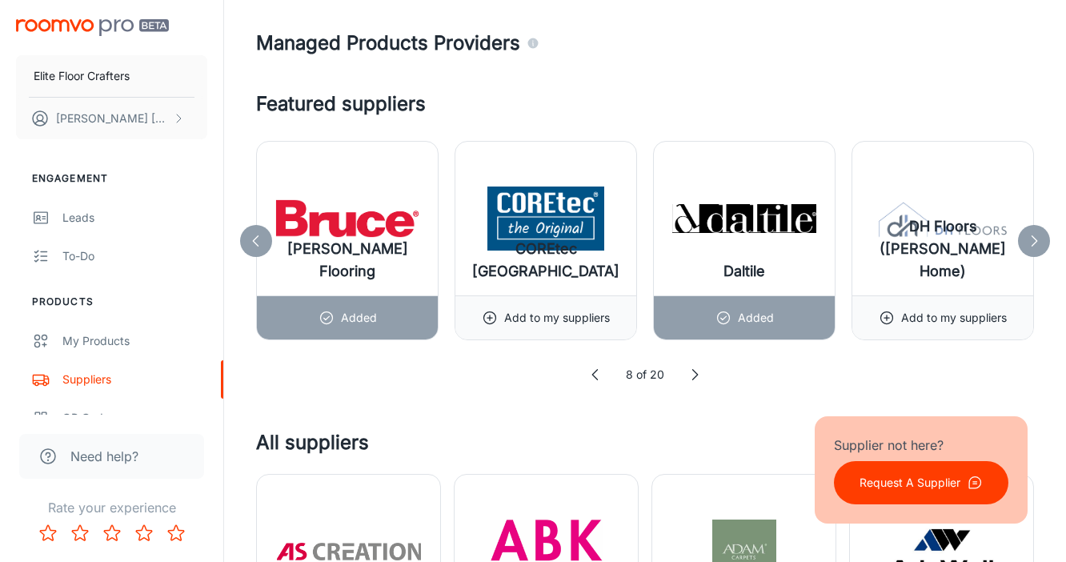
click at [1037, 249] on div at bounding box center [1034, 241] width 32 height 32
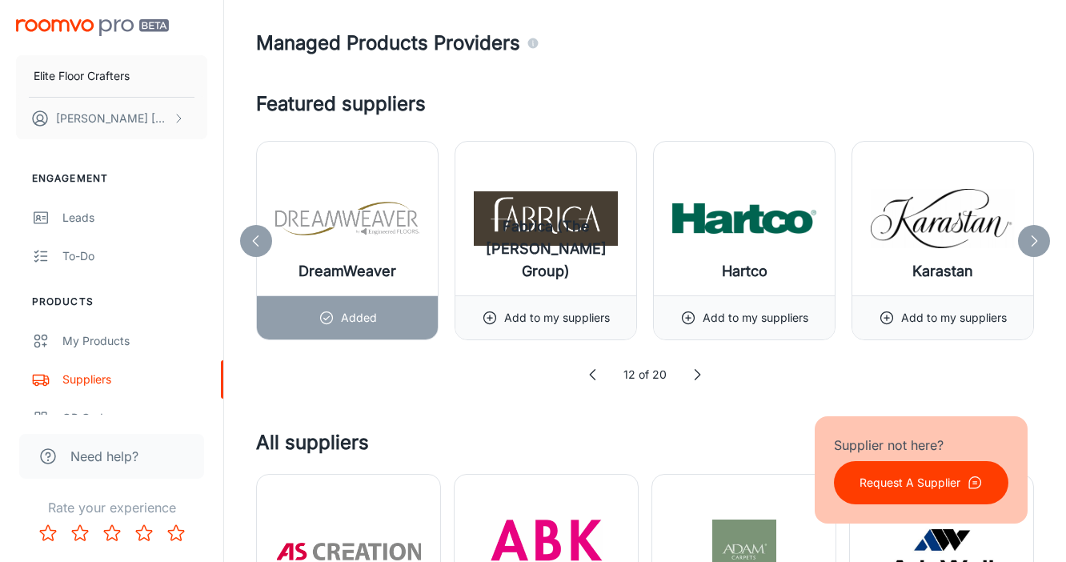
click at [1037, 249] on div at bounding box center [1034, 241] width 32 height 32
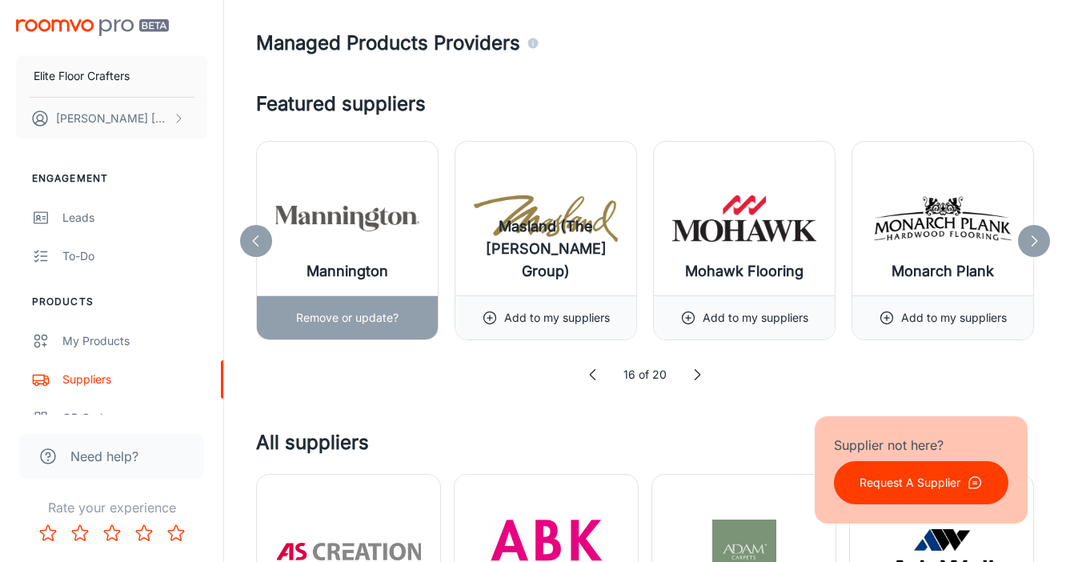
click at [271, 230] on div "Mannington" at bounding box center [347, 219] width 181 height 154
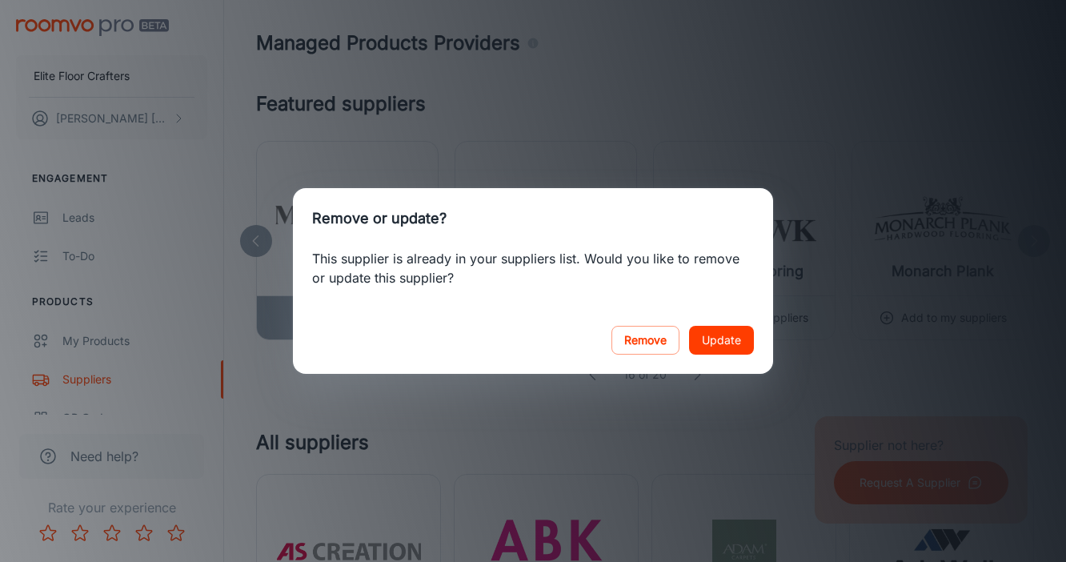
click at [606, 138] on div "Remove or update? This supplier is already in your suppliers list. Would you li…" at bounding box center [533, 281] width 1066 height 562
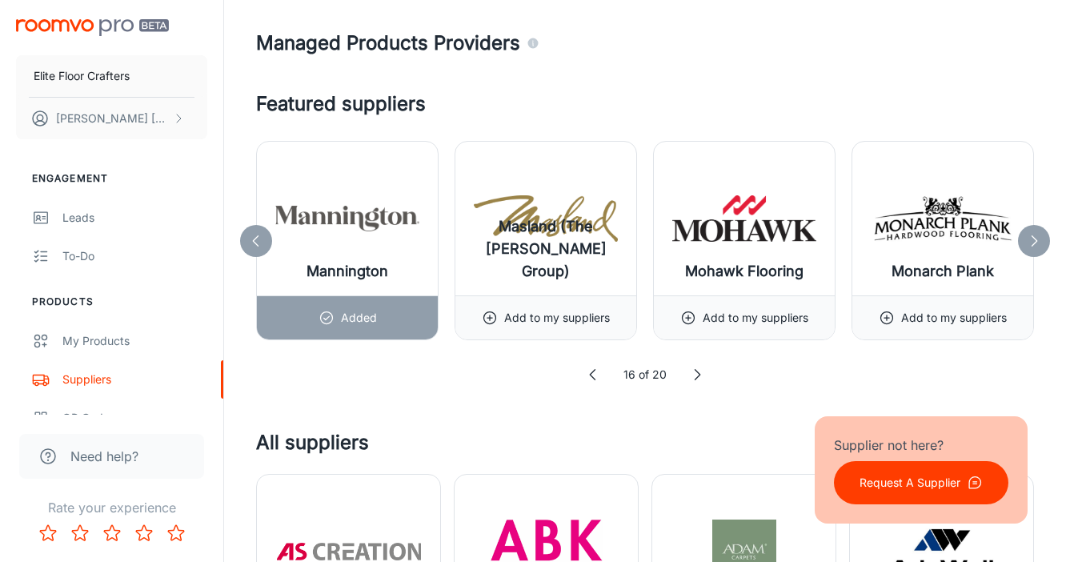
click at [252, 240] on icon at bounding box center [256, 241] width 16 height 16
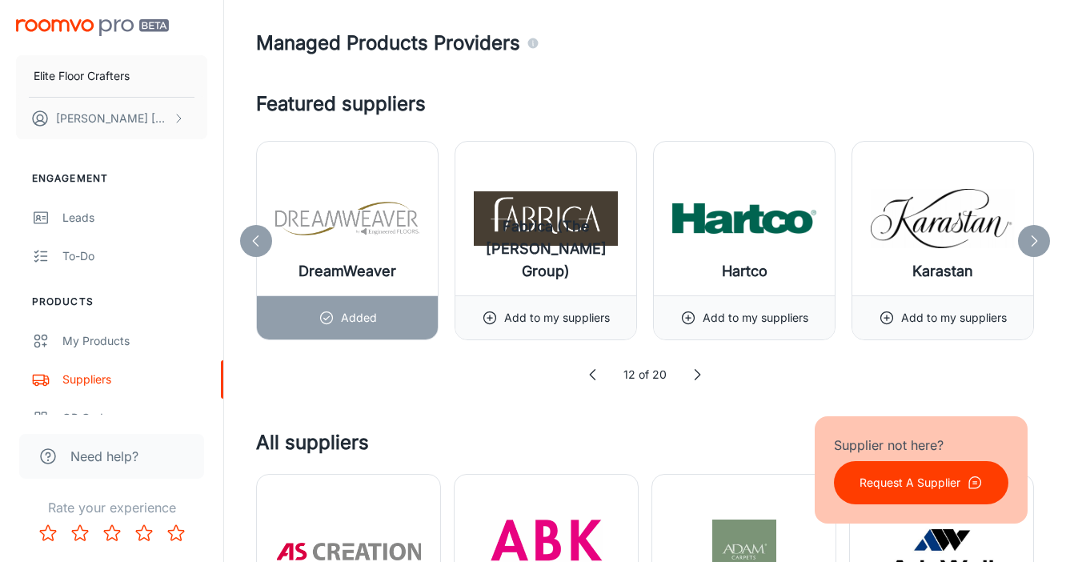
click at [252, 240] on icon at bounding box center [256, 241] width 16 height 16
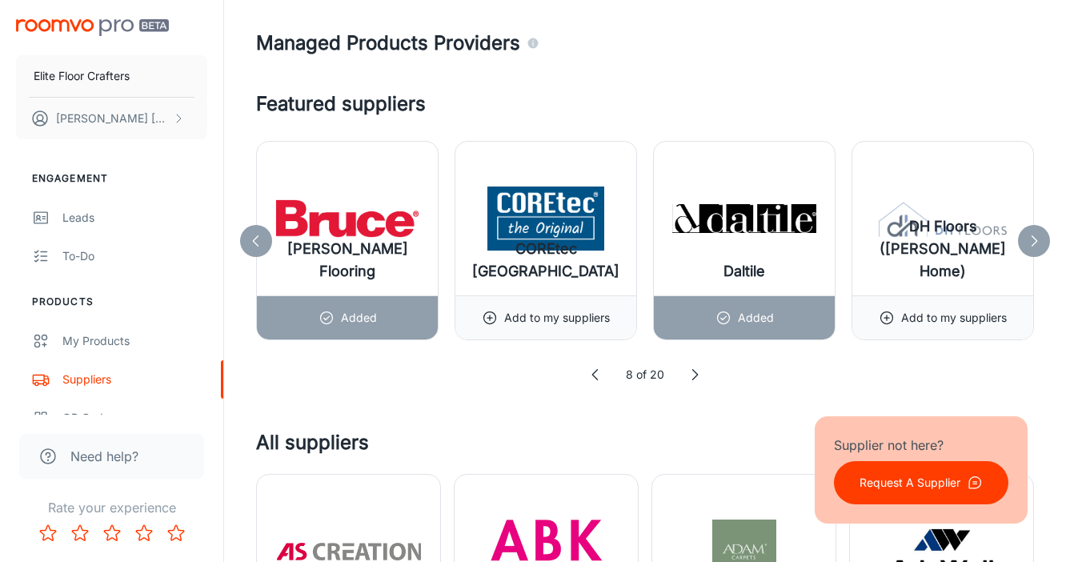
click at [254, 243] on icon at bounding box center [256, 241] width 16 height 16
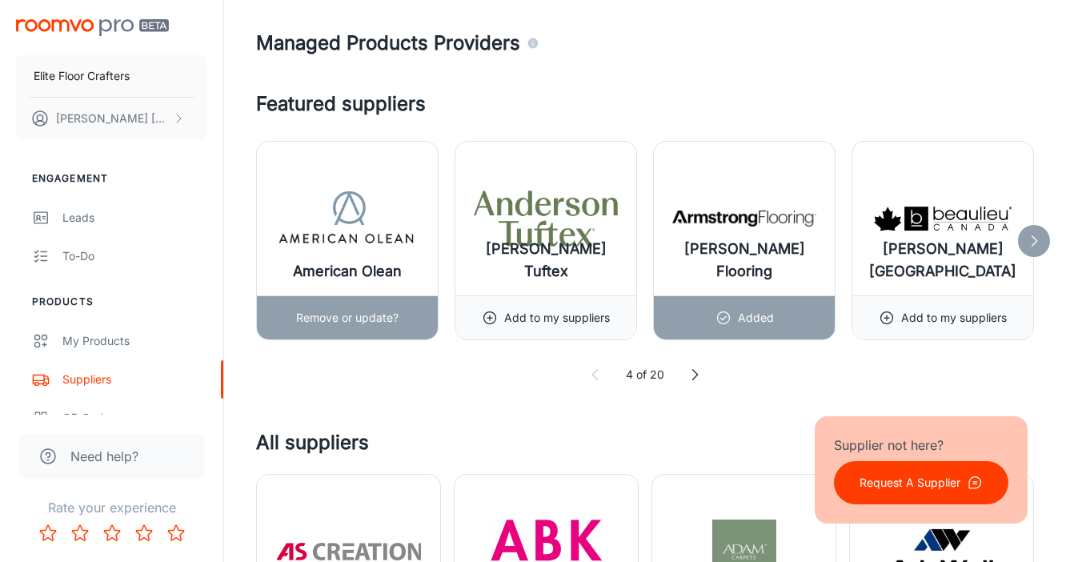
click at [259, 241] on div "American Olean" at bounding box center [347, 219] width 181 height 154
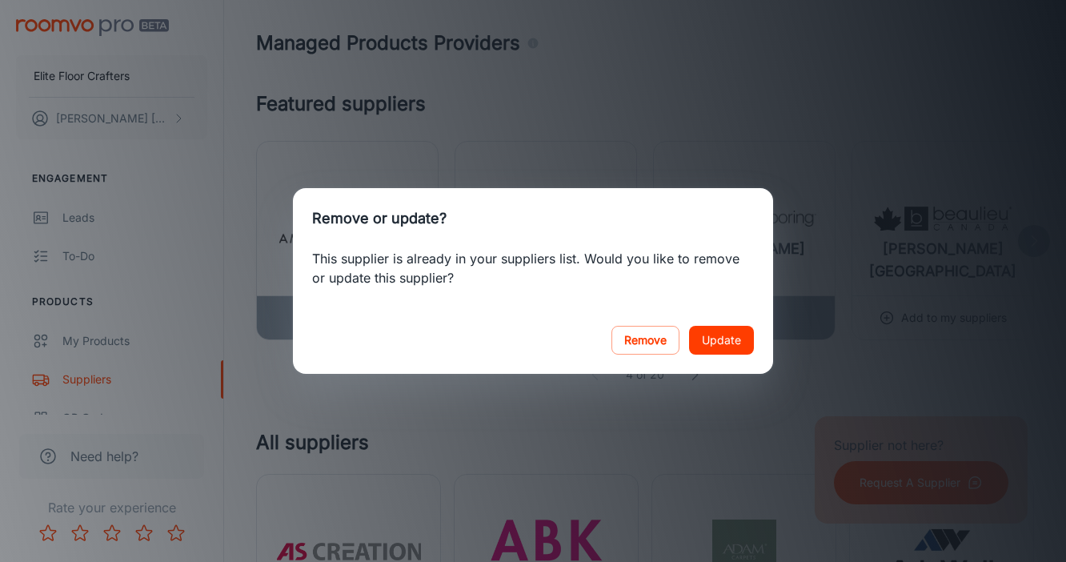
click at [539, 159] on div "Remove or update? This supplier is already in your suppliers list. Would you li…" at bounding box center [533, 281] width 1066 height 562
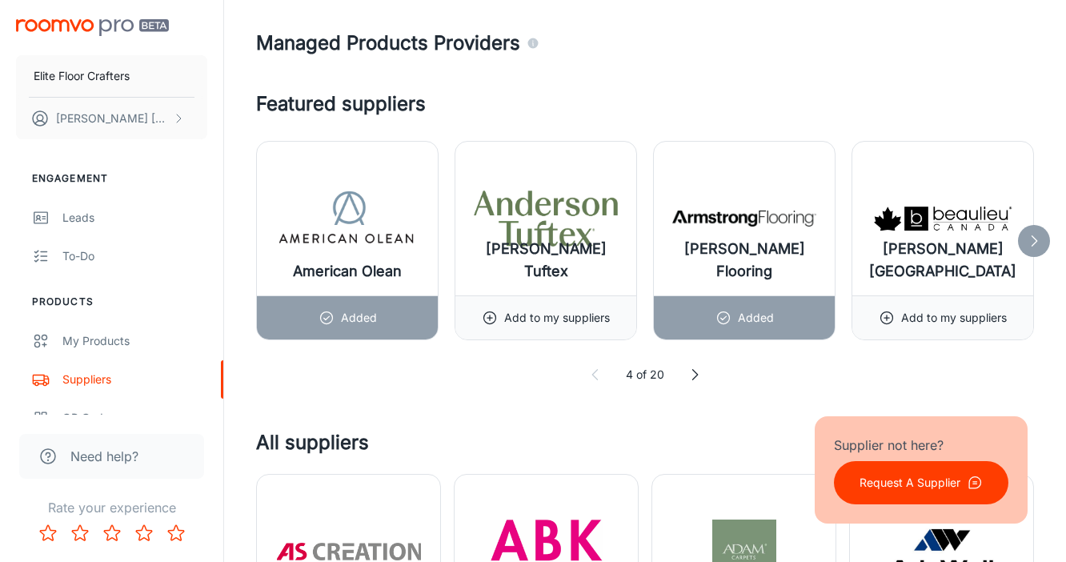
click at [1029, 251] on div at bounding box center [1034, 241] width 32 height 32
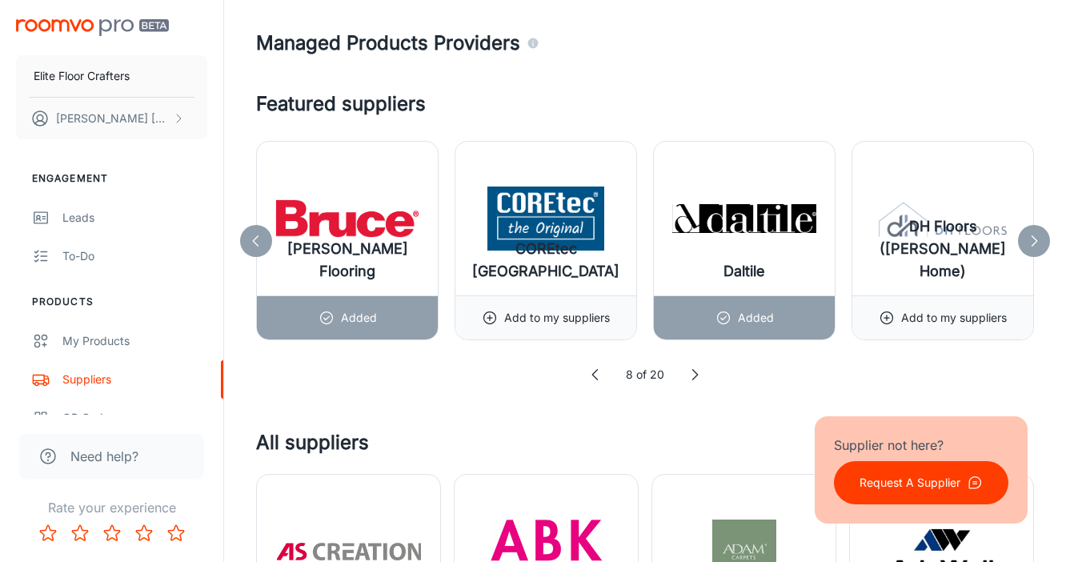
click at [1029, 251] on div at bounding box center [1034, 241] width 32 height 32
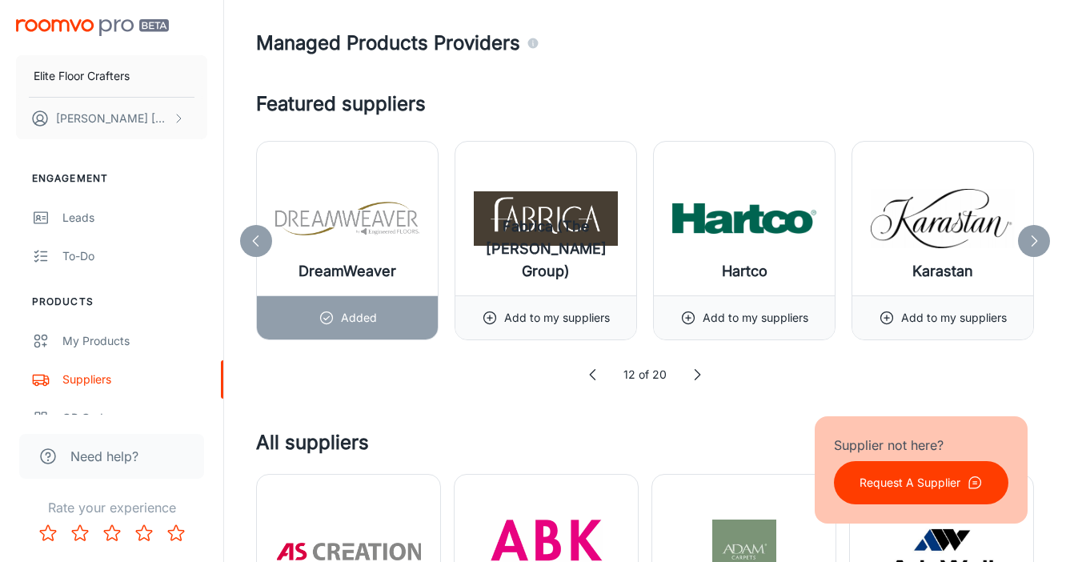
click at [1029, 251] on div at bounding box center [1034, 241] width 32 height 32
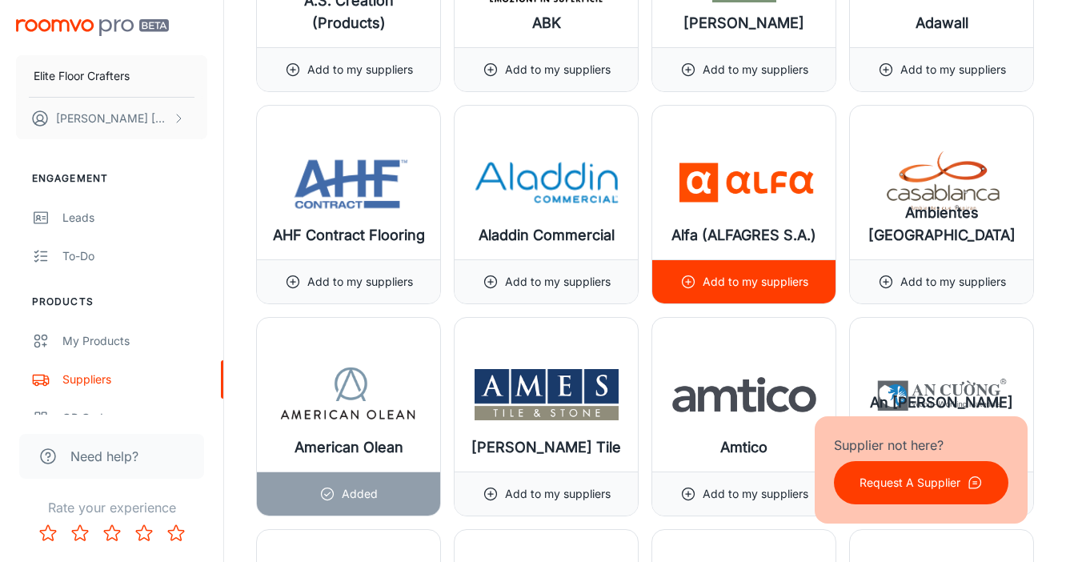
scroll to position [2041, 0]
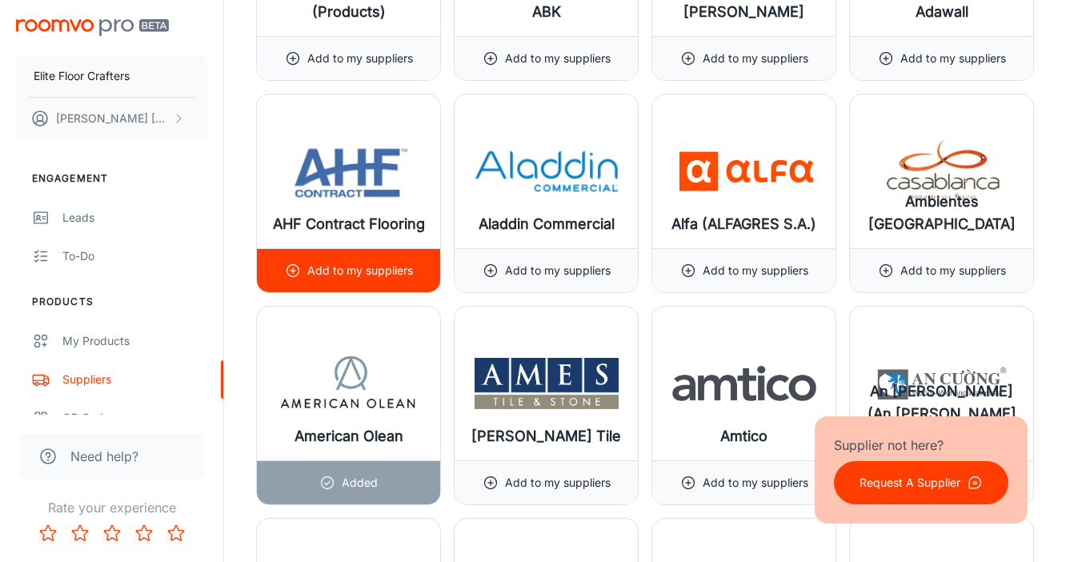
click at [379, 267] on p "Add to my suppliers" at bounding box center [360, 271] width 106 height 18
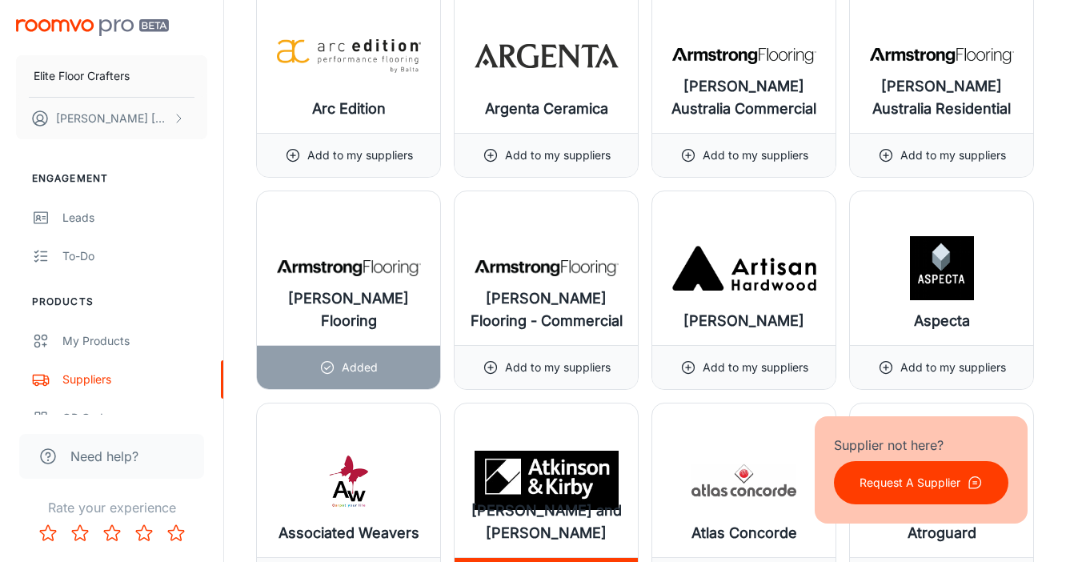
scroll to position [2788, 0]
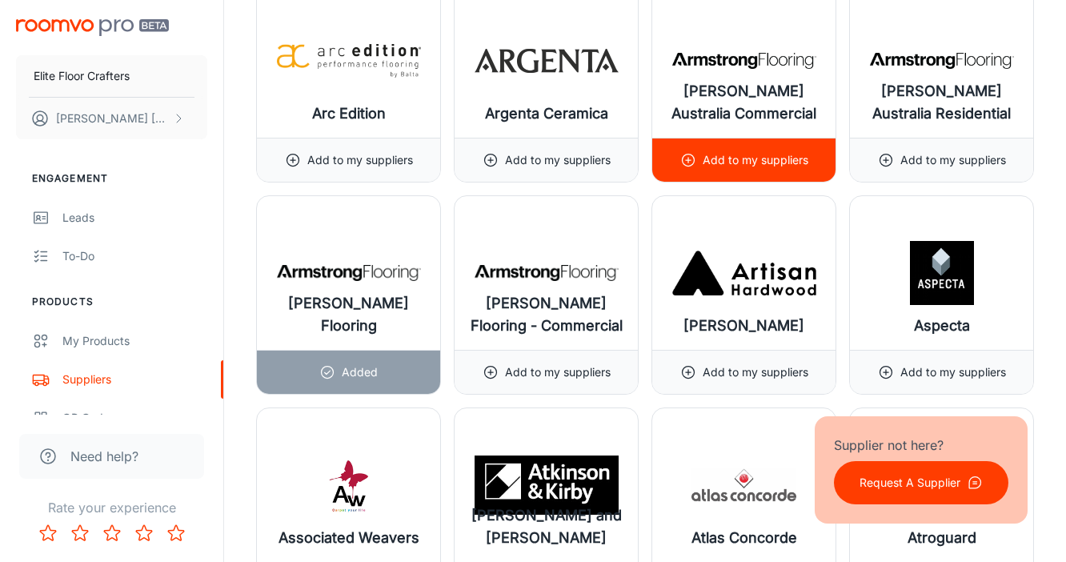
click at [716, 171] on div "Add to my suppliers" at bounding box center [744, 159] width 128 height 43
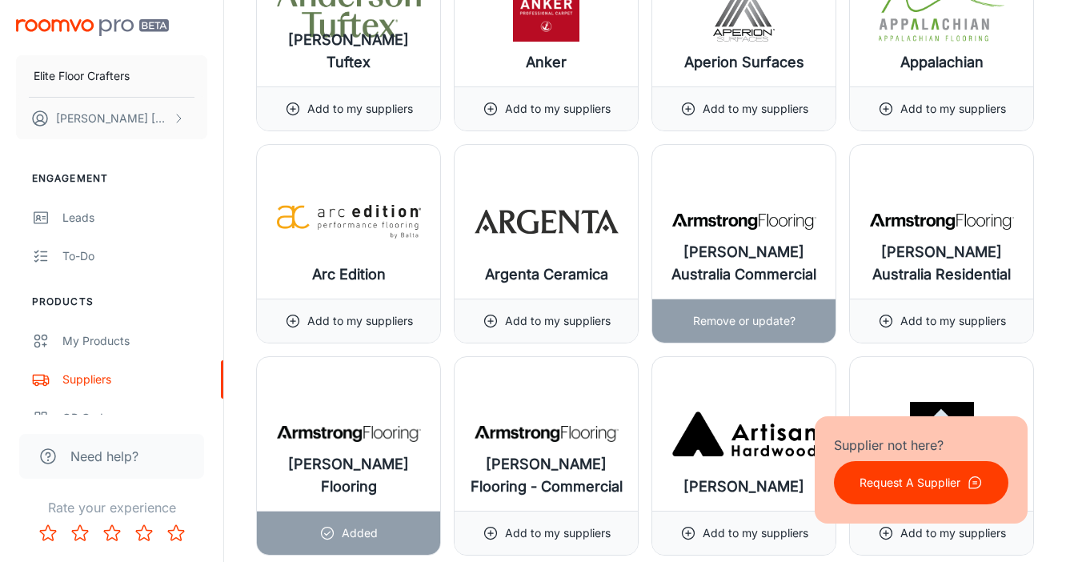
scroll to position [2664, 0]
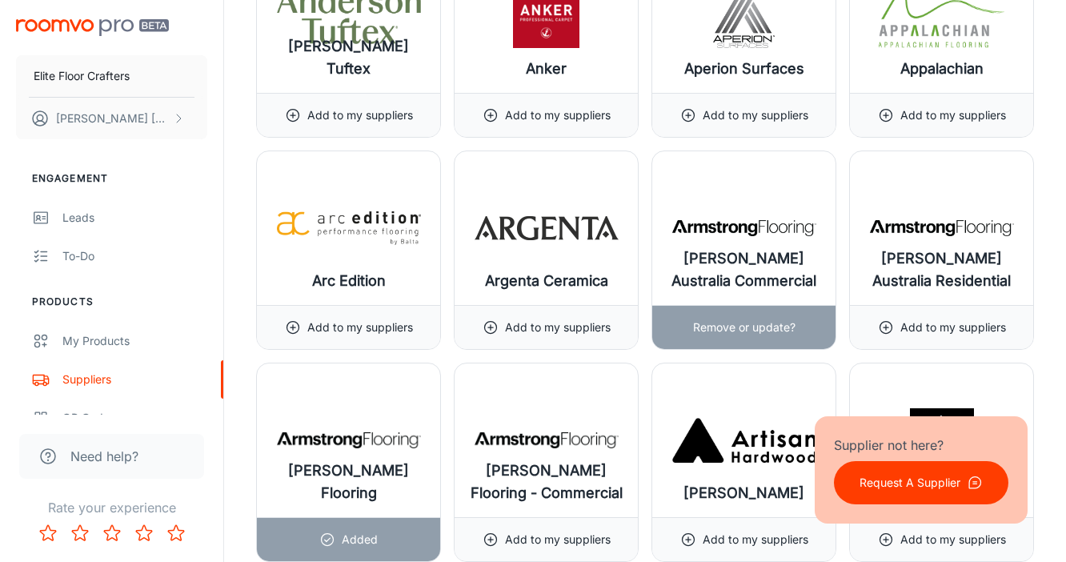
click at [718, 323] on p "Remove or update?" at bounding box center [744, 328] width 102 height 18
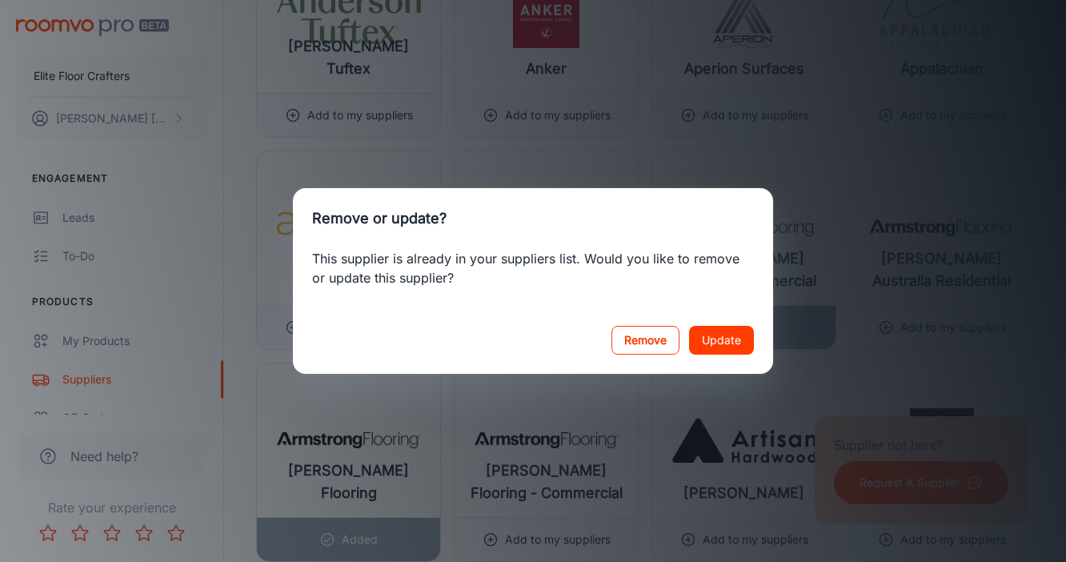
click at [667, 331] on button "Remove" at bounding box center [646, 340] width 68 height 29
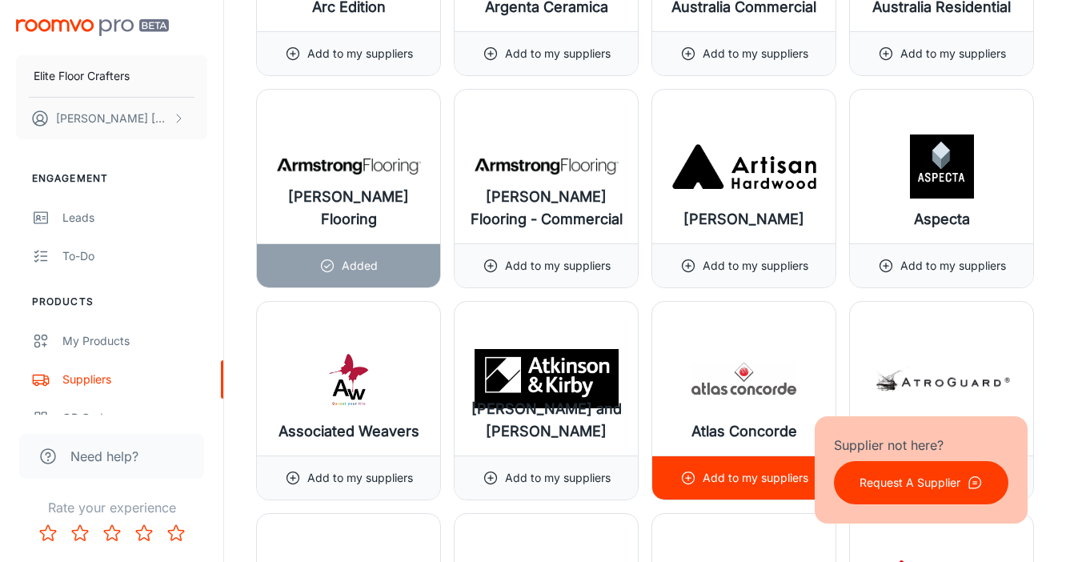
scroll to position [2933, 0]
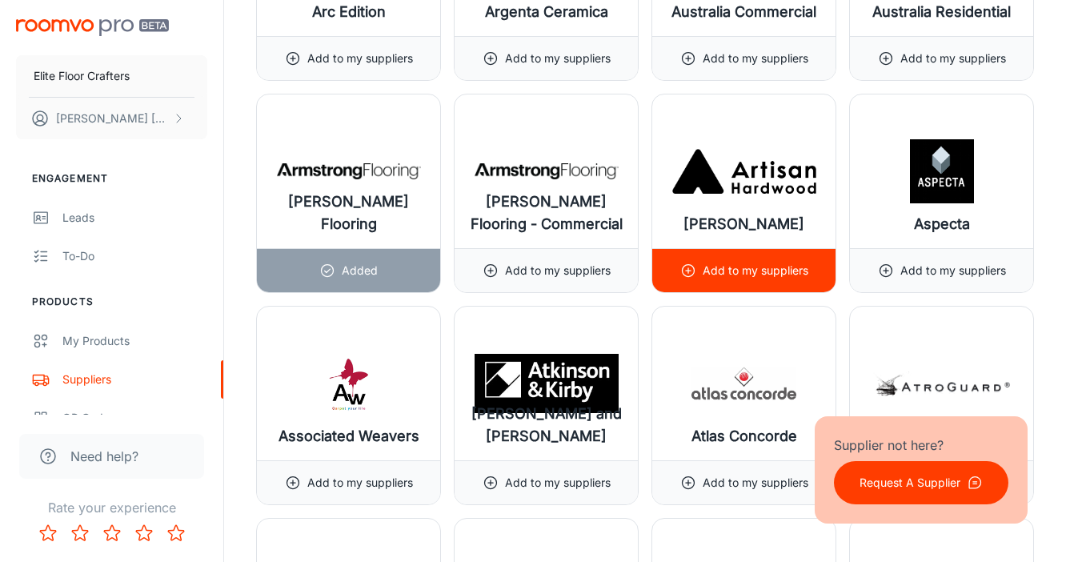
click at [740, 259] on div "Add to my suppliers" at bounding box center [744, 270] width 128 height 43
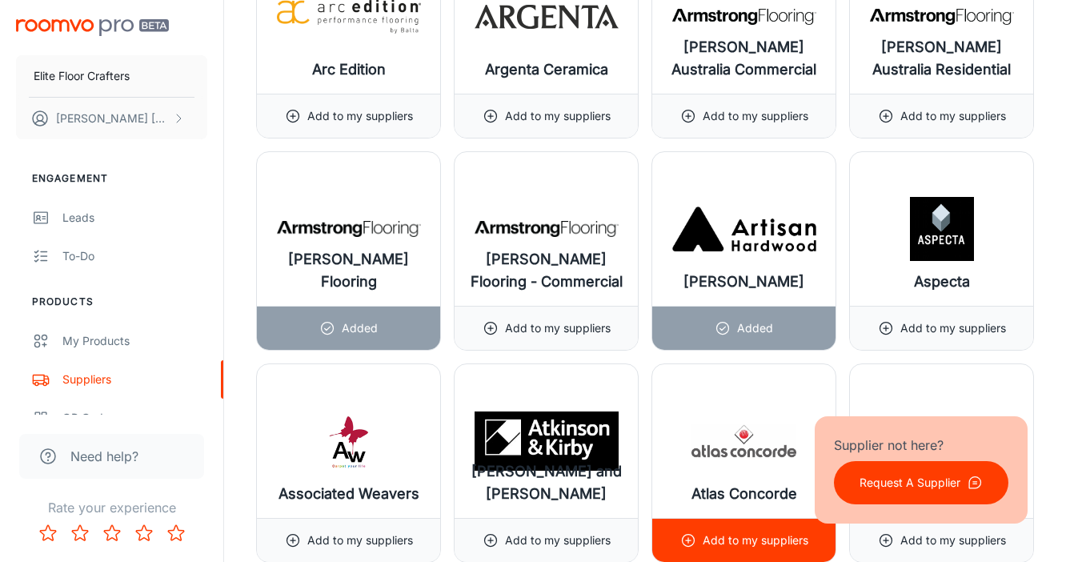
scroll to position [2876, 0]
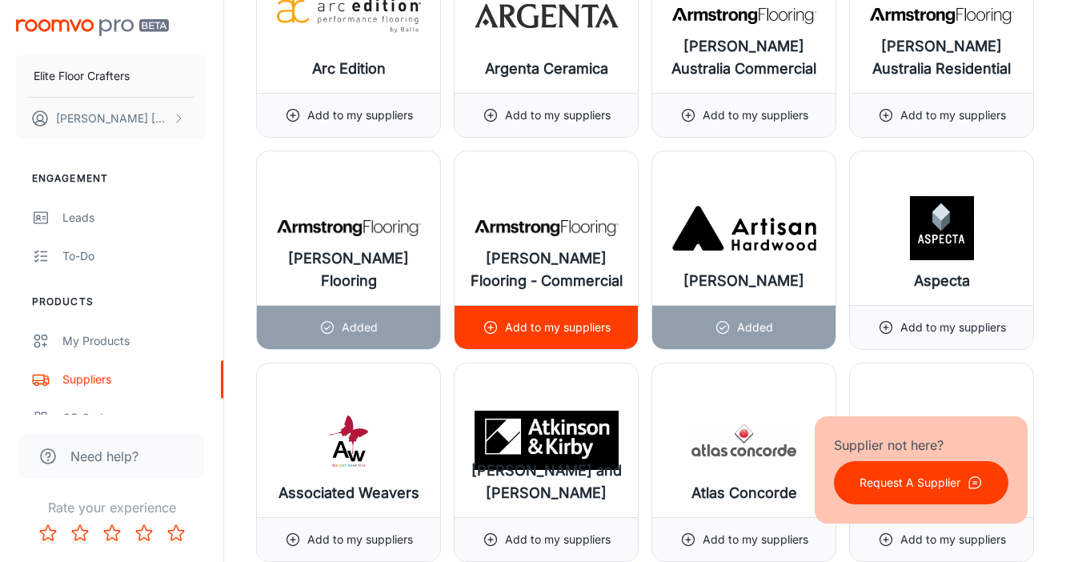
click at [551, 330] on p "Add to my suppliers" at bounding box center [558, 328] width 106 height 18
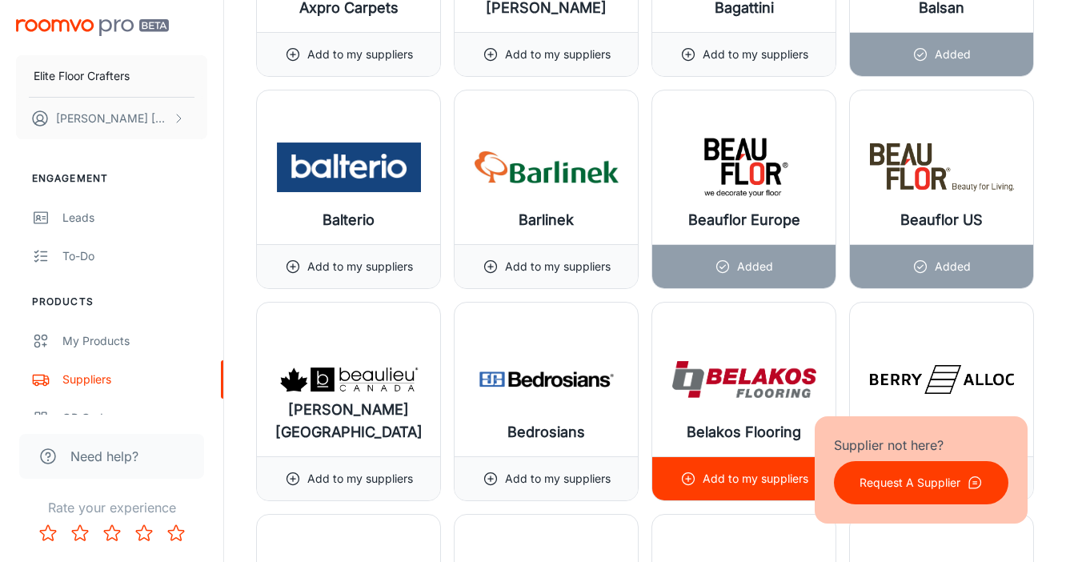
scroll to position [3791, 0]
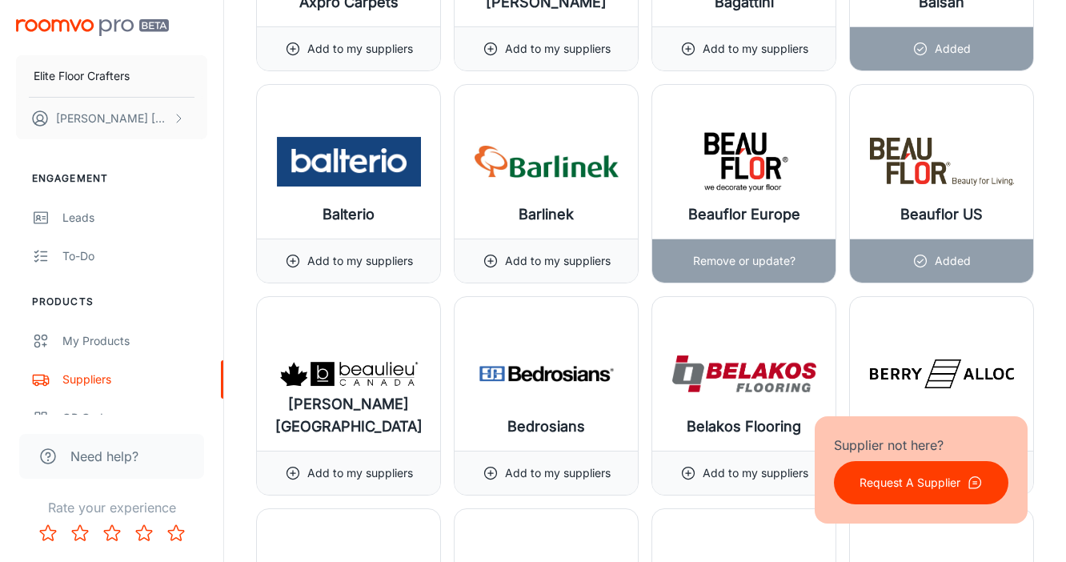
click at [769, 260] on p "Remove or update?" at bounding box center [744, 261] width 102 height 18
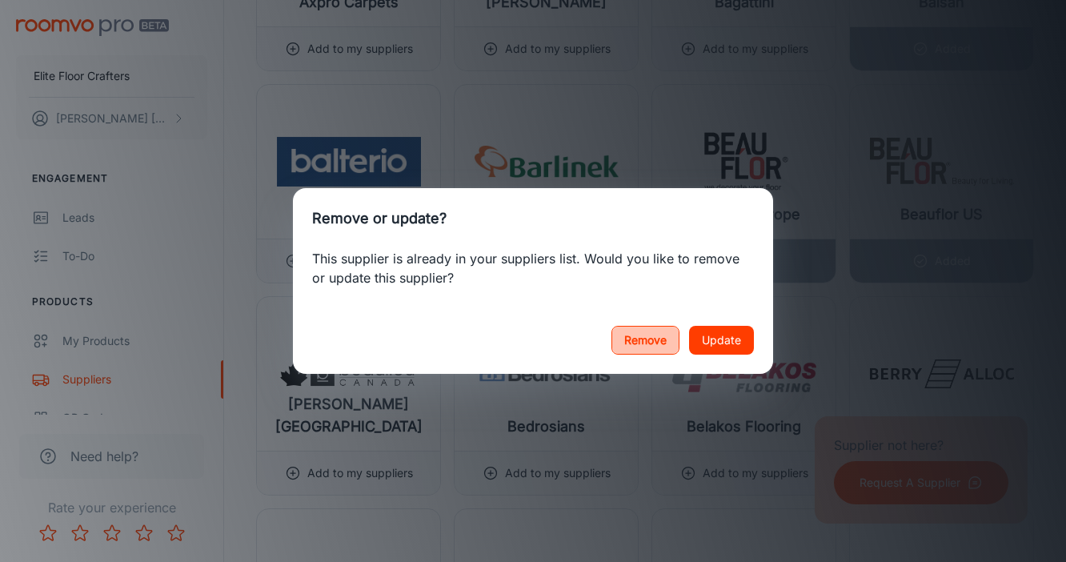
click at [660, 332] on button "Remove" at bounding box center [646, 340] width 68 height 29
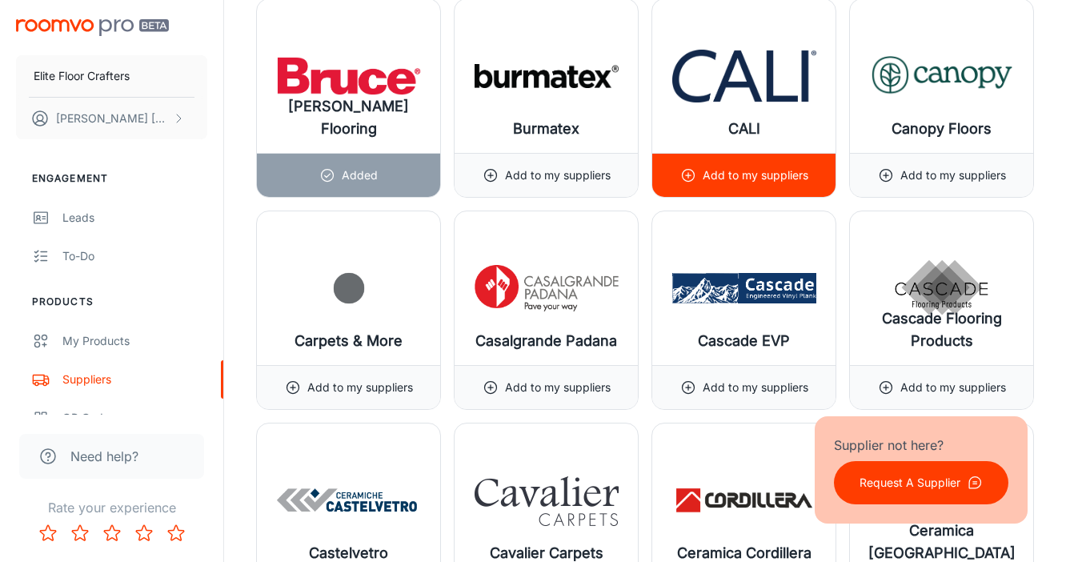
scroll to position [4726, 0]
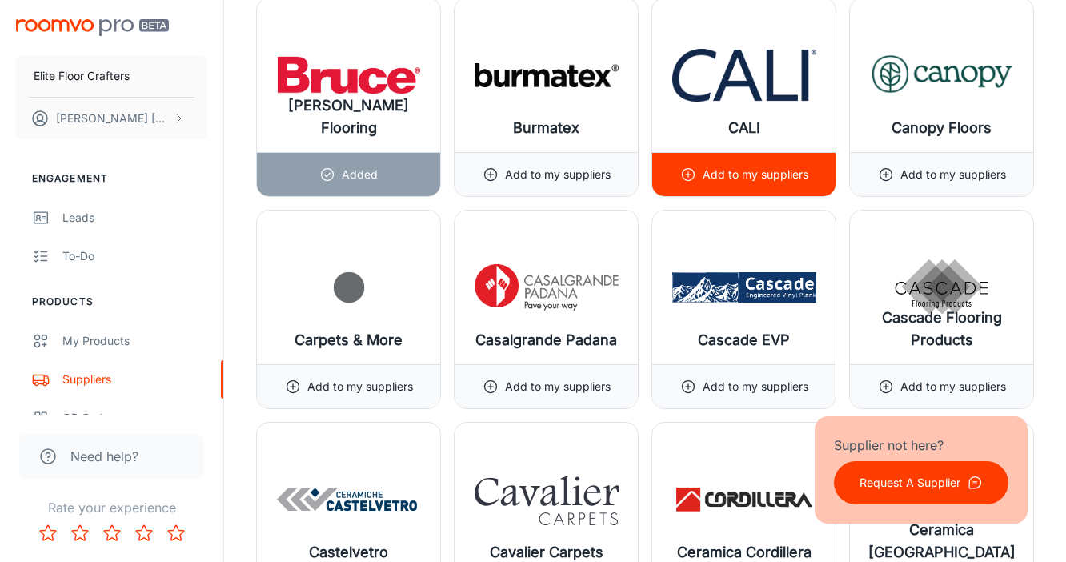
click at [724, 187] on div "Add to my suppliers" at bounding box center [744, 174] width 128 height 43
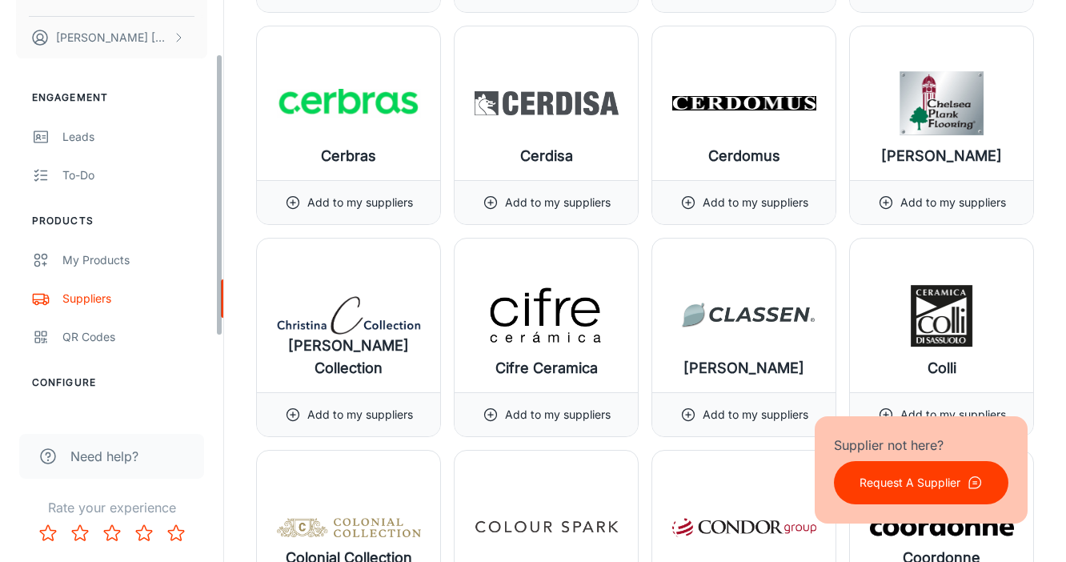
scroll to position [68, 0]
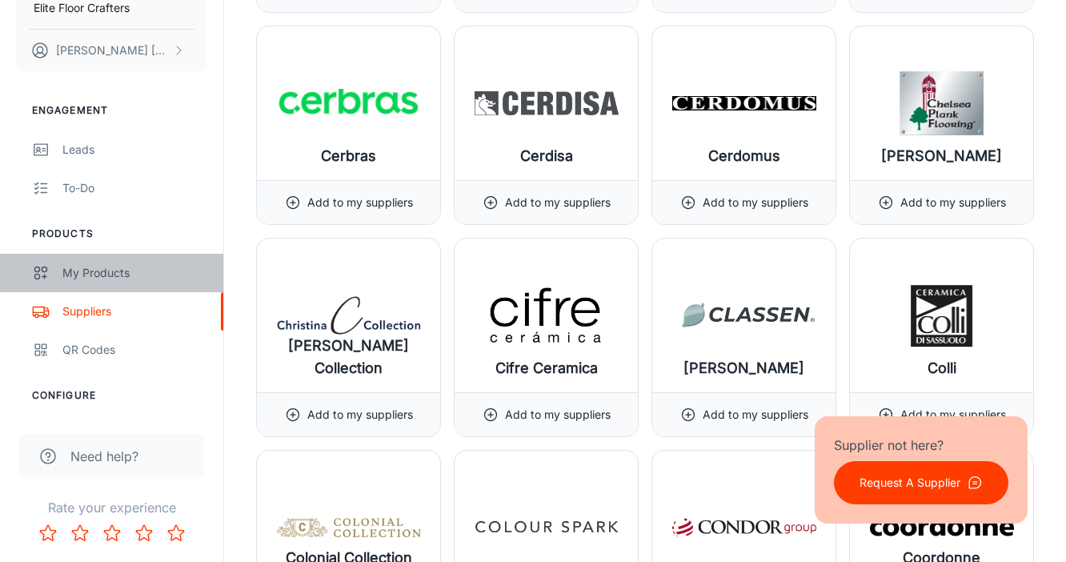
click at [106, 281] on div "My Products" at bounding box center [134, 273] width 145 height 18
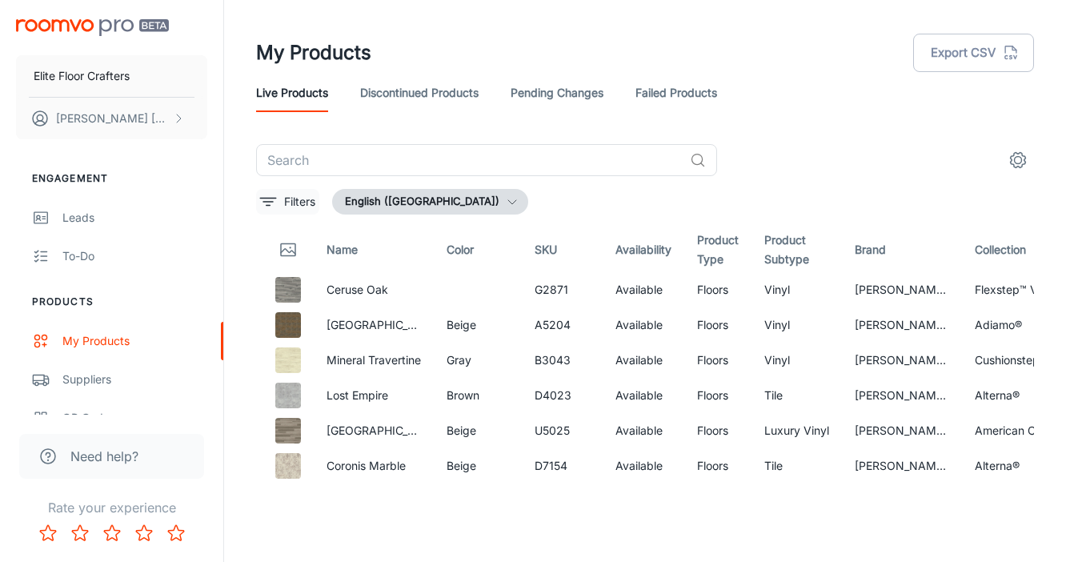
click at [272, 201] on icon "filter" at bounding box center [268, 201] width 19 height 19
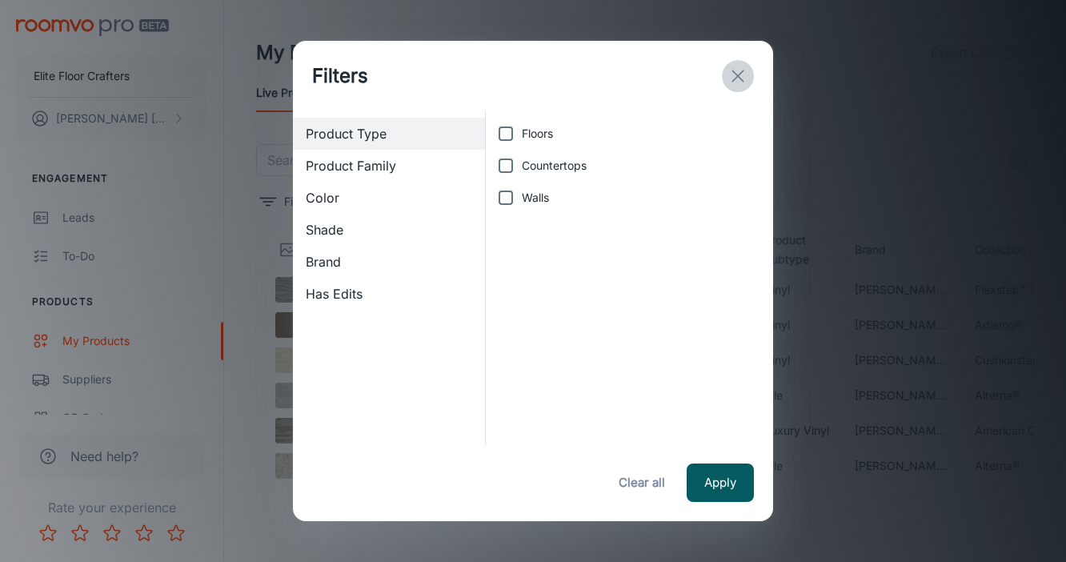
click at [735, 80] on icon "exit" at bounding box center [737, 75] width 19 height 19
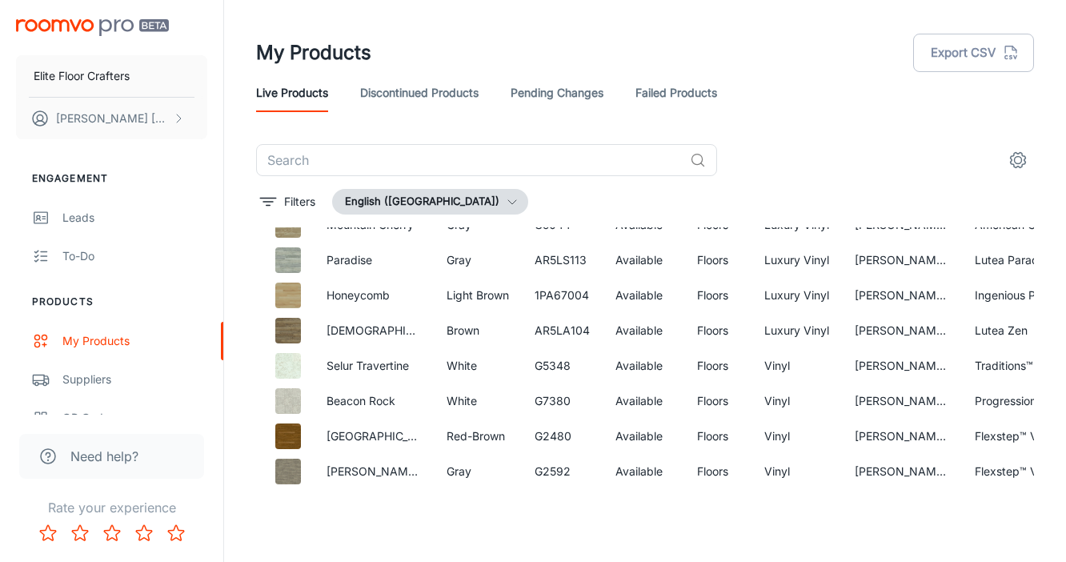
scroll to position [934, 0]
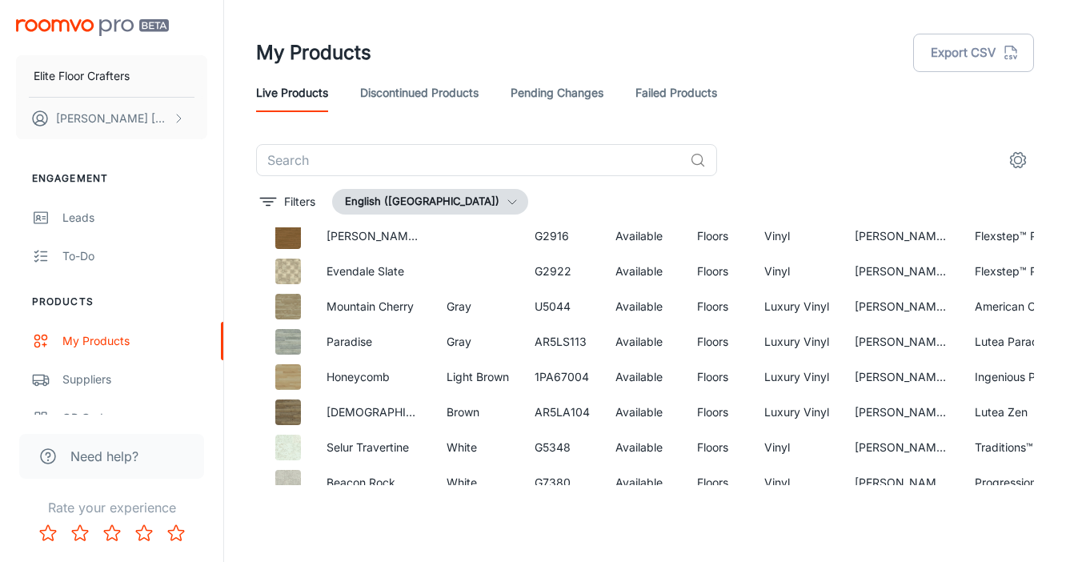
click at [517, 68] on div "My Products Export CSV" at bounding box center [645, 53] width 778 height 42
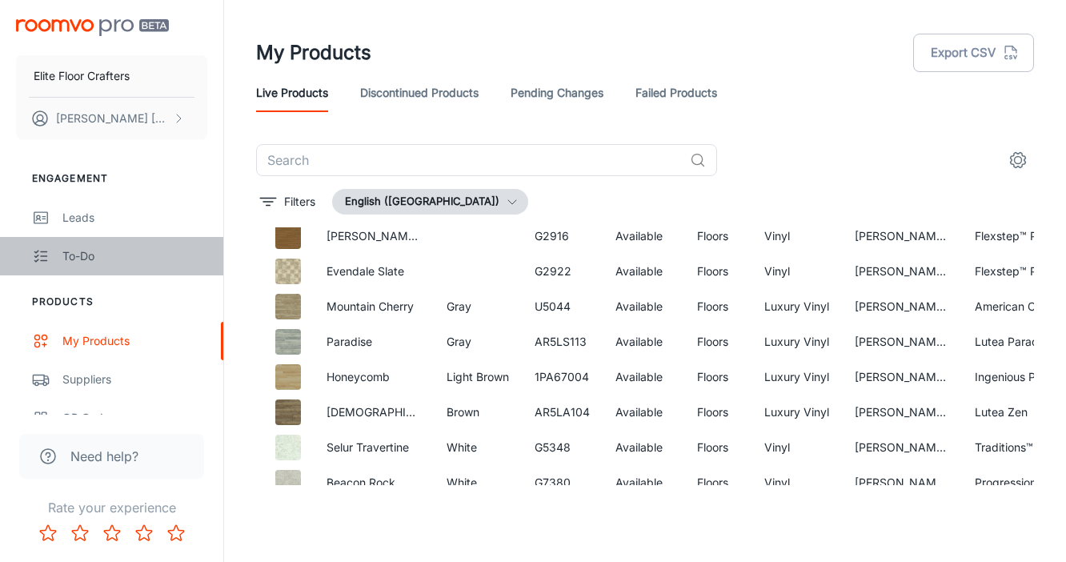
click at [79, 255] on div "To-do" at bounding box center [134, 256] width 145 height 18
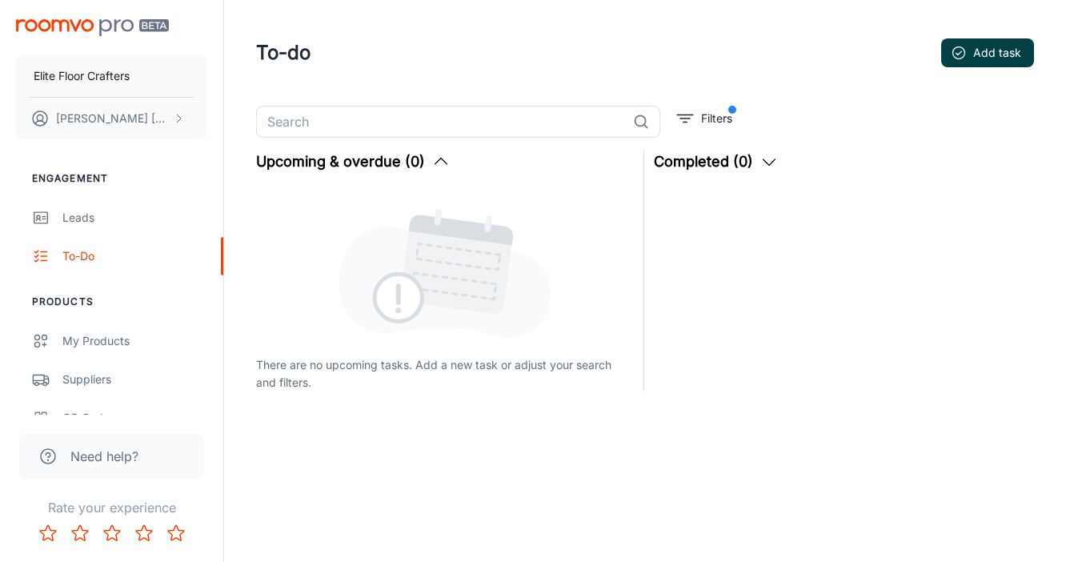
click at [979, 53] on button "Add task" at bounding box center [987, 52] width 93 height 29
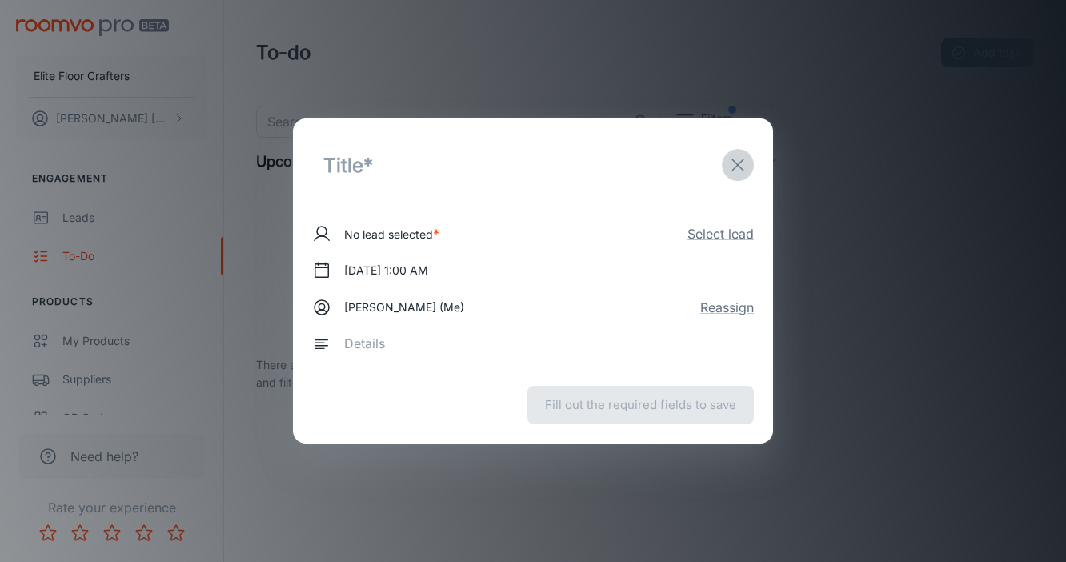
click at [738, 163] on line "exit" at bounding box center [737, 164] width 11 height 11
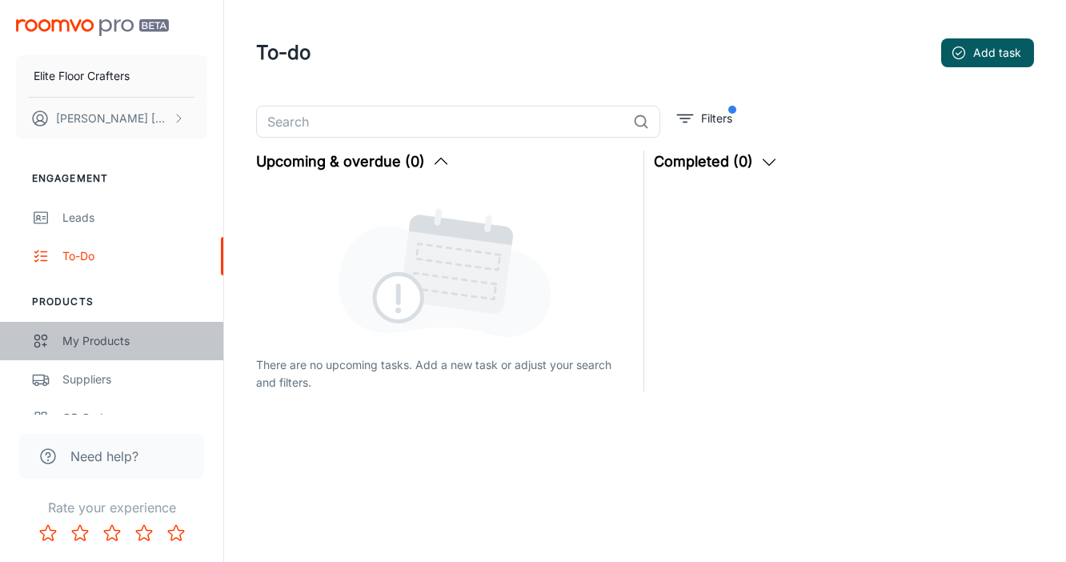
click at [90, 337] on div "My Products" at bounding box center [134, 341] width 145 height 18
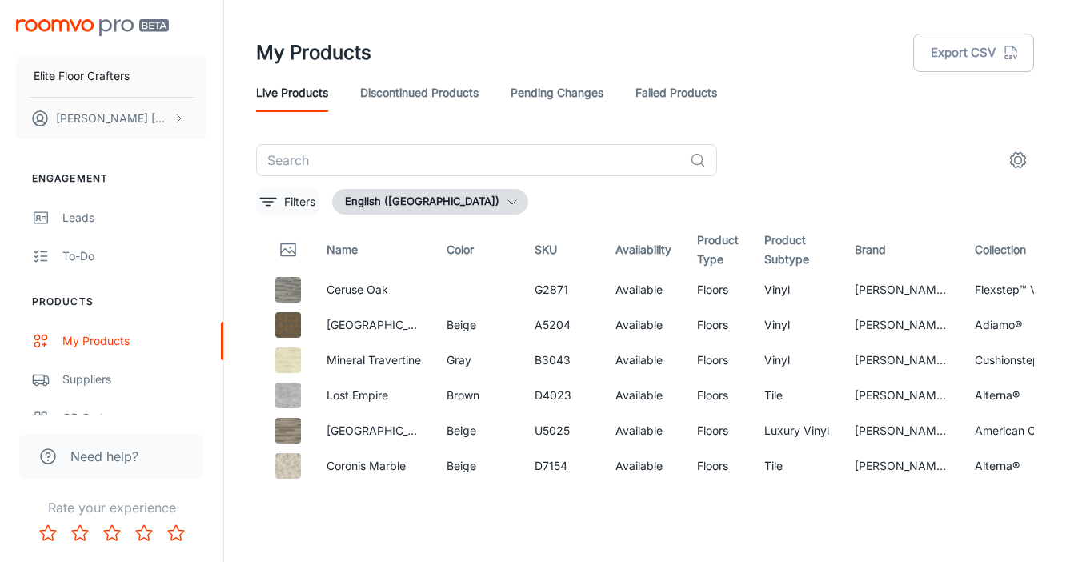
click at [277, 200] on icon "filter" at bounding box center [268, 201] width 19 height 19
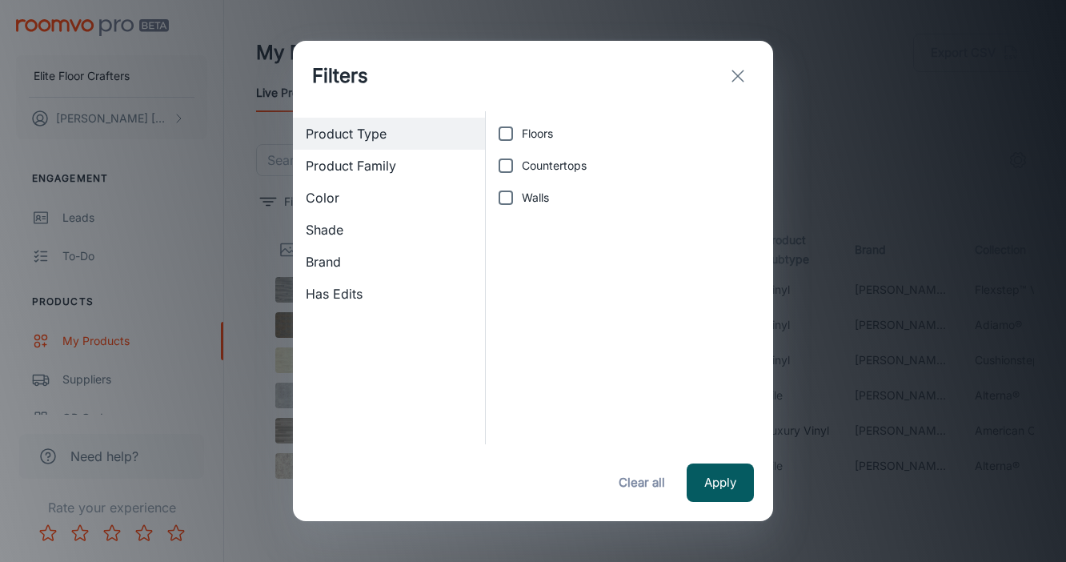
click at [413, 165] on span "Product Family" at bounding box center [389, 165] width 167 height 19
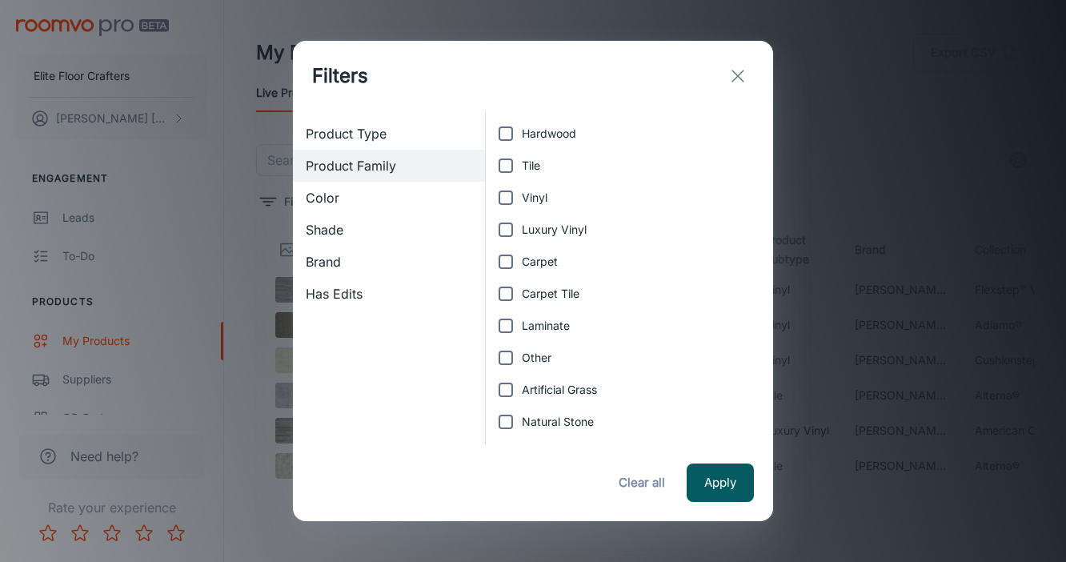
drag, startPoint x: 332, startPoint y: 262, endPoint x: 331, endPoint y: 270, distance: 8.0
click at [331, 270] on span "Brand" at bounding box center [389, 261] width 167 height 19
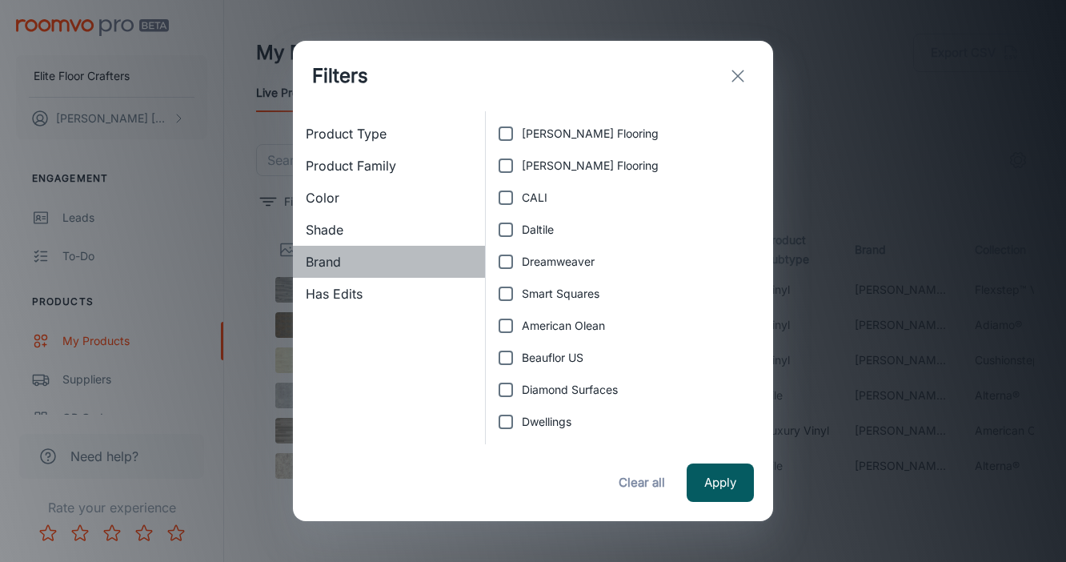
click at [331, 269] on span "Brand" at bounding box center [389, 261] width 167 height 19
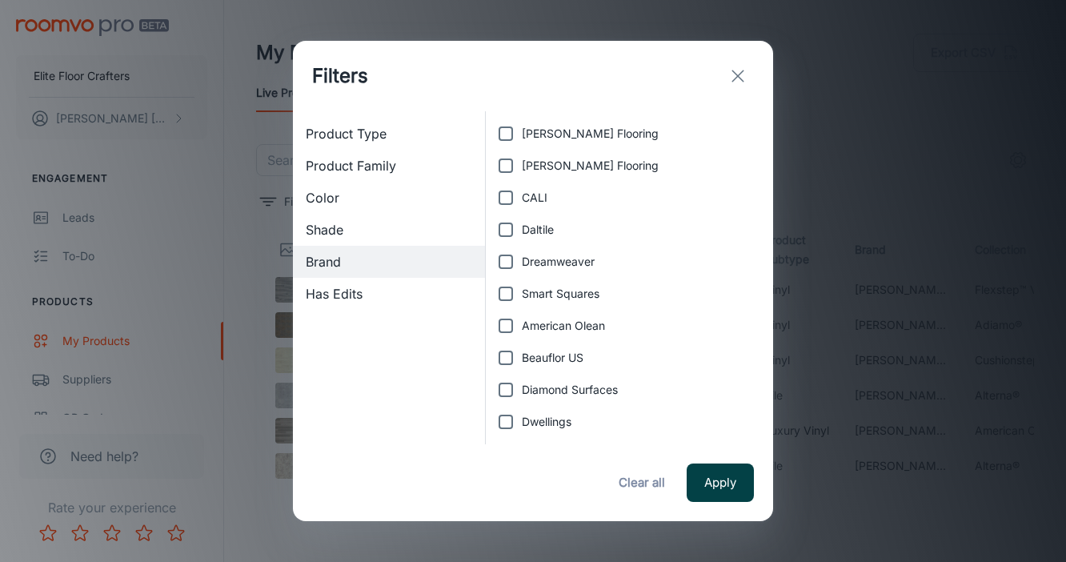
click at [732, 488] on button "Apply" at bounding box center [720, 482] width 67 height 38
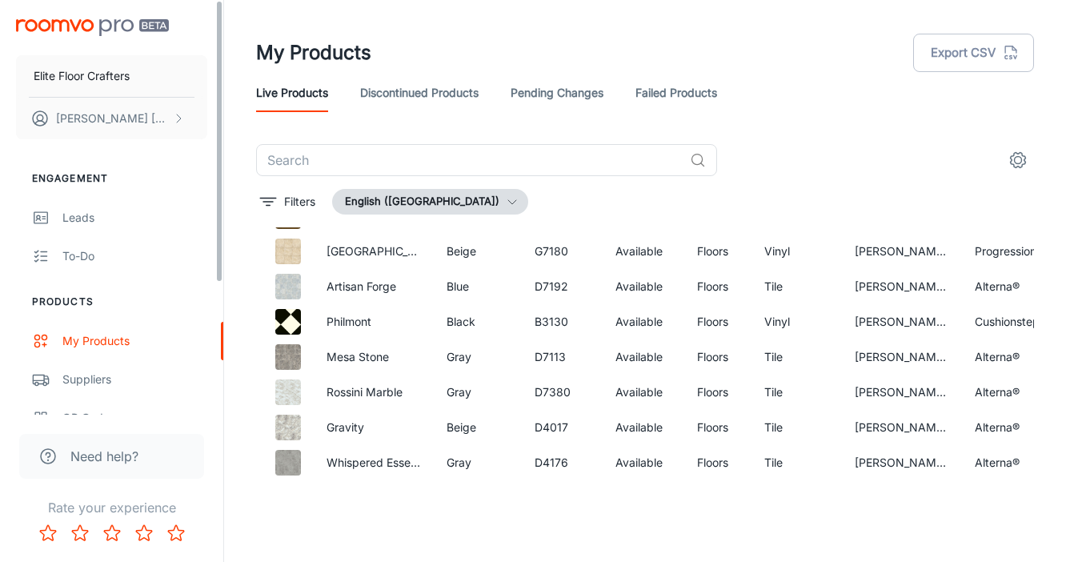
scroll to position [2885, 0]
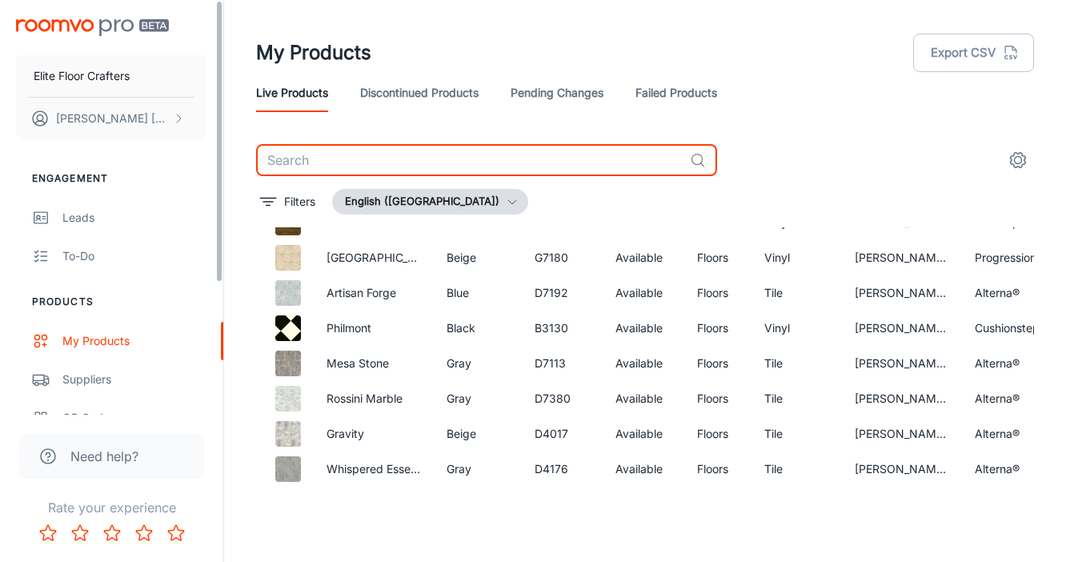
click at [596, 162] on input "text" at bounding box center [469, 160] width 427 height 32
click at [106, 372] on div "Suppliers" at bounding box center [134, 380] width 145 height 18
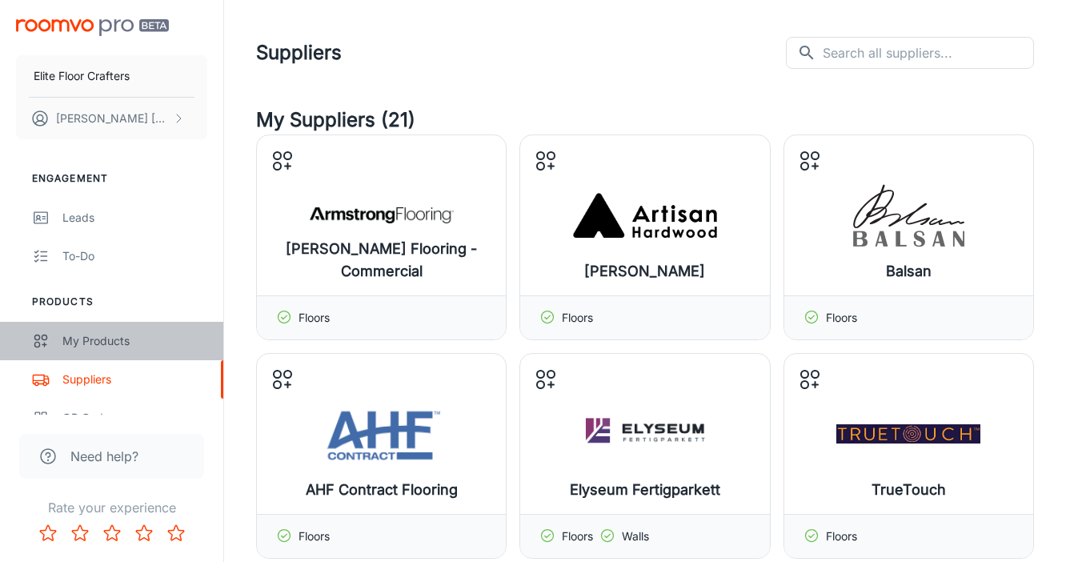
click at [70, 345] on div "My Products" at bounding box center [134, 341] width 145 height 18
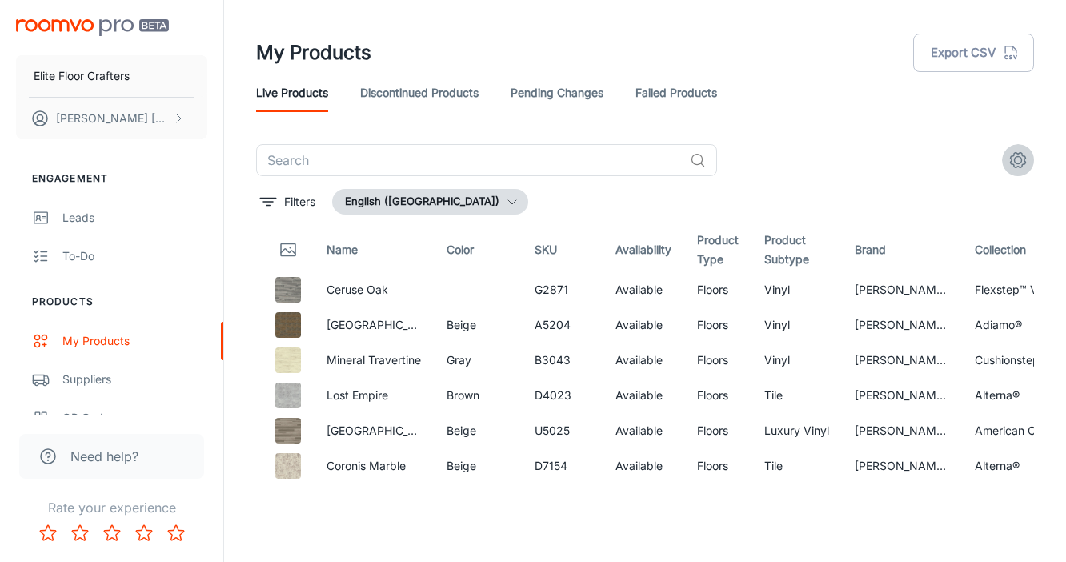
click at [1022, 163] on icon "settings" at bounding box center [1018, 159] width 19 height 19
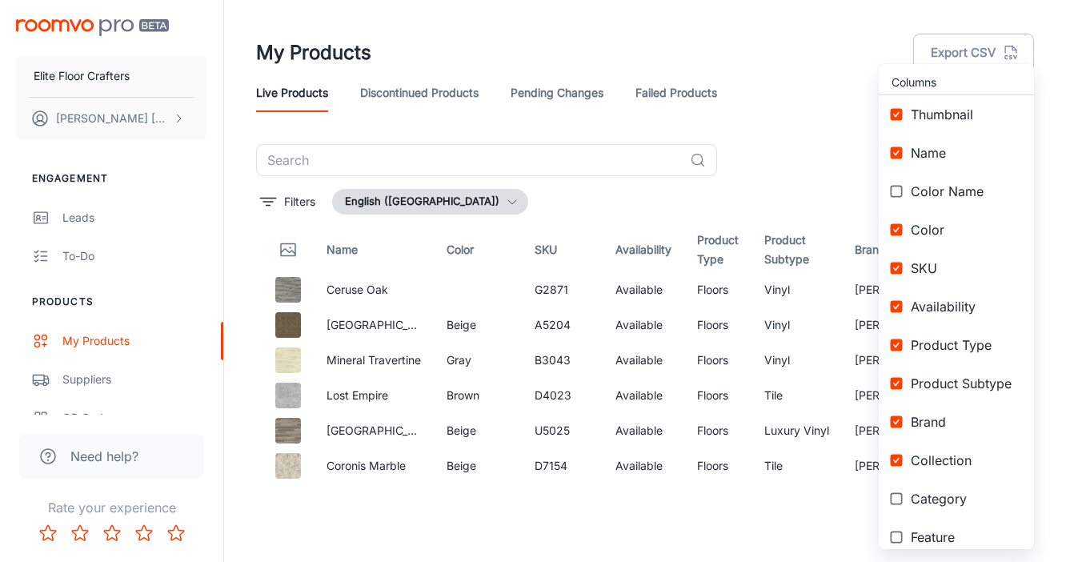
click at [899, 263] on input "checkbox" at bounding box center [896, 268] width 29 height 29
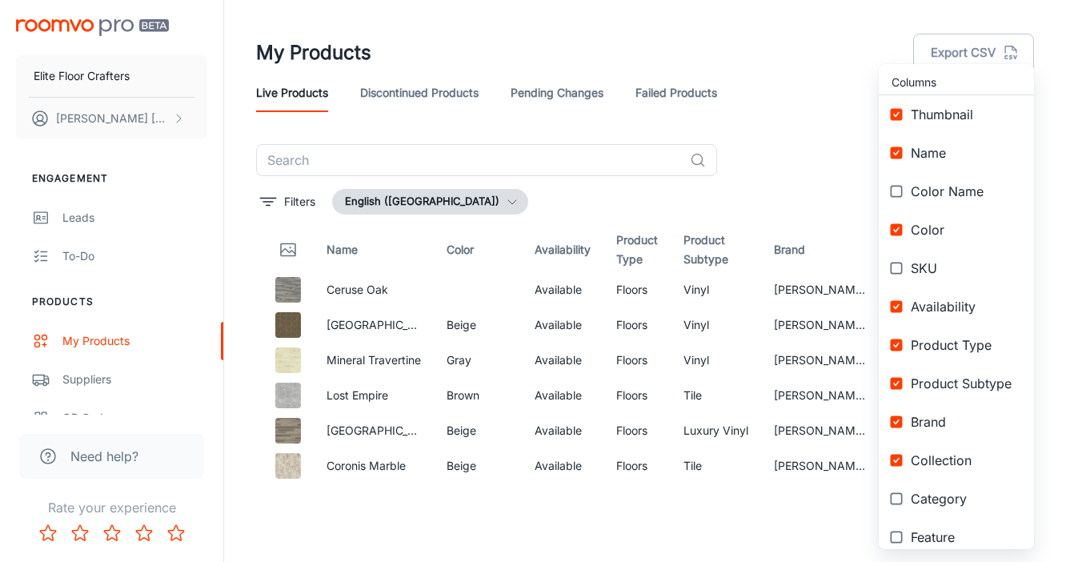
click at [896, 266] on input "checkbox" at bounding box center [896, 268] width 29 height 29
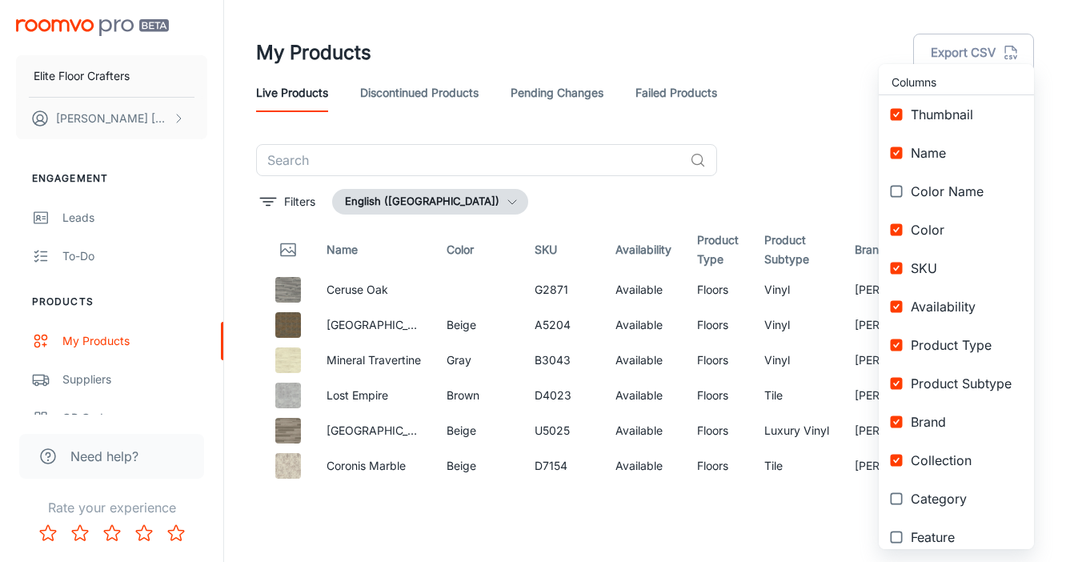
click at [896, 266] on input "checkbox" at bounding box center [896, 268] width 29 height 29
checkbox input "false"
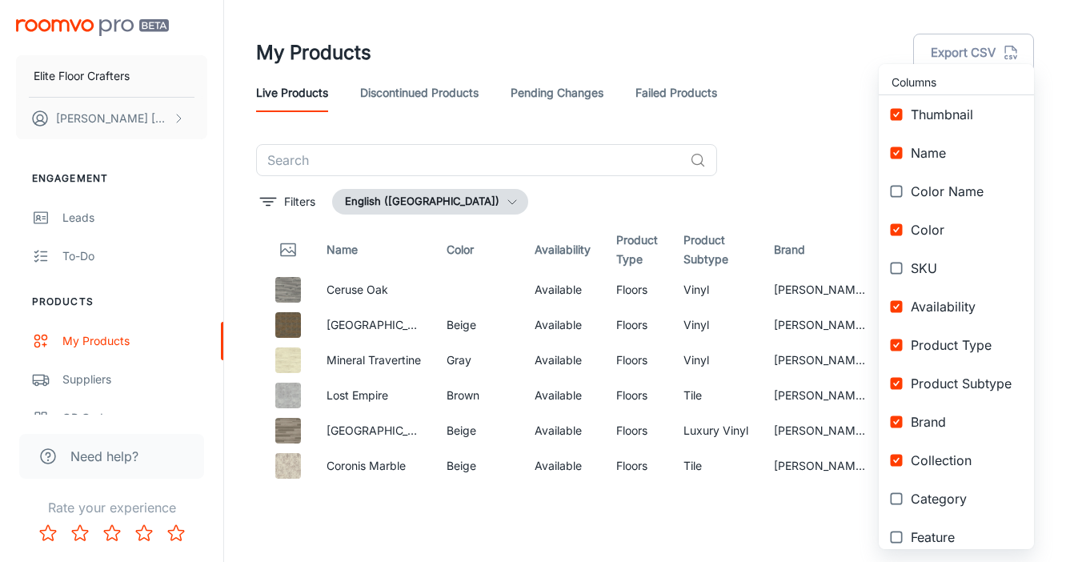
click at [899, 303] on input "checkbox" at bounding box center [896, 306] width 29 height 29
checkbox input "false"
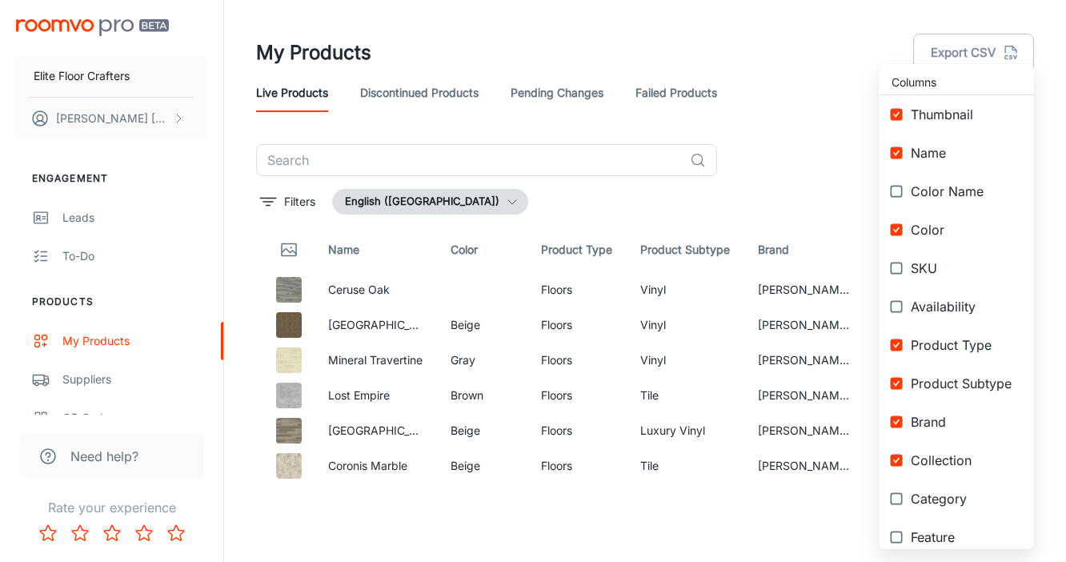
click at [900, 459] on input "checkbox" at bounding box center [896, 460] width 29 height 29
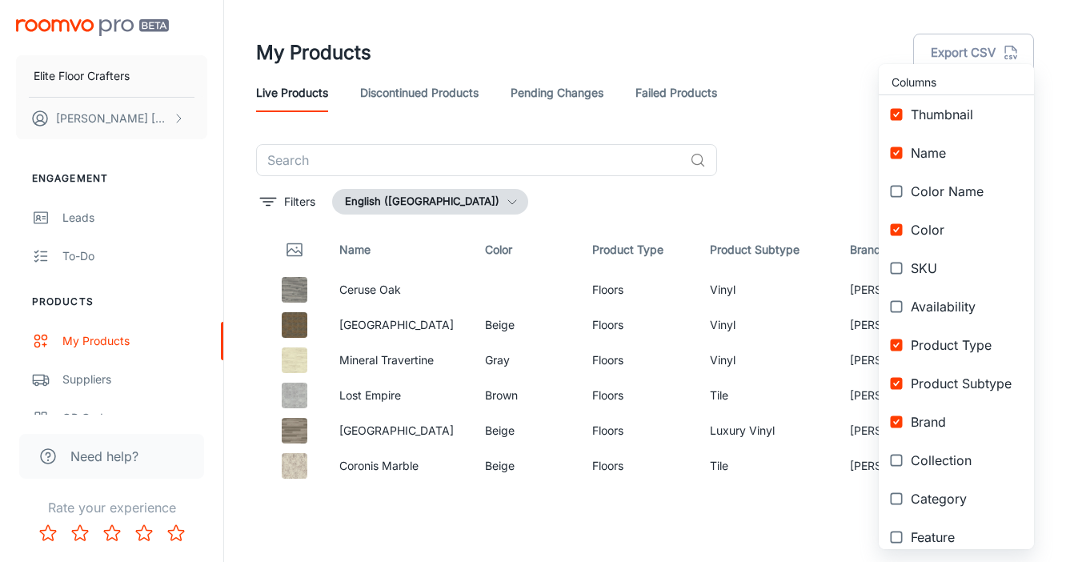
click at [900, 459] on input "checkbox" at bounding box center [896, 460] width 29 height 29
checkbox input "true"
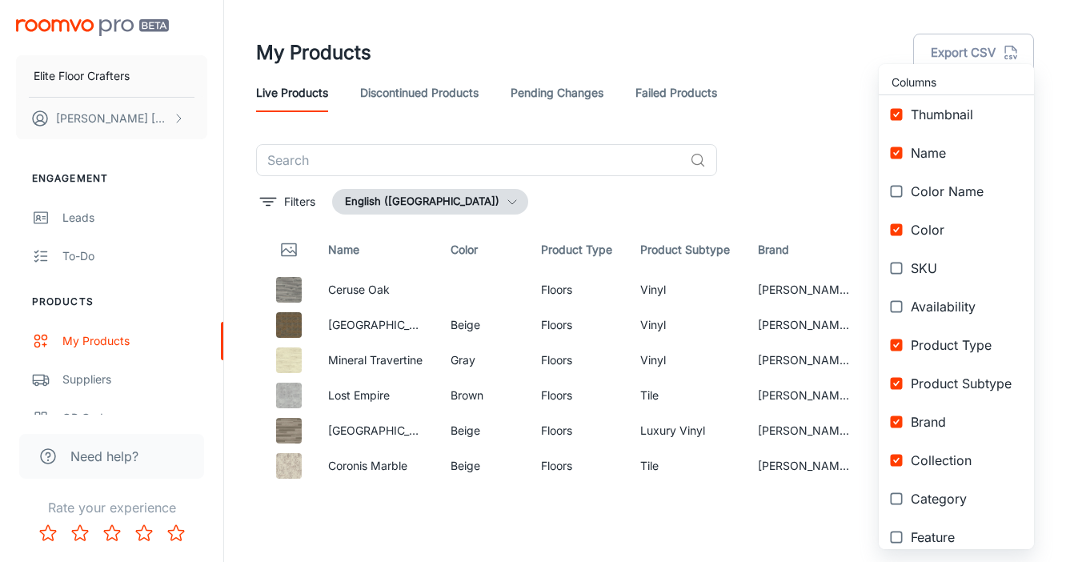
click at [899, 114] on input "checkbox" at bounding box center [896, 114] width 29 height 29
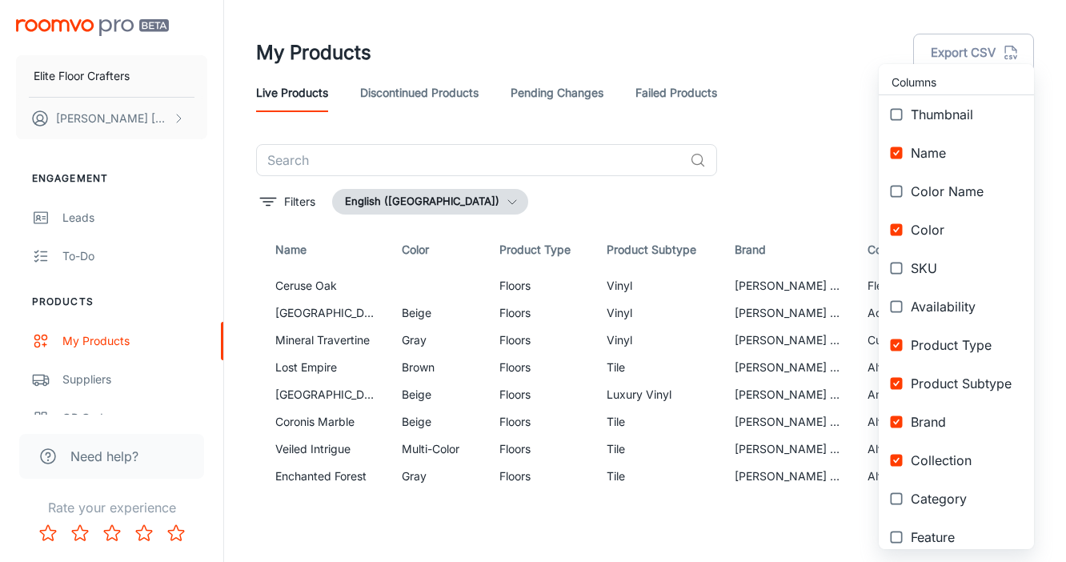
click at [899, 115] on input "checkbox" at bounding box center [896, 114] width 29 height 29
checkbox input "true"
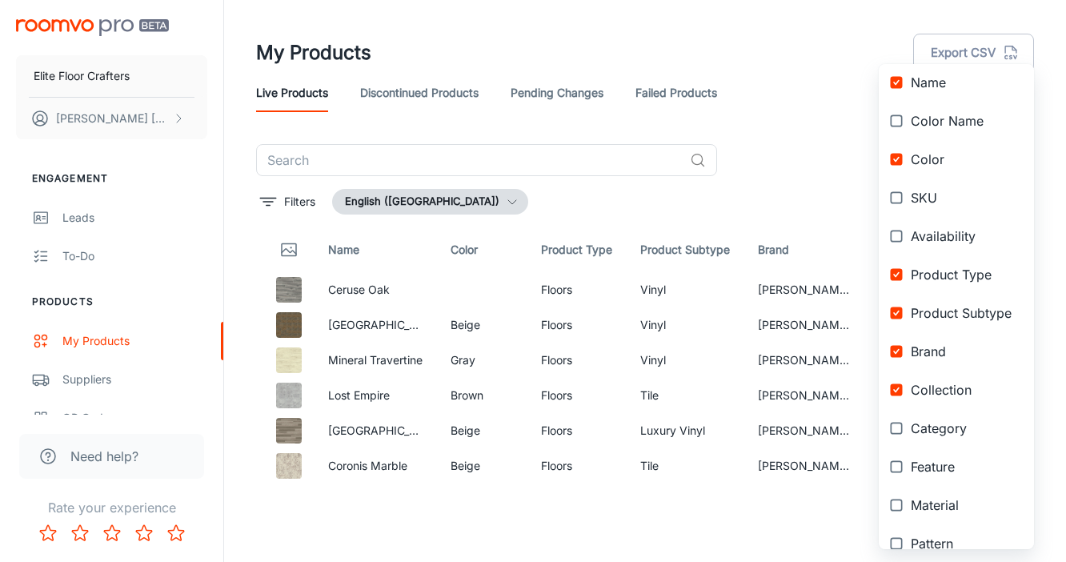
scroll to position [83, 0]
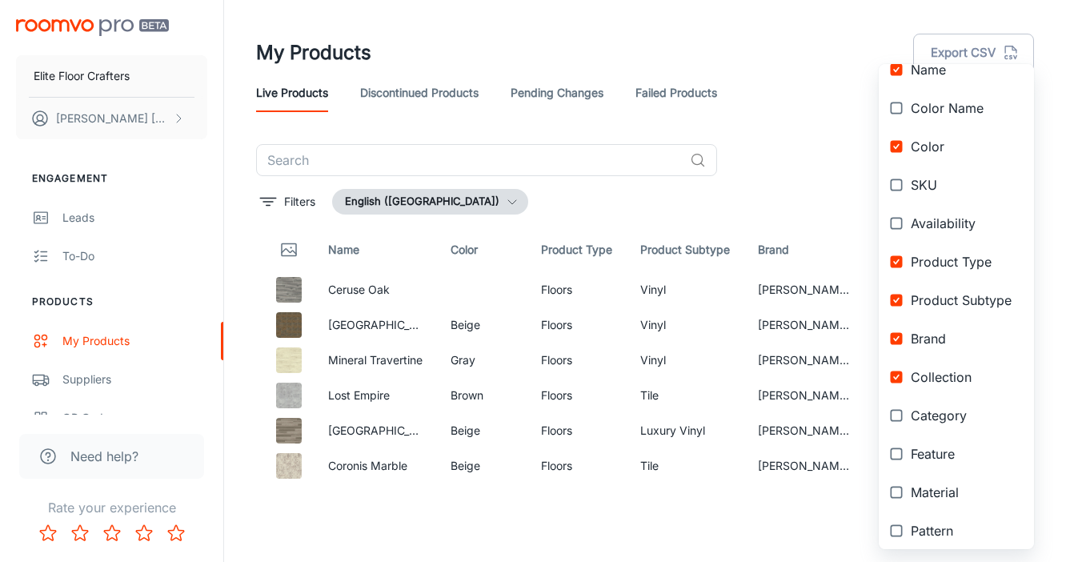
drag, startPoint x: 903, startPoint y: 339, endPoint x: 923, endPoint y: 187, distance: 154.2
click at [923, 187] on ul "Columns Thumbnail Name Color Name Color SKU Availability Product Type Product S…" at bounding box center [956, 384] width 155 height 806
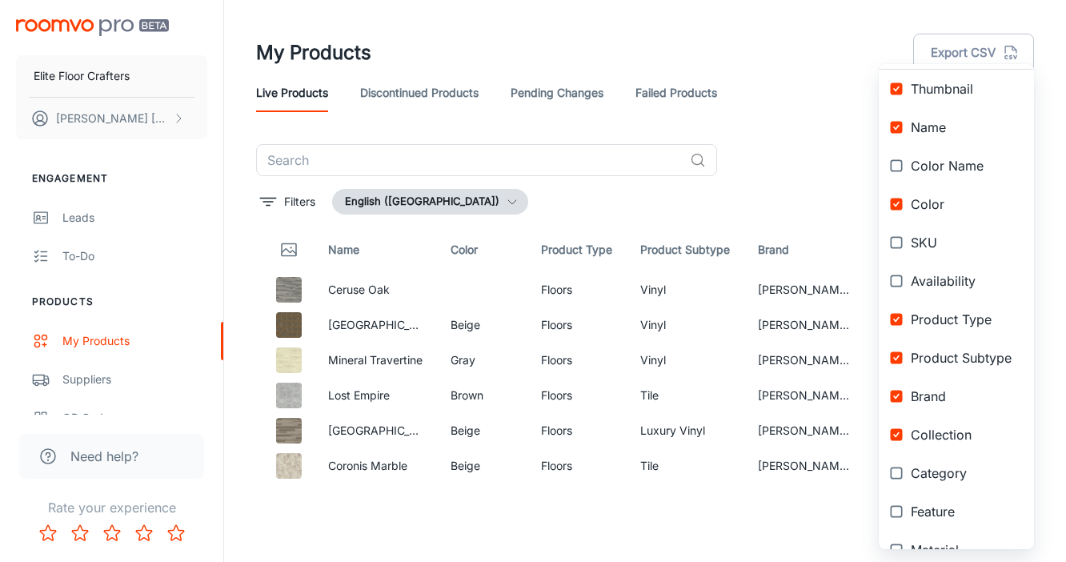
scroll to position [0, 0]
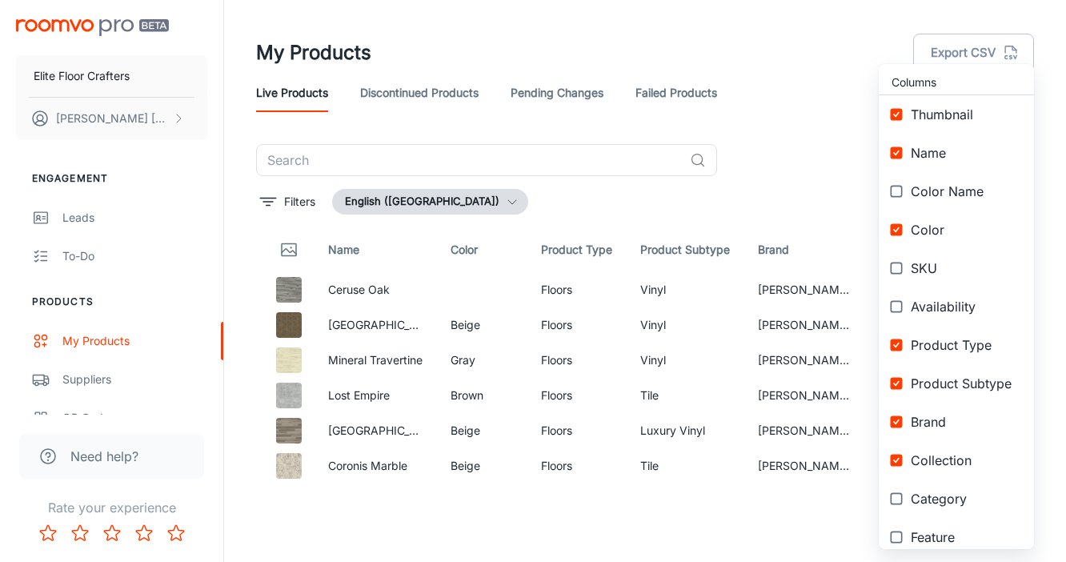
click at [899, 150] on input "checkbox" at bounding box center [896, 152] width 29 height 29
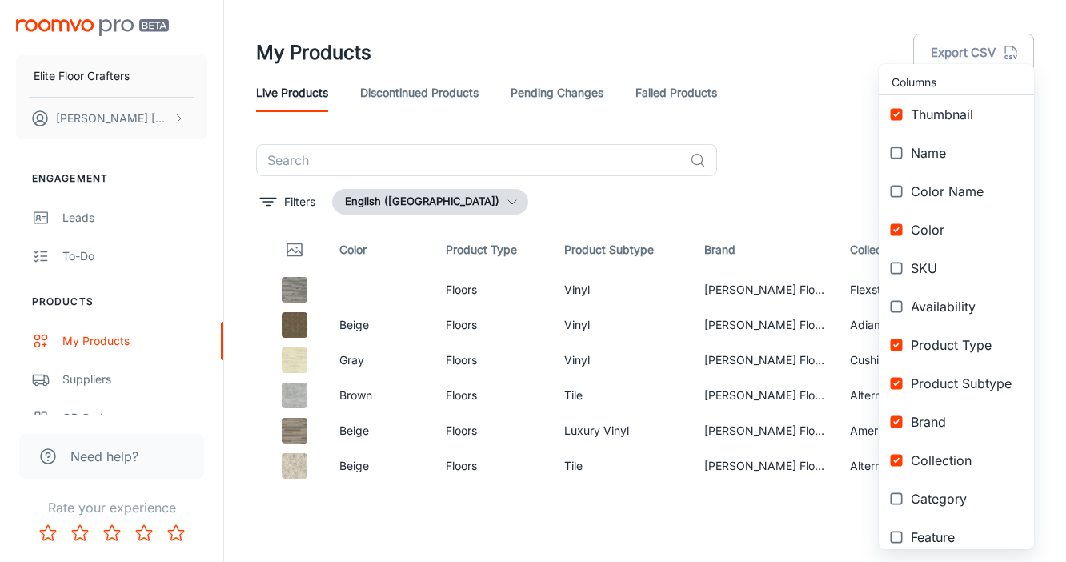
click at [899, 150] on input "checkbox" at bounding box center [896, 152] width 29 height 29
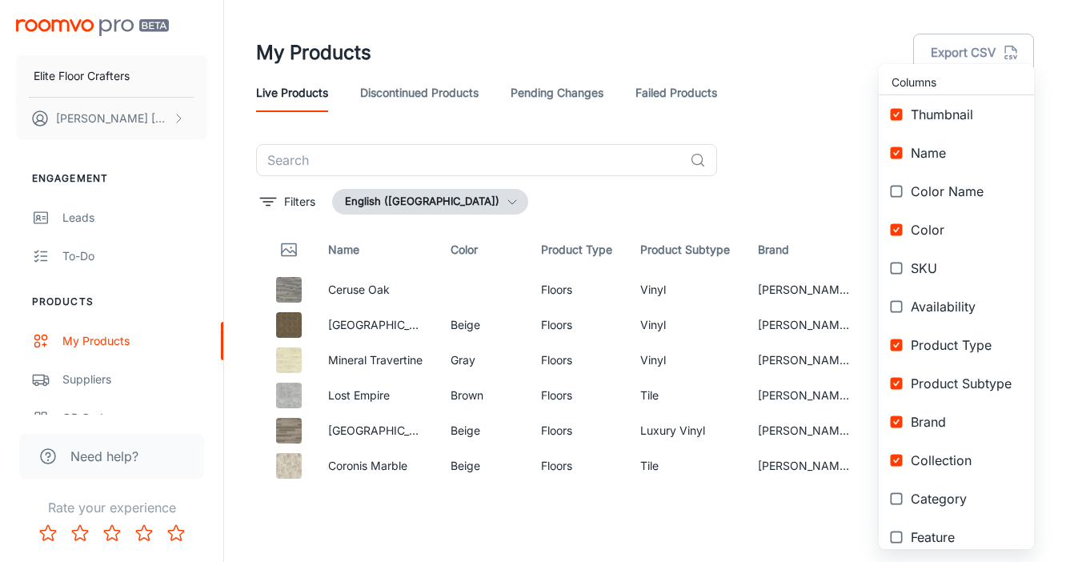
click at [895, 157] on input "checkbox" at bounding box center [896, 152] width 29 height 29
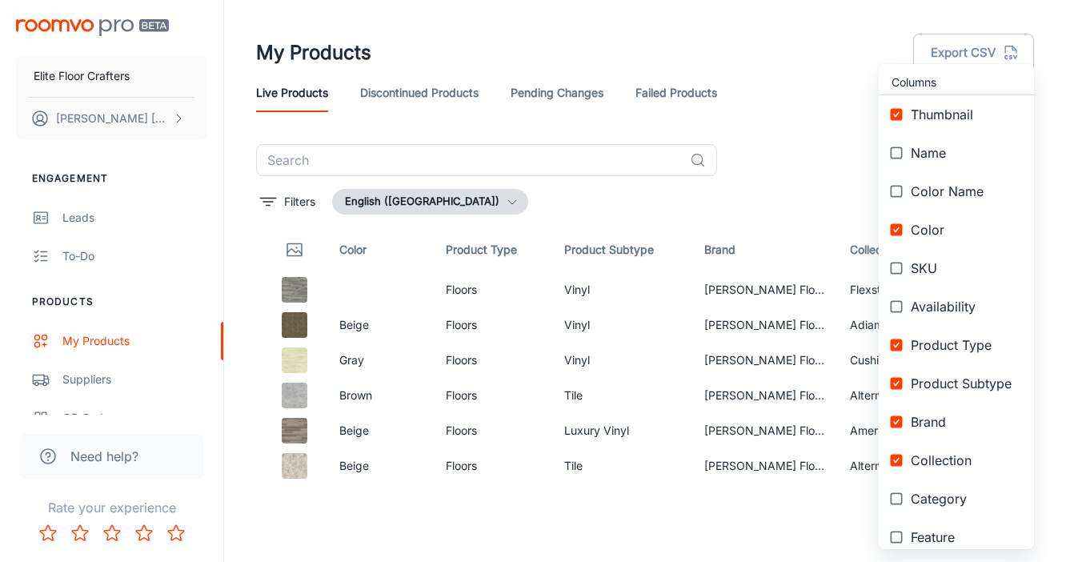
click at [895, 157] on input "checkbox" at bounding box center [896, 152] width 29 height 29
checkbox input "true"
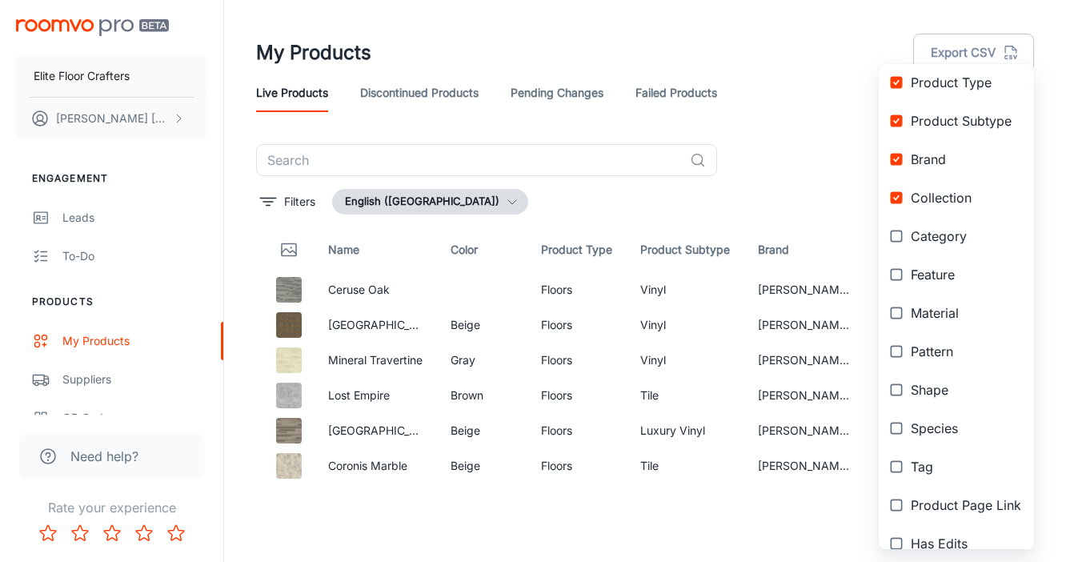
scroll to position [267, 0]
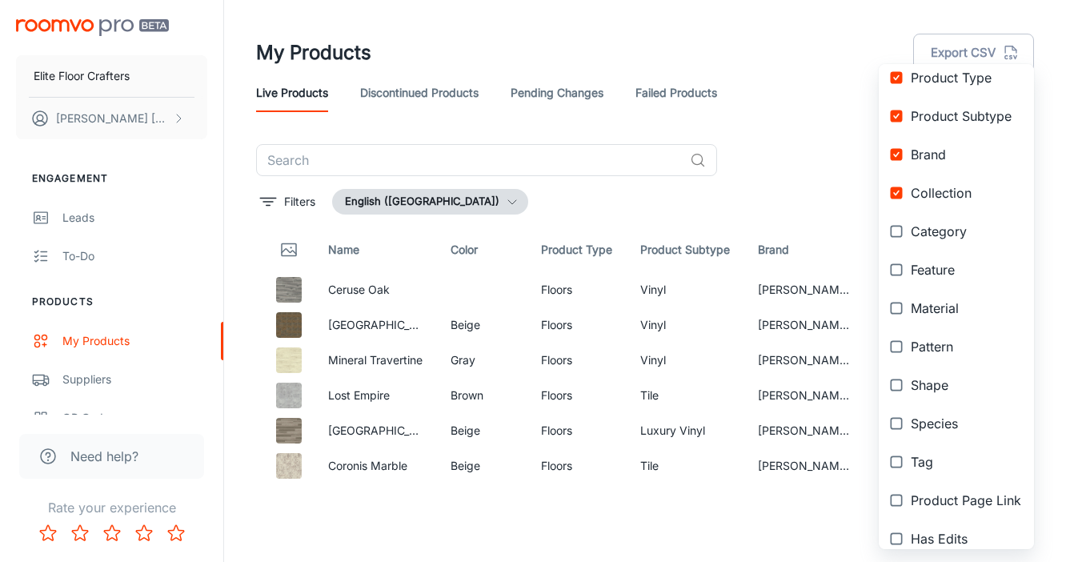
click at [819, 165] on div at bounding box center [533, 281] width 1066 height 562
